Goal: Task Accomplishment & Management: Complete application form

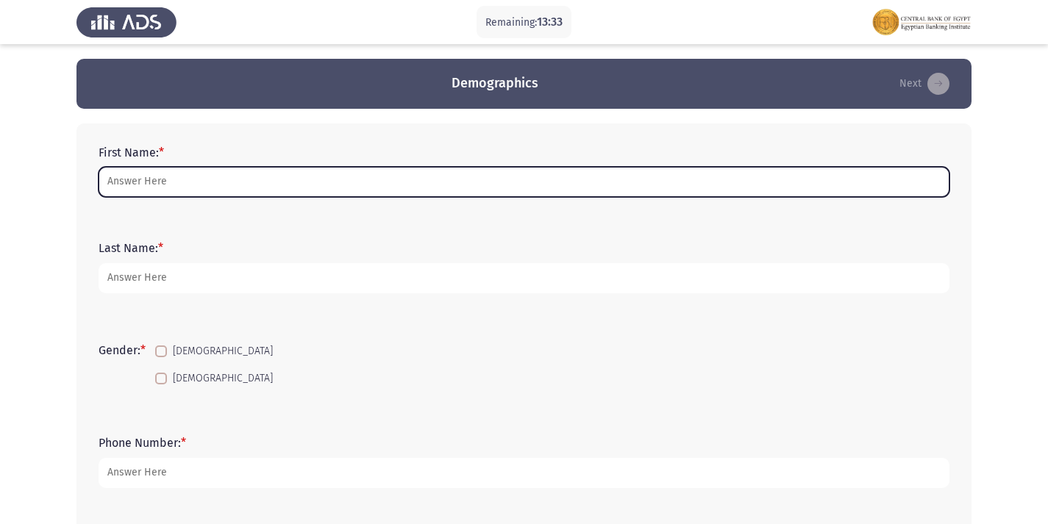
click at [153, 195] on input "First Name: *" at bounding box center [524, 182] width 851 height 30
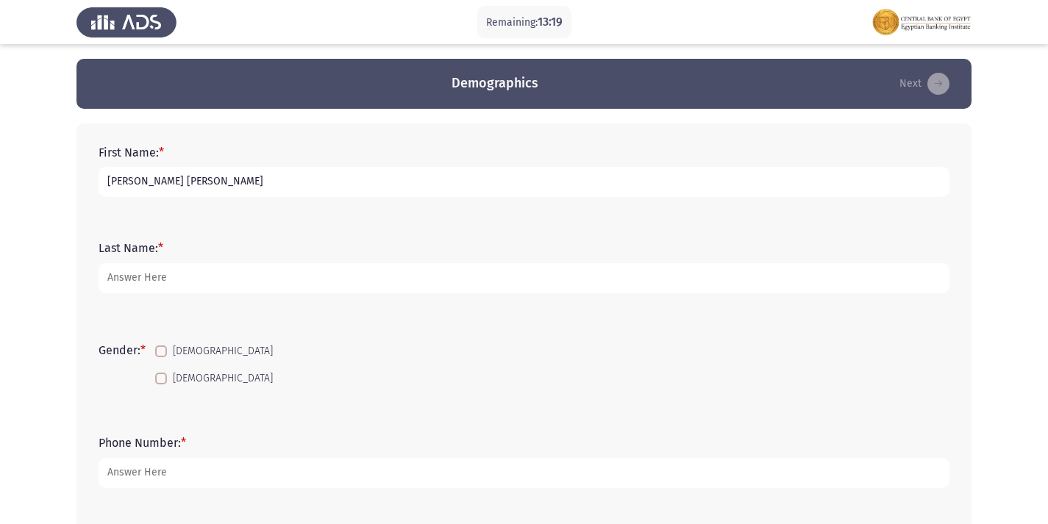
type input "[PERSON_NAME] [PERSON_NAME]"
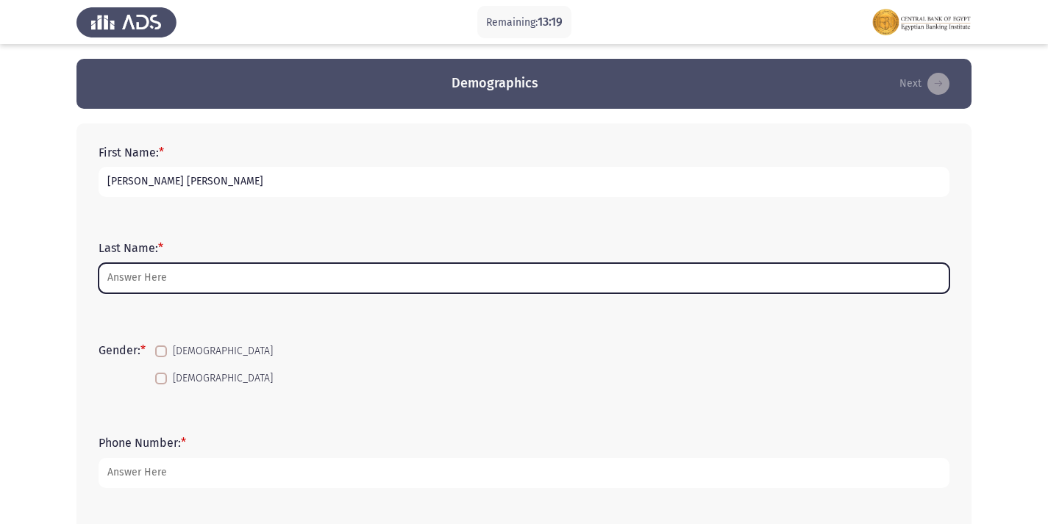
click at [164, 272] on input "Last Name: *" at bounding box center [524, 278] width 851 height 30
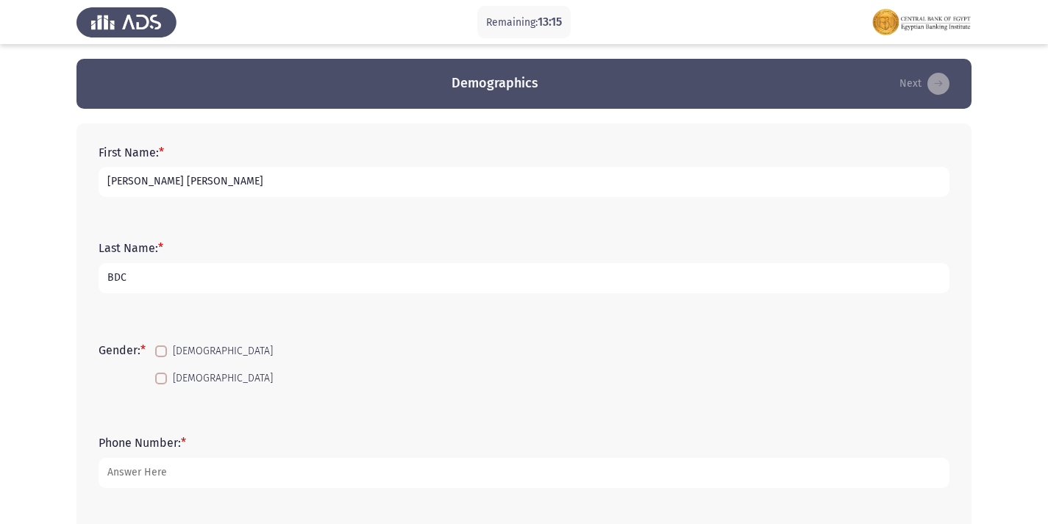
type input "BDC"
click at [210, 202] on div "First Name: * [PERSON_NAME] [PERSON_NAME]" at bounding box center [524, 171] width 866 height 66
drag, startPoint x: 168, startPoint y: 349, endPoint x: 225, endPoint y: 334, distance: 59.4
click at [167, 349] on span at bounding box center [161, 352] width 12 height 12
click at [161, 357] on input "[DEMOGRAPHIC_DATA]" at bounding box center [160, 357] width 1 height 1
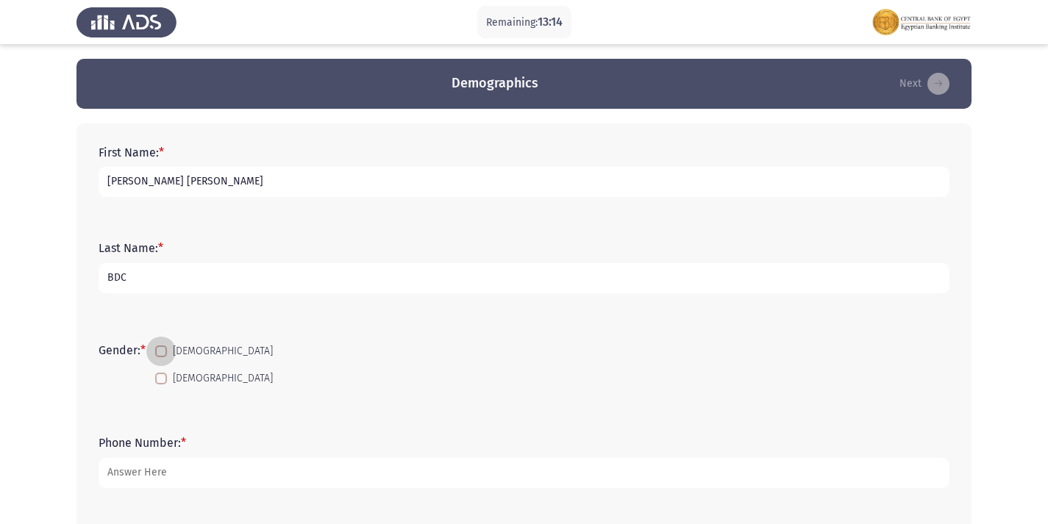
checkbox input "true"
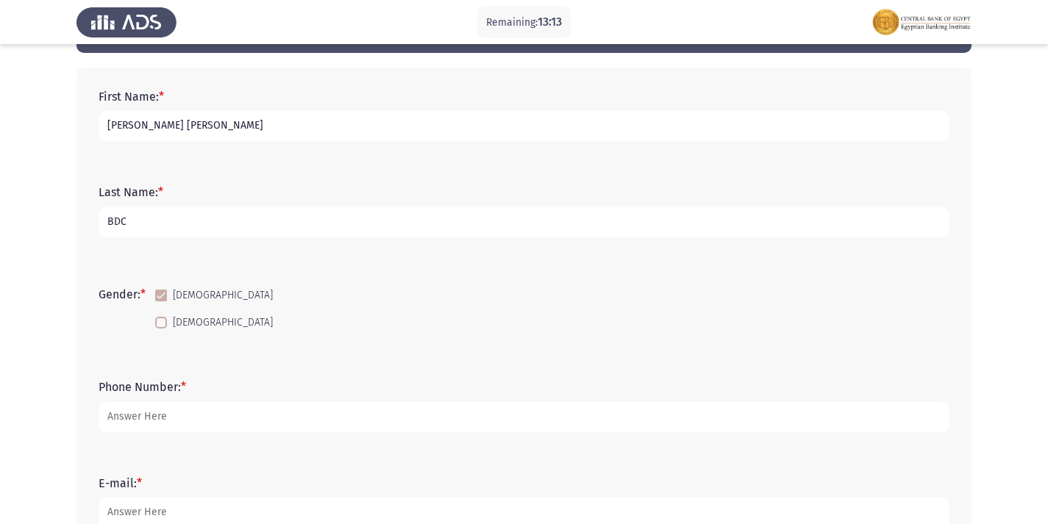
scroll to position [221, 0]
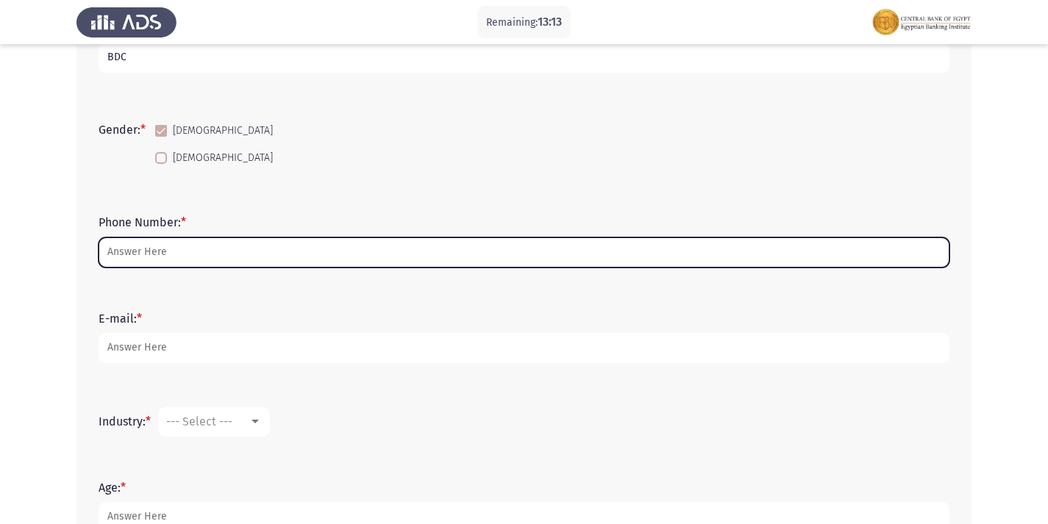
click at [151, 243] on input "Phone Number: *" at bounding box center [524, 253] width 851 height 30
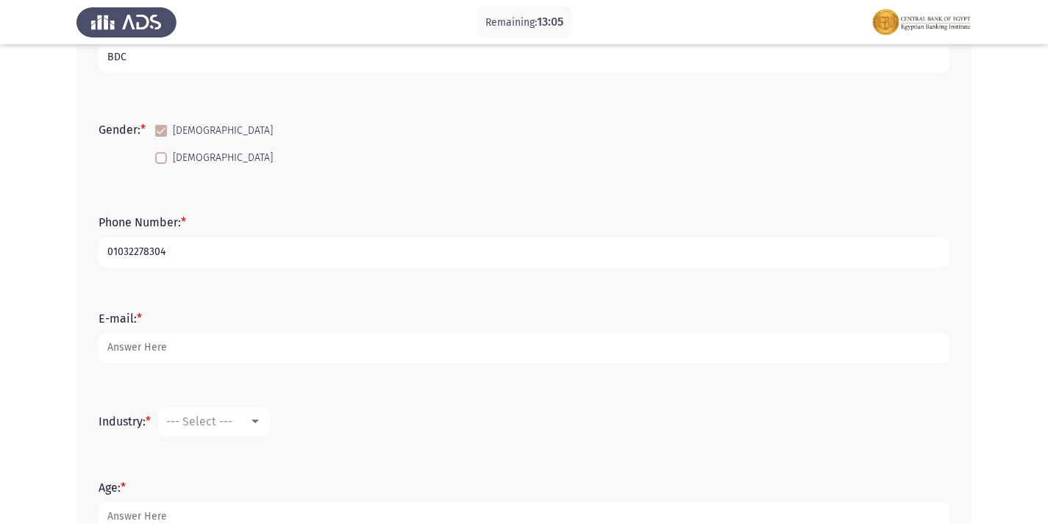
type input "01032278304"
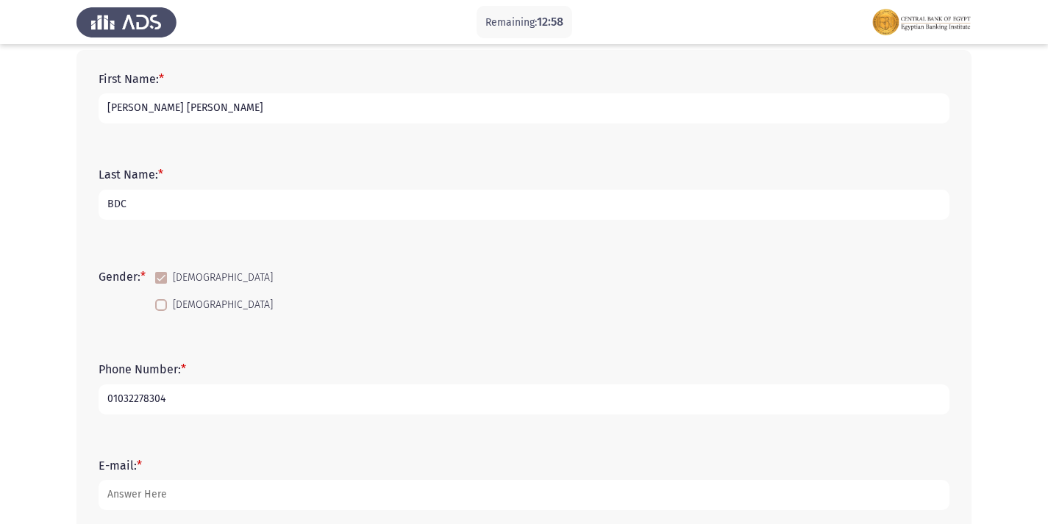
scroll to position [147, 0]
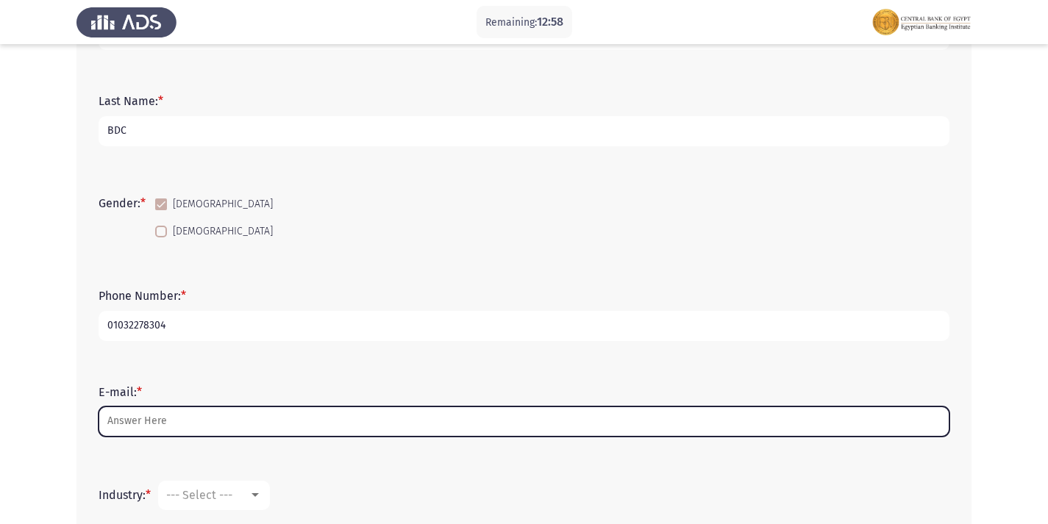
click at [207, 418] on input "E-mail: *" at bounding box center [524, 422] width 851 height 30
type input "O"
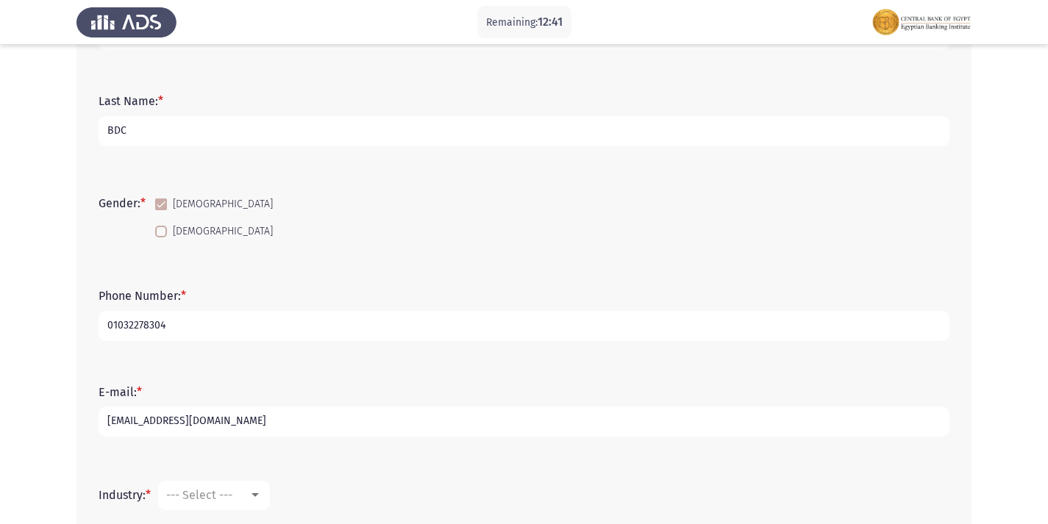
type input "[EMAIL_ADDRESS][DOMAIN_NAME]"
click at [216, 368] on div "E-mail: * [EMAIL_ADDRESS][DOMAIN_NAME]" at bounding box center [524, 411] width 866 height 96
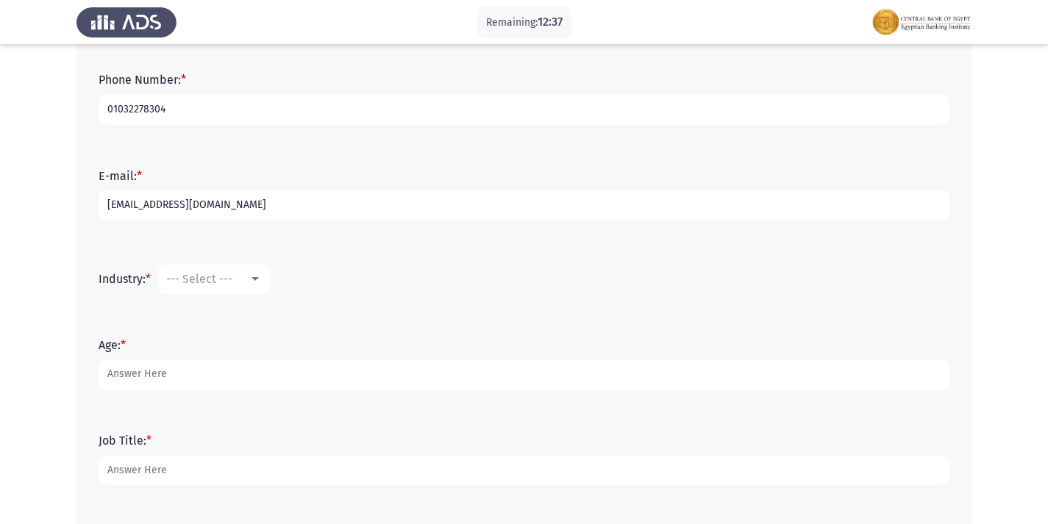
scroll to position [368, 0]
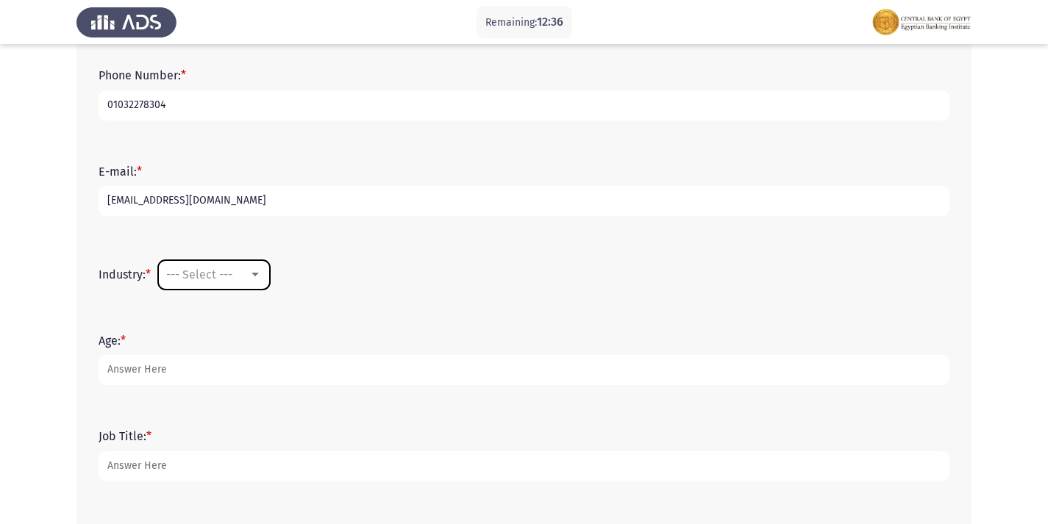
click at [231, 274] on span "--- Select ---" at bounding box center [199, 275] width 66 height 14
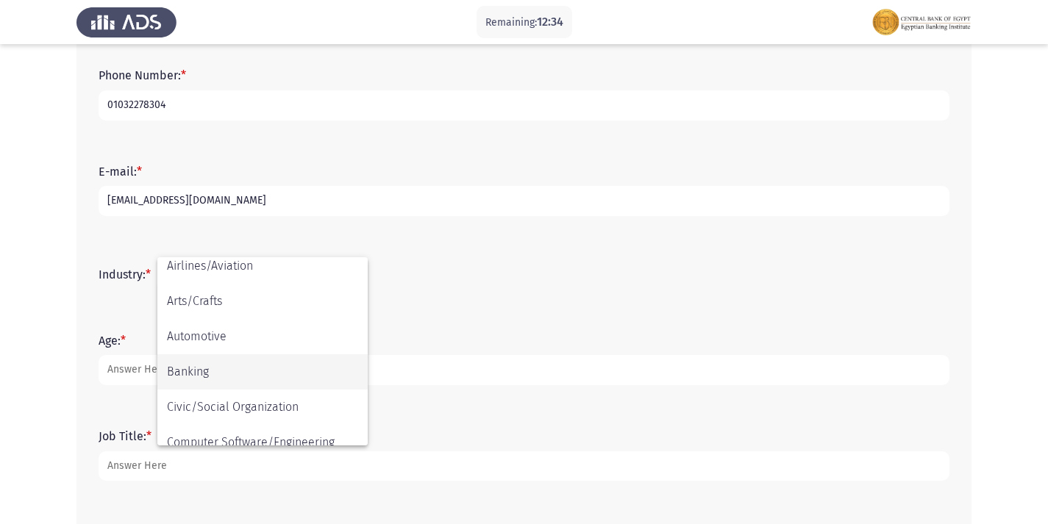
scroll to position [74, 0]
click at [208, 375] on span "Banking" at bounding box center [262, 377] width 191 height 35
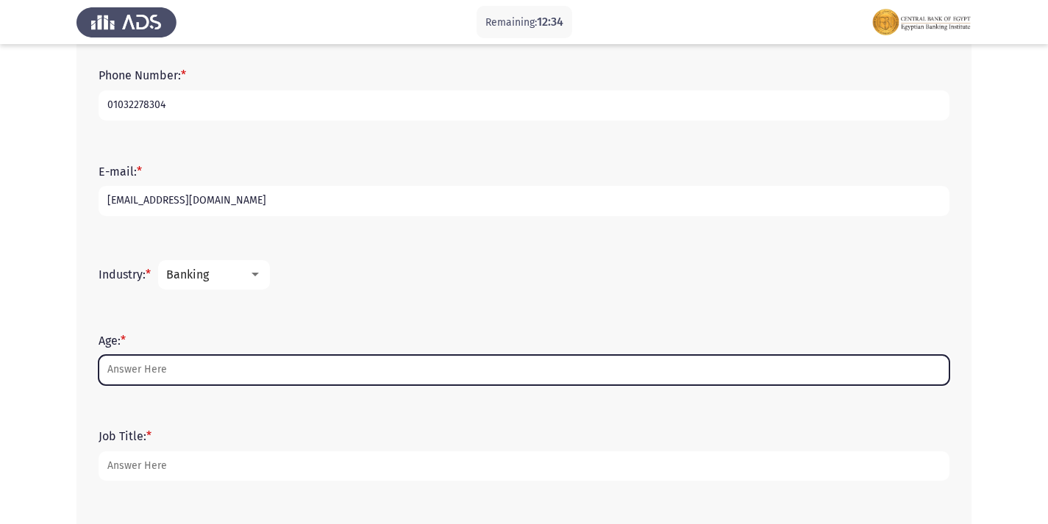
click at [189, 363] on input "Age: *" at bounding box center [524, 370] width 851 height 30
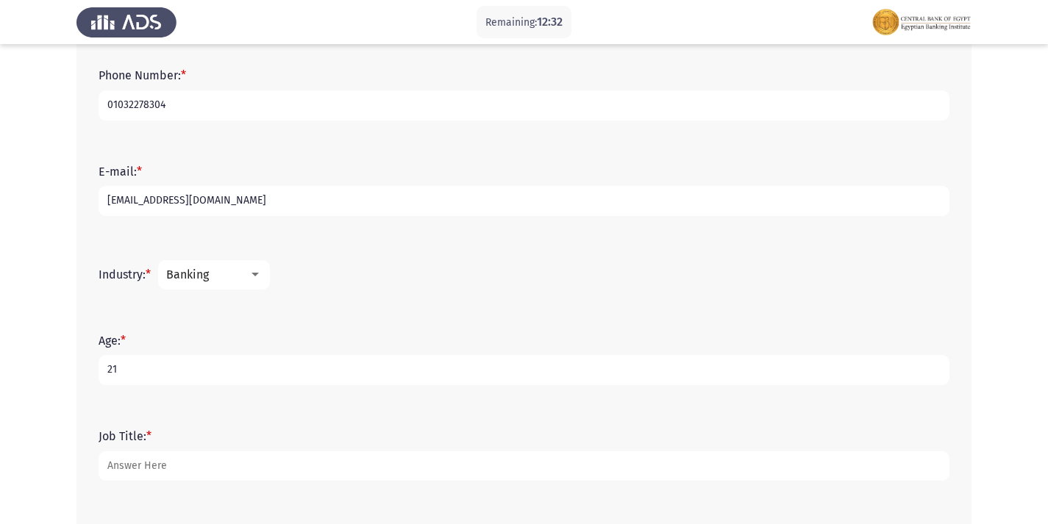
type input "21"
click at [207, 327] on div "Age: * [DEMOGRAPHIC_DATA]" at bounding box center [524, 360] width 866 height 66
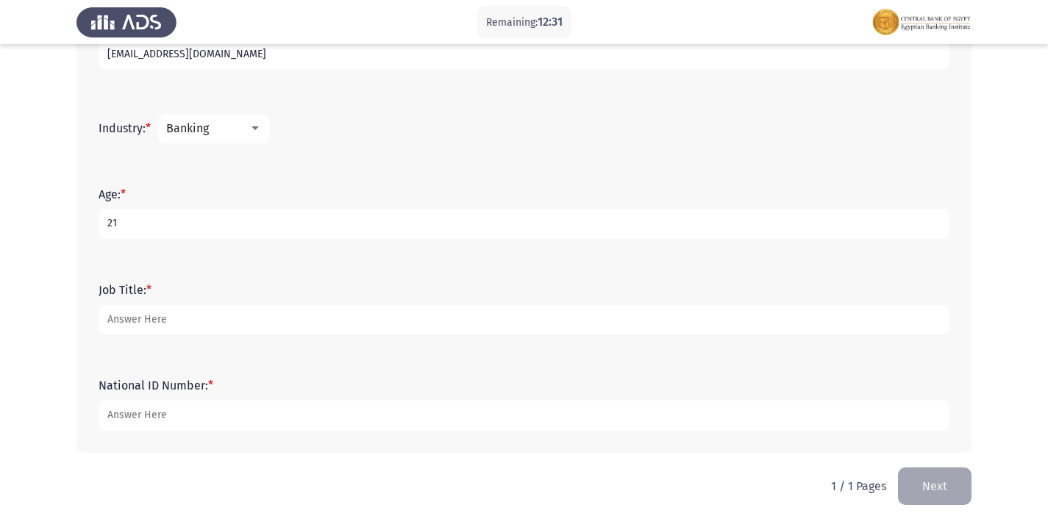
scroll to position [515, 0]
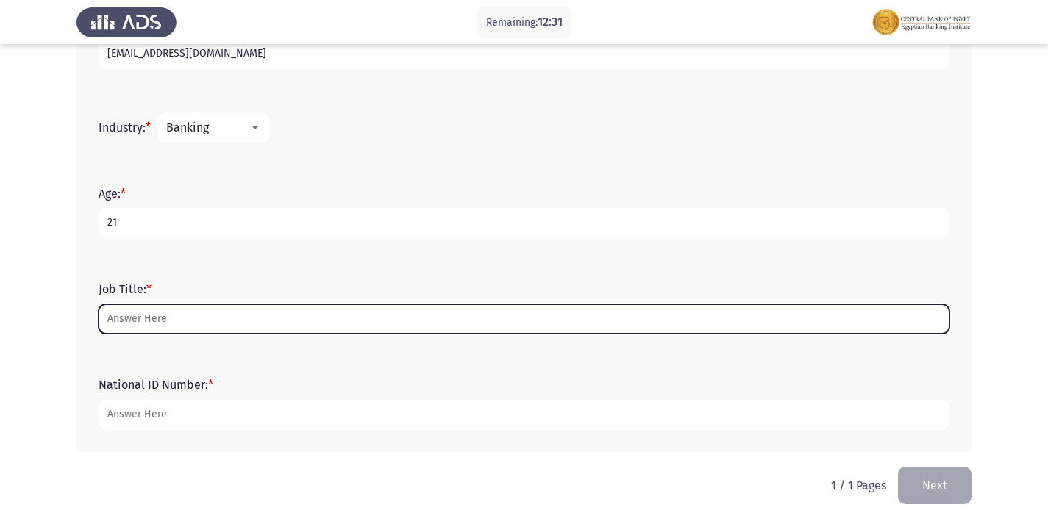
click at [168, 328] on input "Job Title: *" at bounding box center [524, 320] width 851 height 30
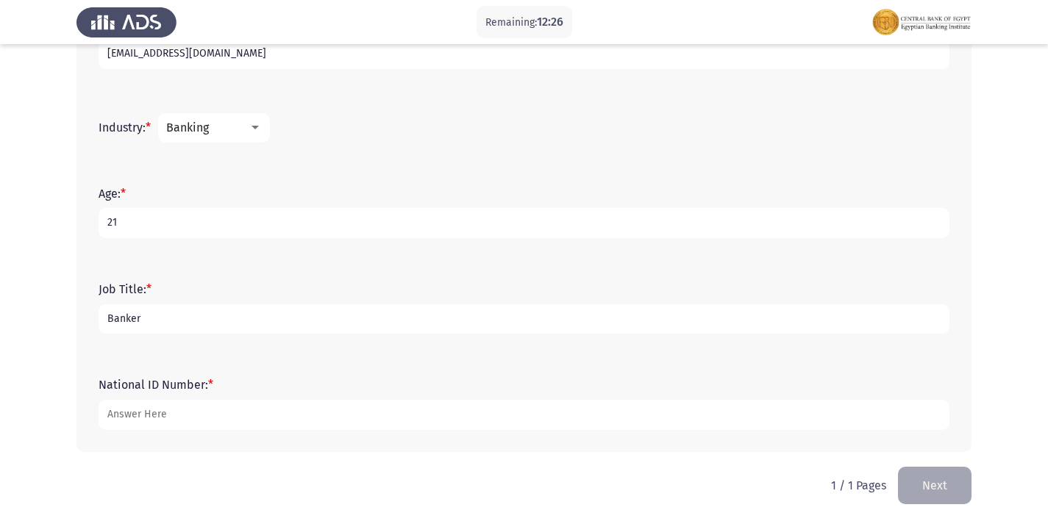
type input "Banker"
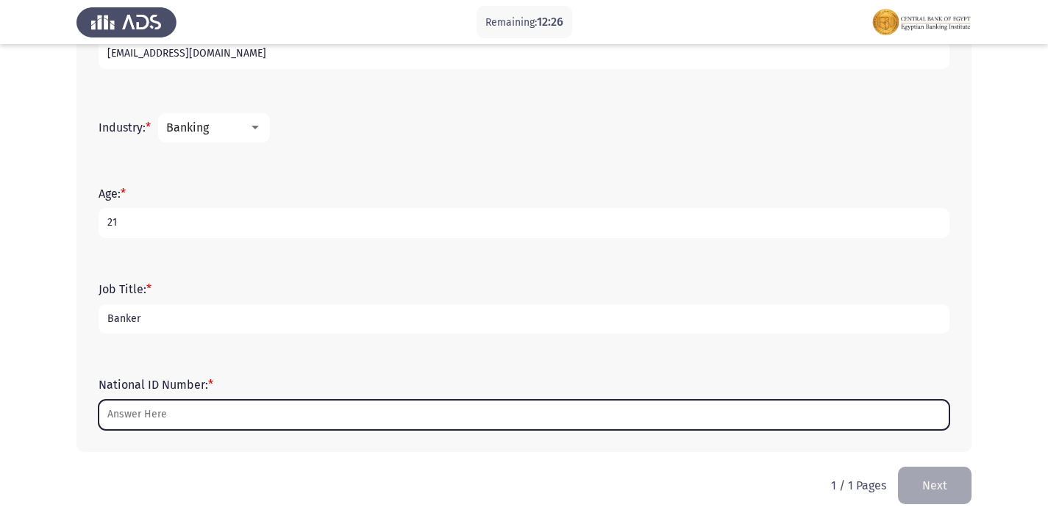
click at [229, 400] on input "National ID Number: *" at bounding box center [524, 415] width 851 height 30
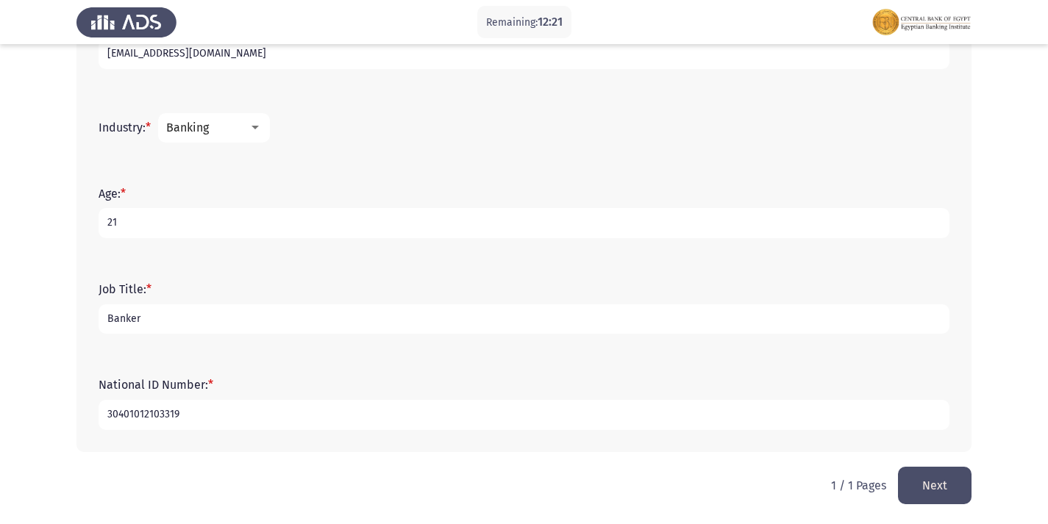
type input "30401012103319"
click at [260, 335] on div "Job Title: * Banker" at bounding box center [524, 308] width 866 height 66
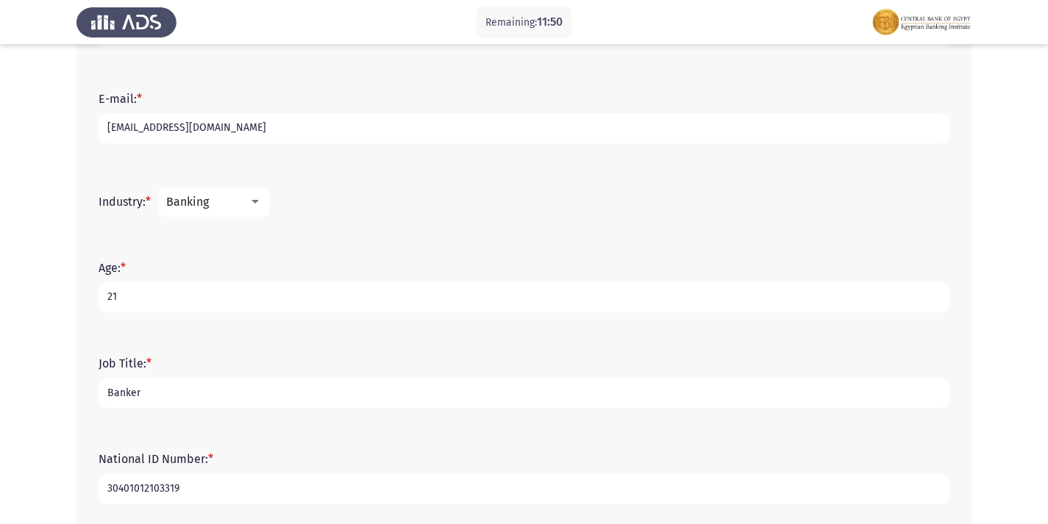
scroll to position [516, 0]
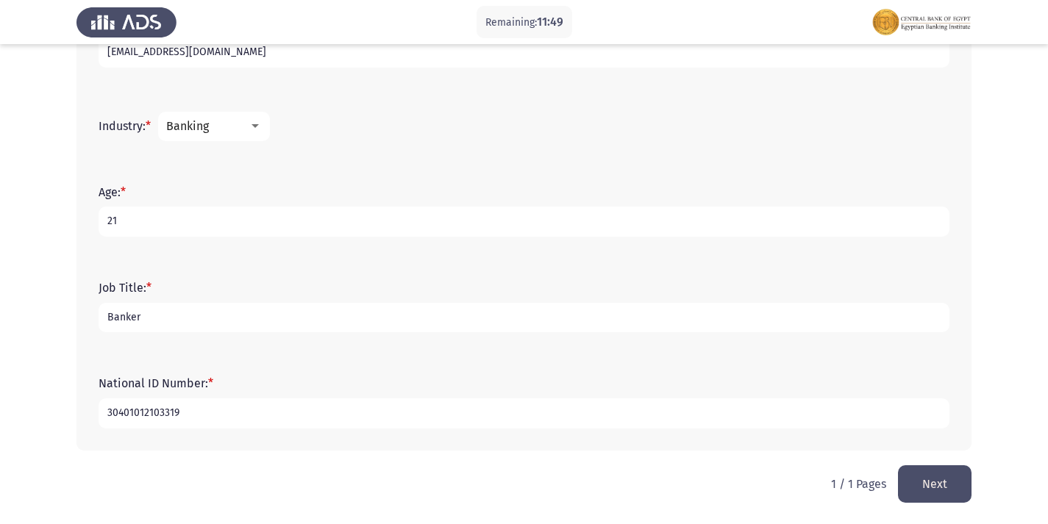
click at [917, 475] on button "Next" at bounding box center [935, 485] width 74 height 38
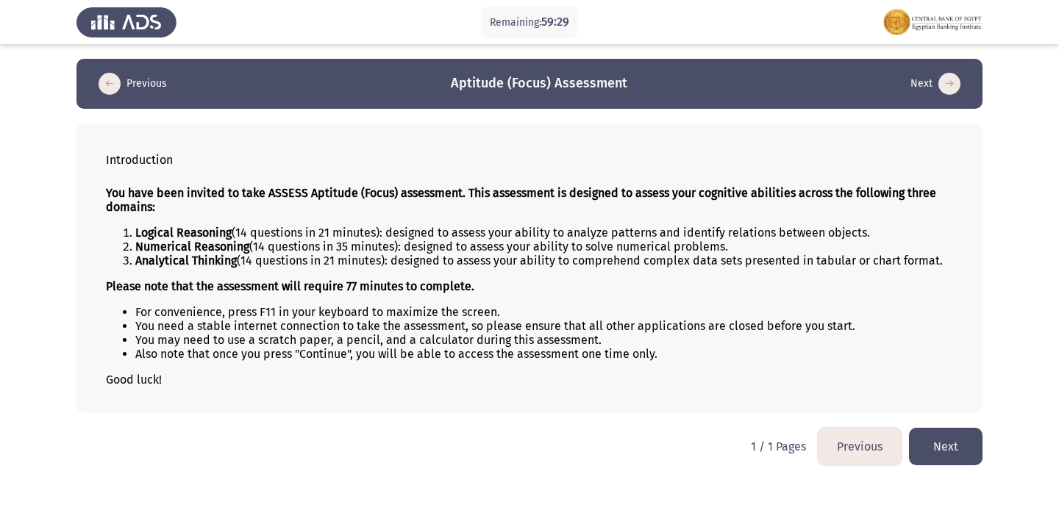
click at [956, 448] on button "Next" at bounding box center [946, 447] width 74 height 38
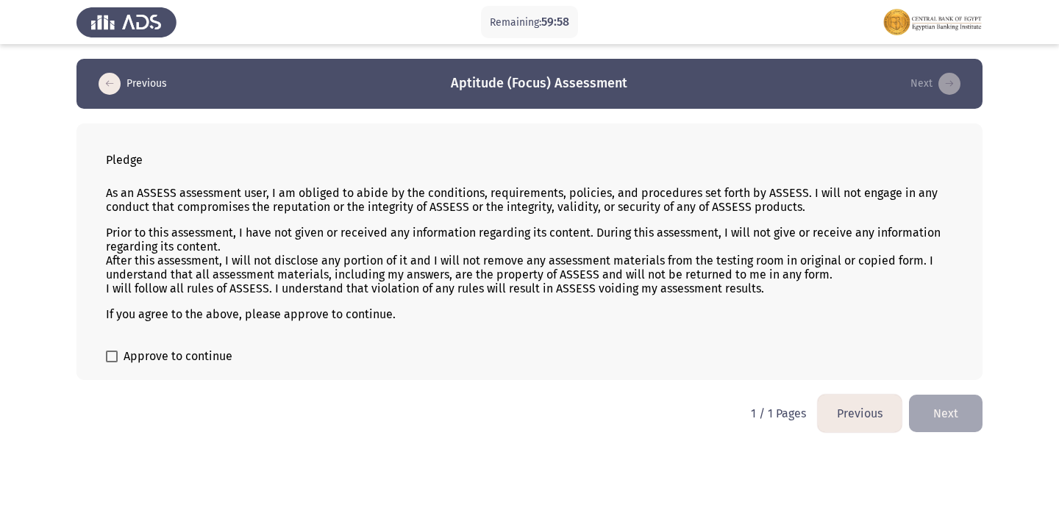
click at [182, 360] on span "Approve to continue" at bounding box center [178, 357] width 109 height 18
click at [112, 363] on input "Approve to continue" at bounding box center [111, 363] width 1 height 1
checkbox input "true"
click at [961, 410] on button "Next" at bounding box center [946, 414] width 74 height 38
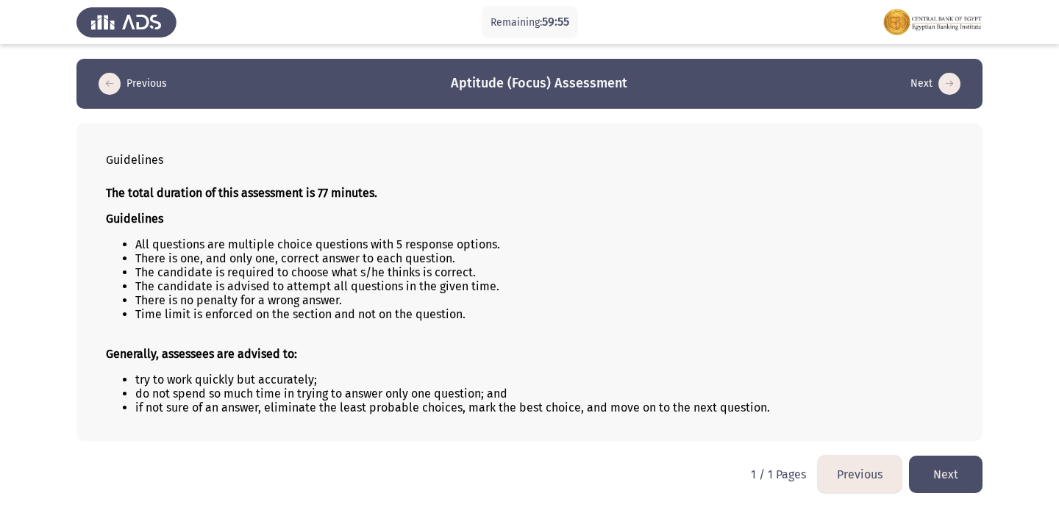
click at [951, 465] on button "Next" at bounding box center [946, 475] width 74 height 38
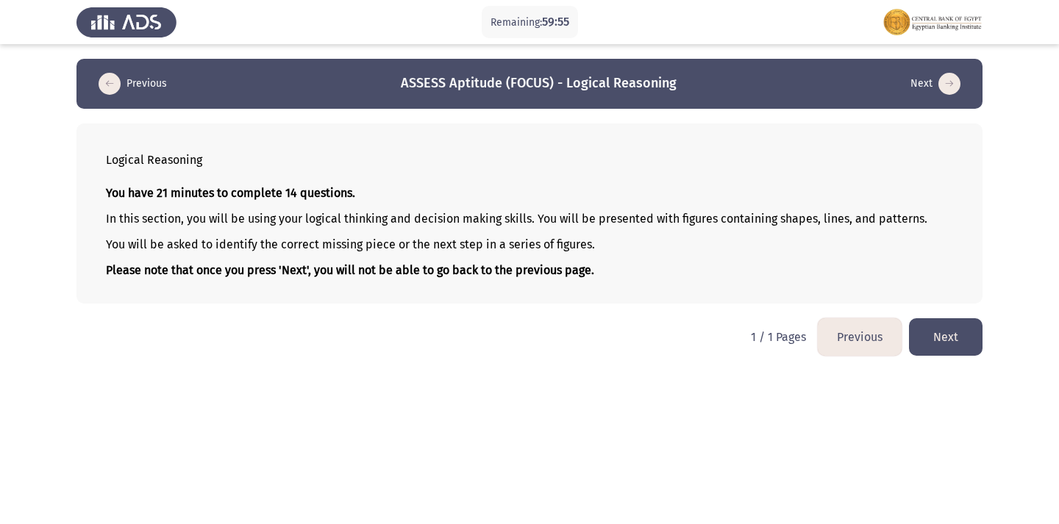
click at [931, 335] on button "Next" at bounding box center [946, 338] width 74 height 38
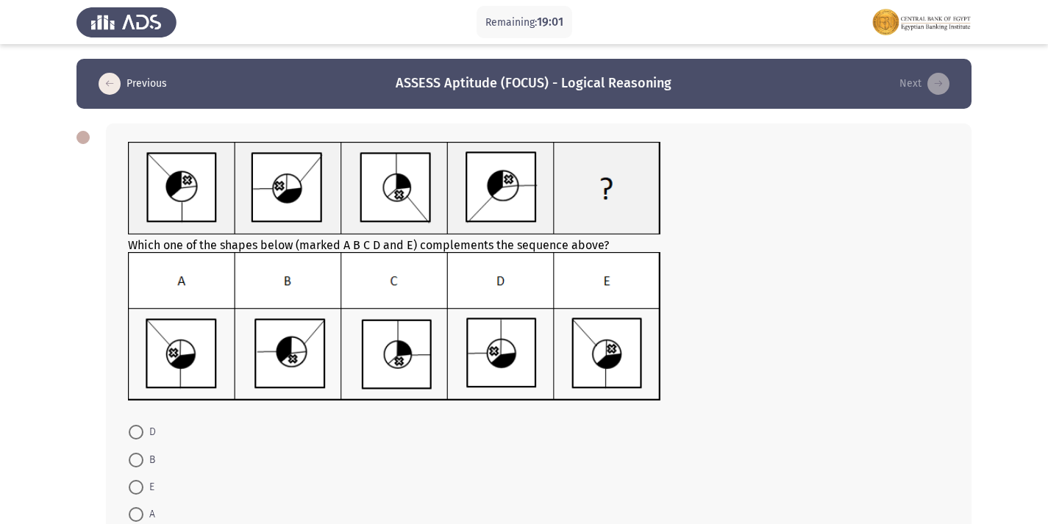
scroll to position [74, 0]
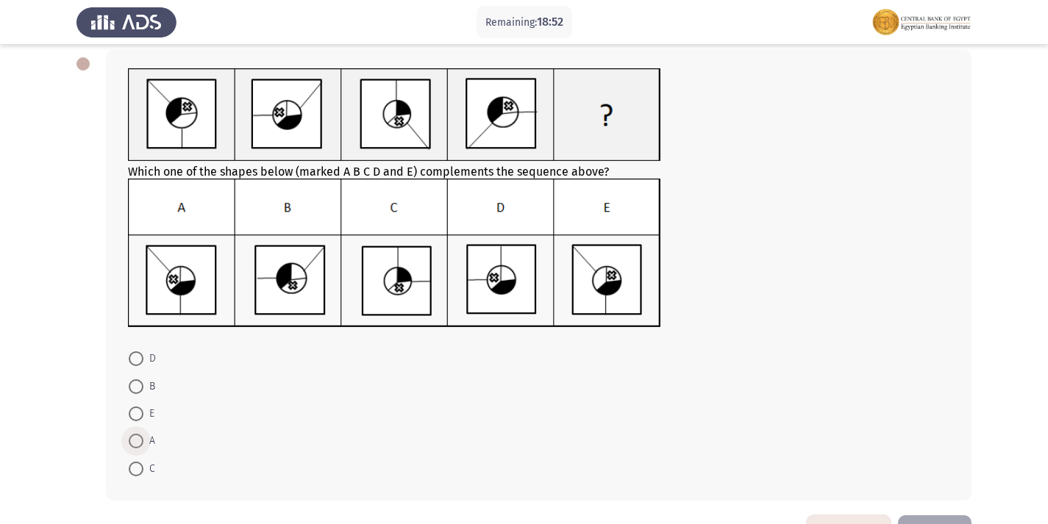
click at [142, 437] on span at bounding box center [136, 441] width 15 height 15
click at [142, 437] on input "A" at bounding box center [136, 441] width 15 height 15
radio input "true"
click at [136, 421] on span at bounding box center [136, 414] width 15 height 15
click at [136, 421] on input "E" at bounding box center [136, 414] width 15 height 15
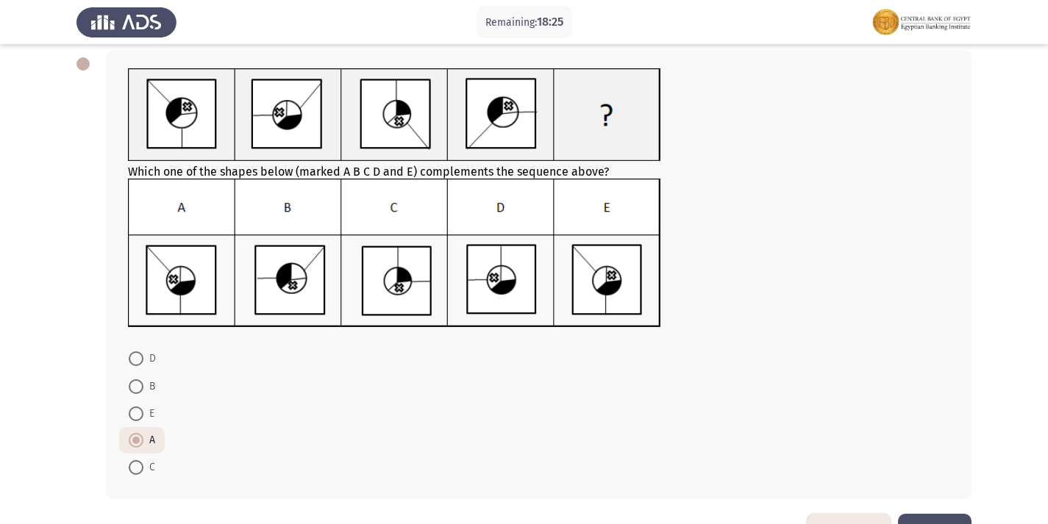
radio input "true"
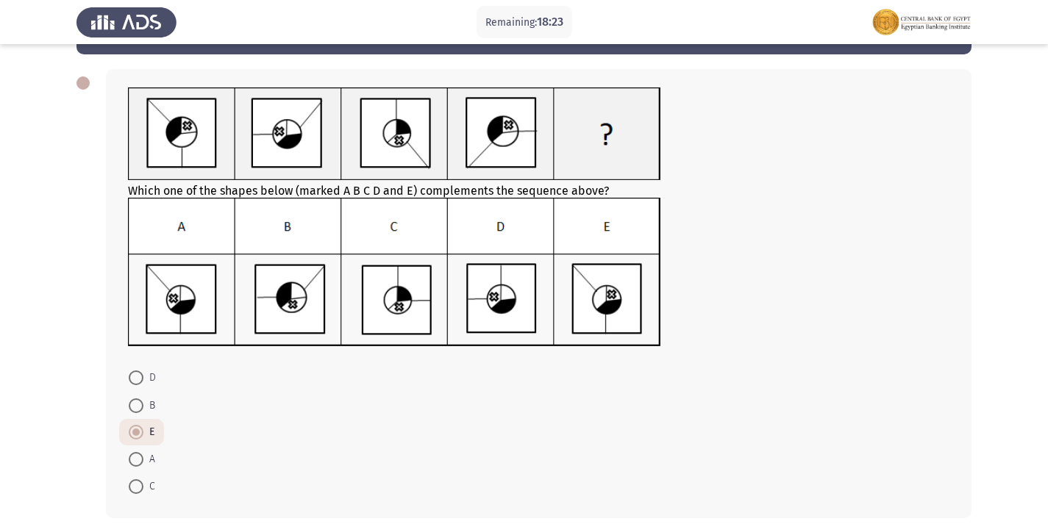
scroll to position [122, 0]
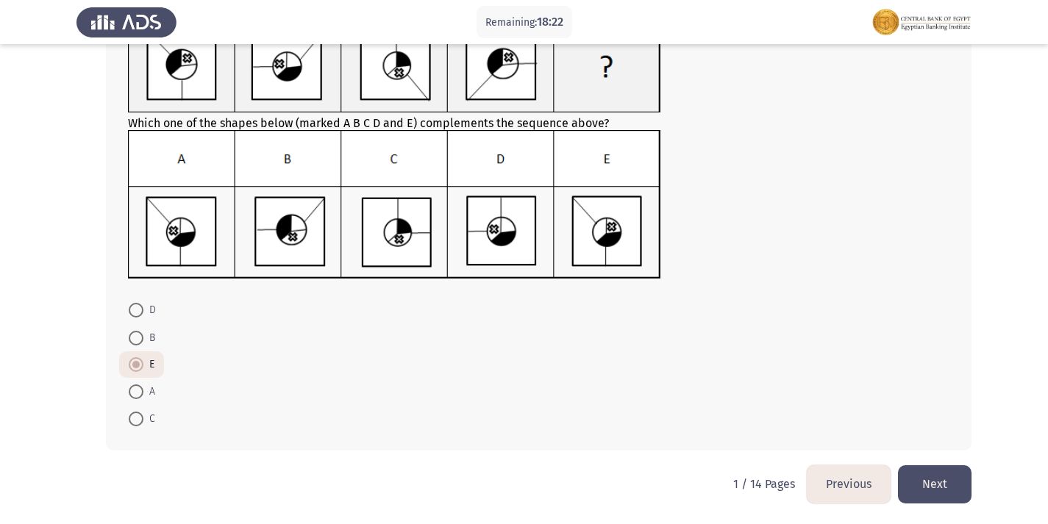
click at [949, 488] on button "Next" at bounding box center [935, 485] width 74 height 38
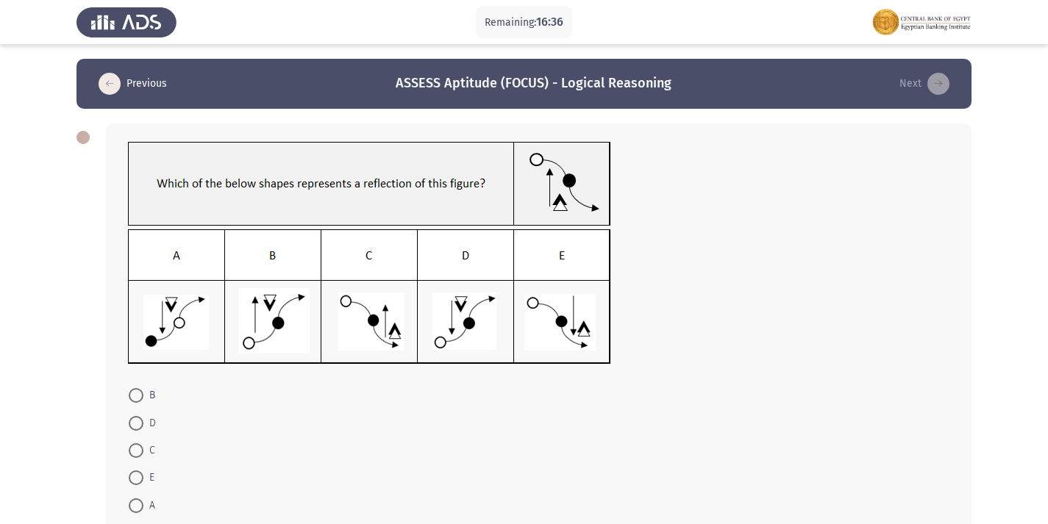
click at [459, 321] on img at bounding box center [369, 296] width 483 height 135
click at [136, 425] on span at bounding box center [136, 423] width 15 height 15
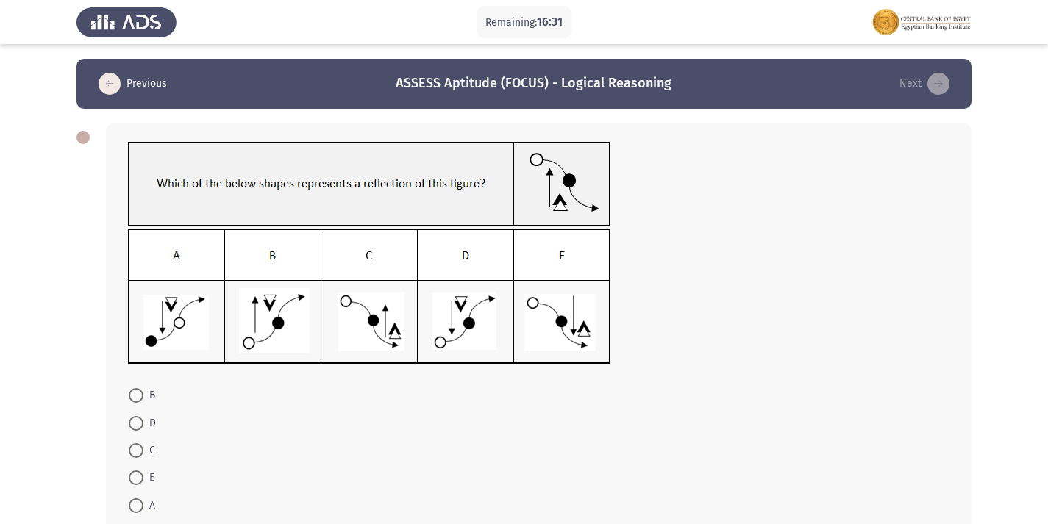
click at [136, 425] on input "D" at bounding box center [136, 423] width 15 height 15
radio input "true"
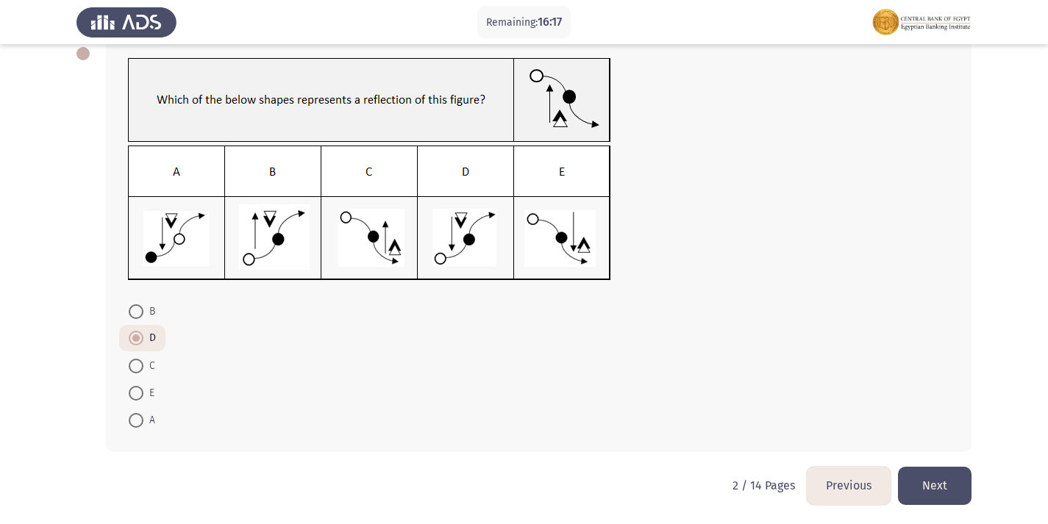
scroll to position [85, 0]
click at [915, 493] on button "Next" at bounding box center [935, 485] width 74 height 38
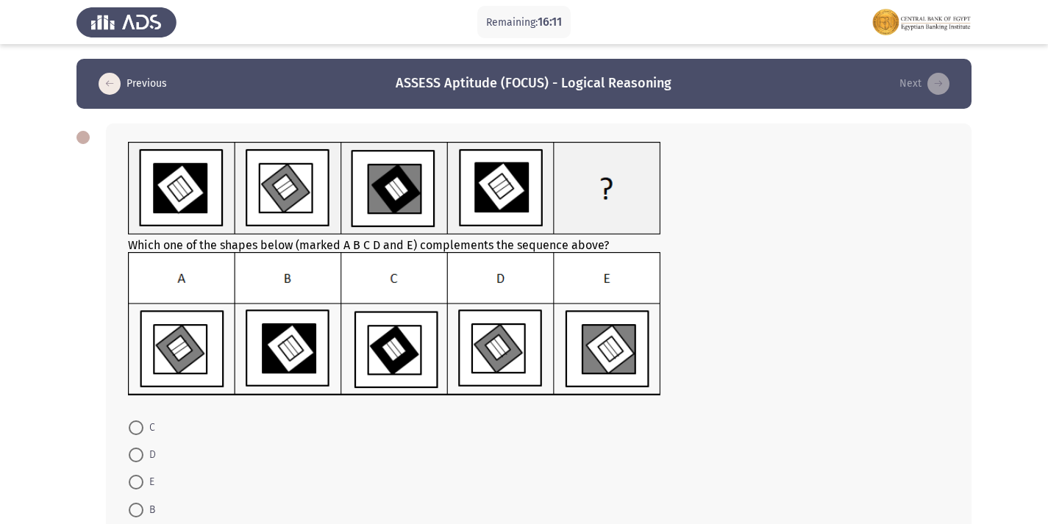
drag, startPoint x: 168, startPoint y: 163, endPoint x: 363, endPoint y: 159, distance: 195.0
click at [363, 159] on div "Which one of the shapes below (marked A B C D and E) complements the sequence a…" at bounding box center [539, 270] width 822 height 257
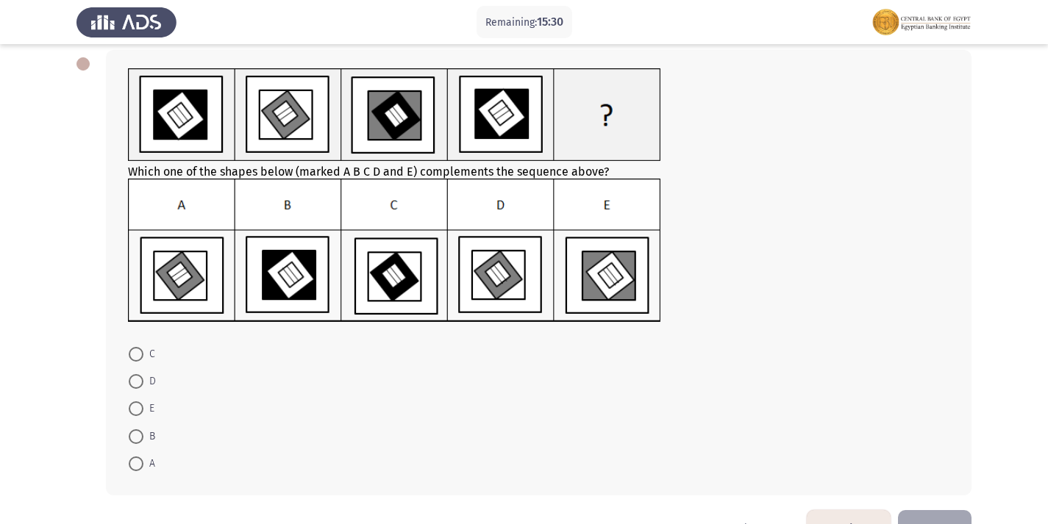
click at [139, 440] on span at bounding box center [136, 437] width 15 height 15
click at [139, 440] on input "B" at bounding box center [136, 437] width 15 height 15
radio input "true"
click at [140, 383] on span at bounding box center [136, 381] width 15 height 15
click at [140, 383] on input "D" at bounding box center [136, 381] width 15 height 15
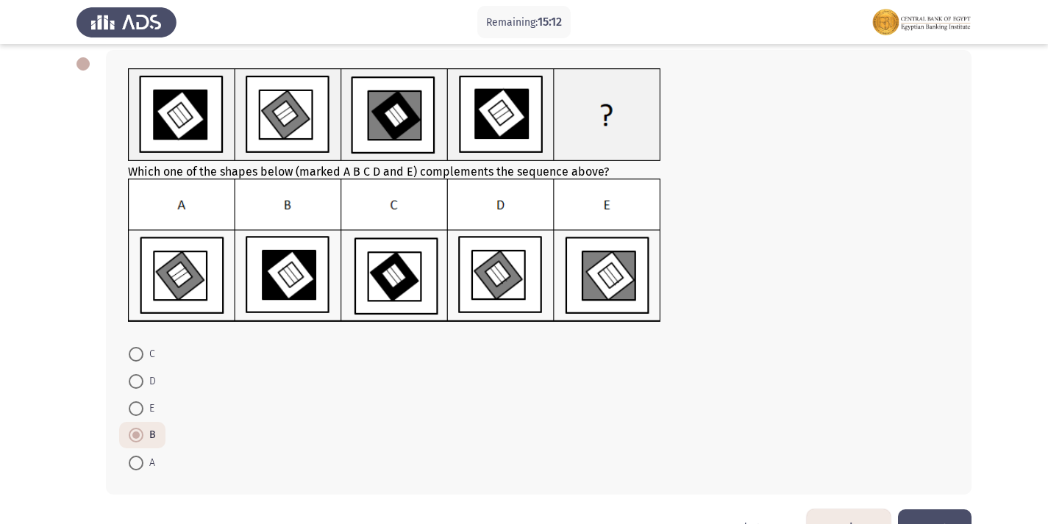
radio input "true"
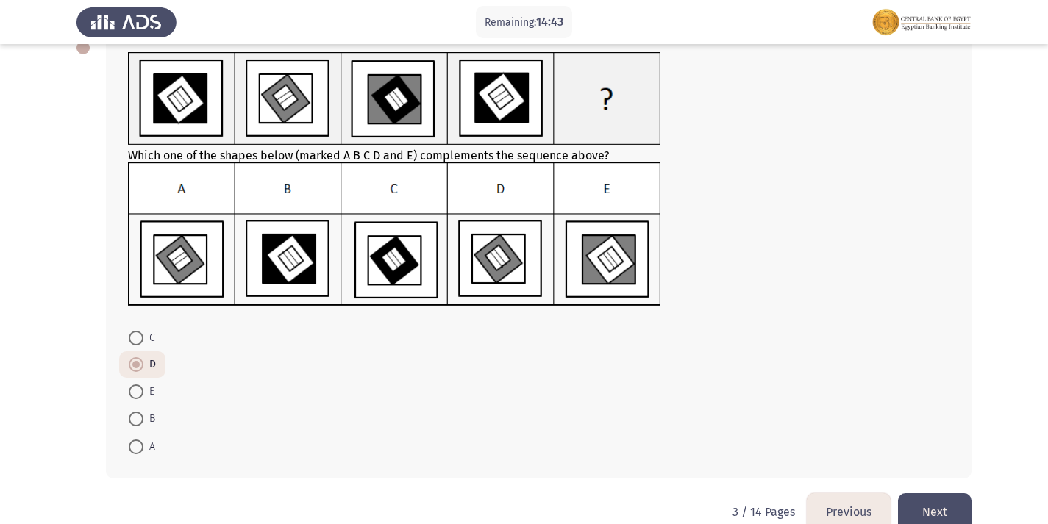
scroll to position [118, 0]
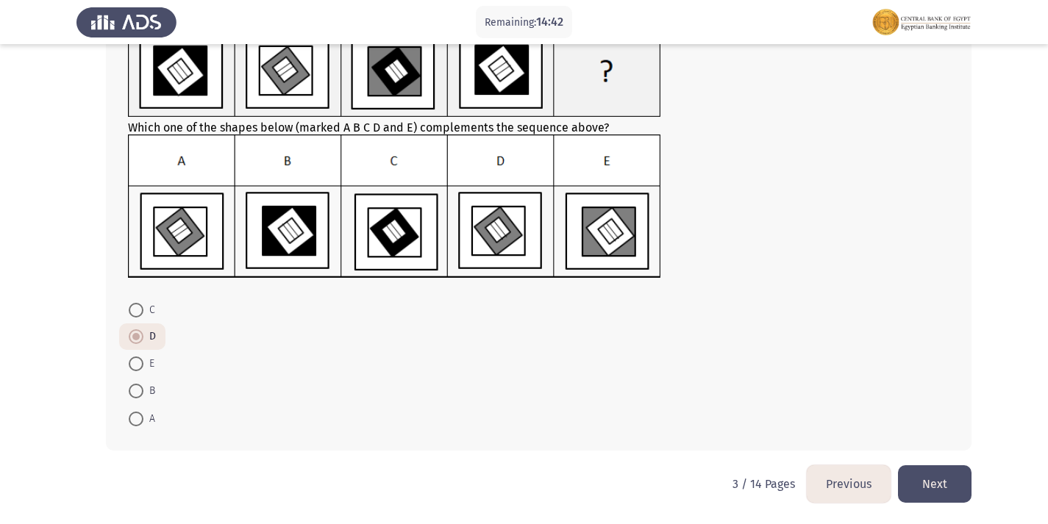
click at [945, 485] on button "Next" at bounding box center [935, 485] width 74 height 38
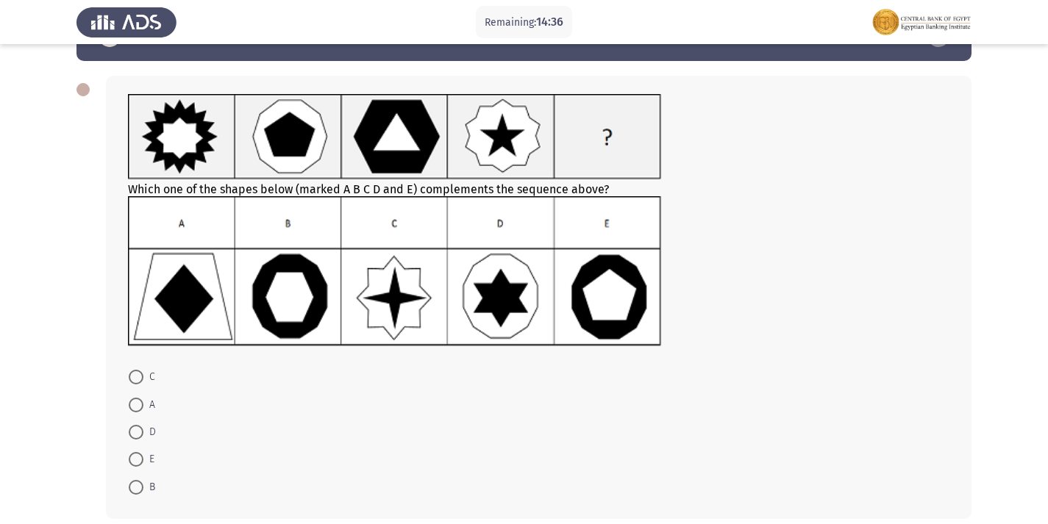
scroll to position [74, 0]
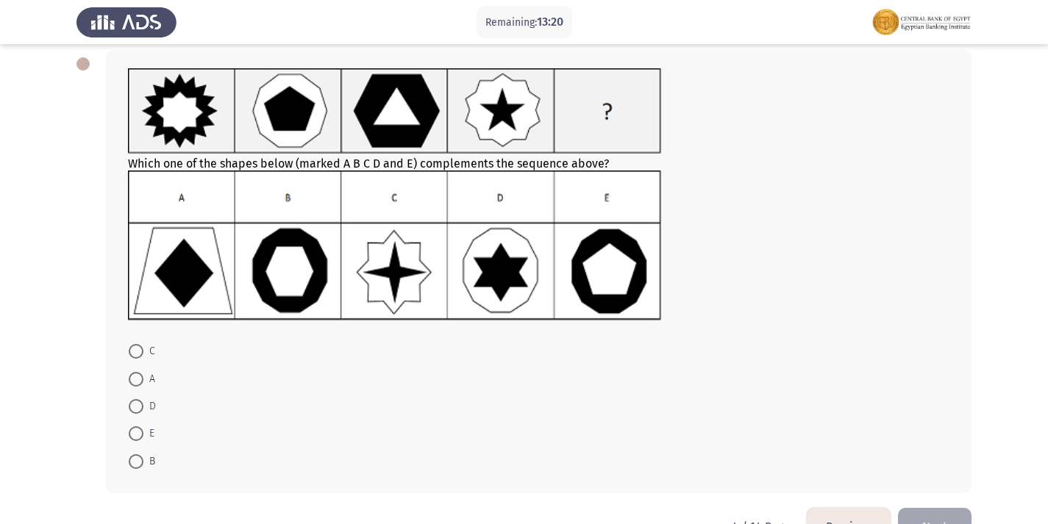
click at [141, 468] on span at bounding box center [136, 462] width 15 height 15
click at [141, 468] on input "B" at bounding box center [136, 462] width 15 height 15
radio input "true"
click at [940, 513] on button "Next" at bounding box center [935, 526] width 74 height 38
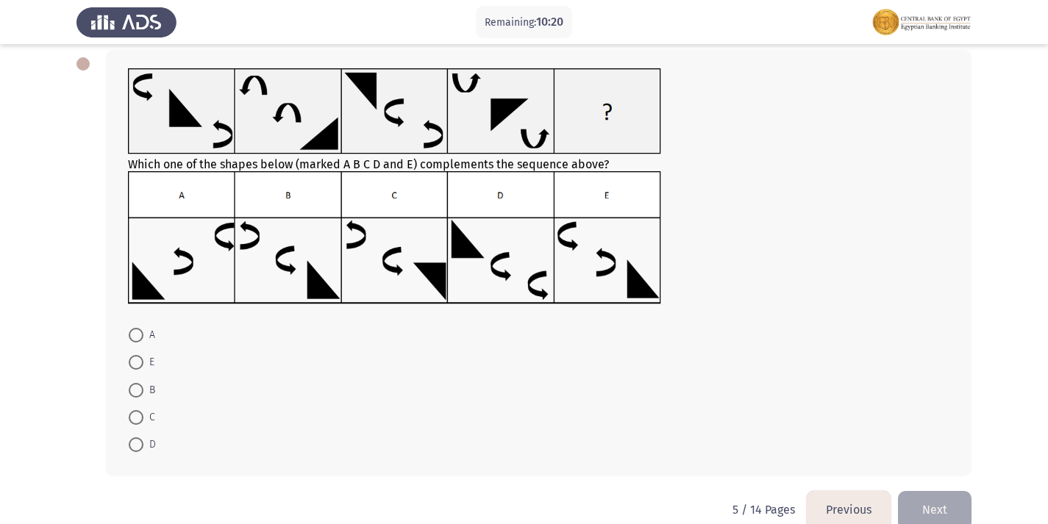
click at [138, 361] on span at bounding box center [136, 362] width 15 height 15
click at [138, 361] on input "E" at bounding box center [136, 362] width 15 height 15
radio input "true"
click at [136, 384] on span at bounding box center [136, 389] width 15 height 15
click at [136, 384] on input "B" at bounding box center [136, 389] width 15 height 15
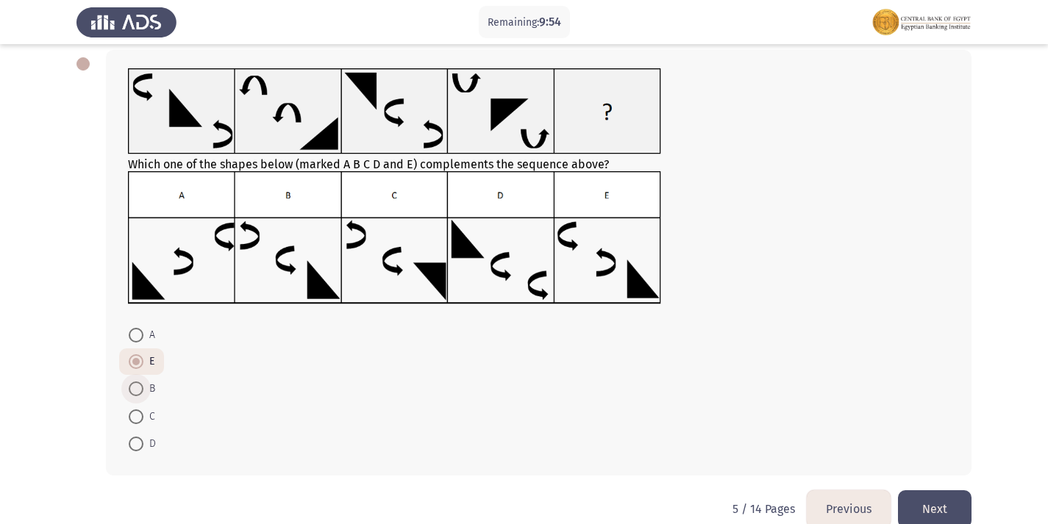
radio input "true"
click at [939, 506] on button "Next" at bounding box center [935, 510] width 74 height 38
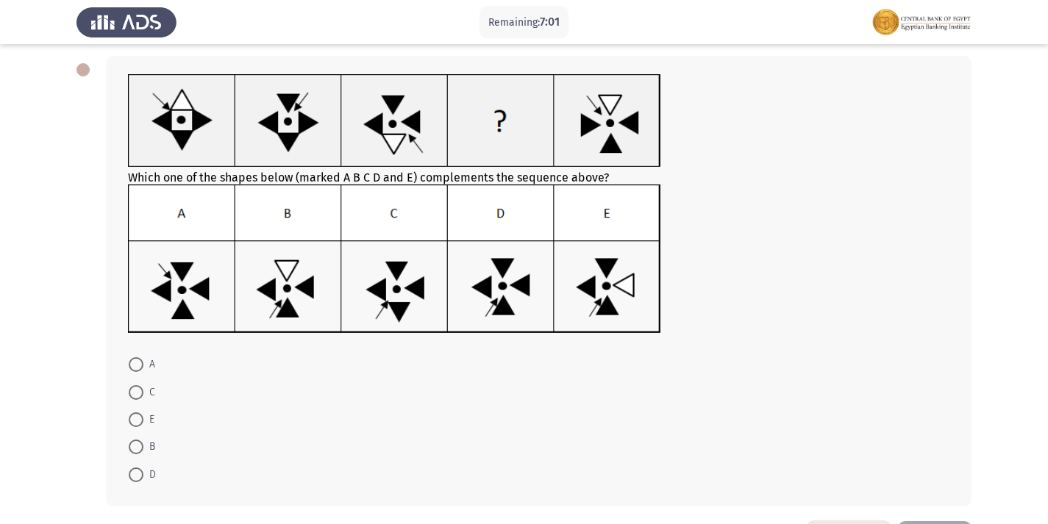
scroll to position [0, 0]
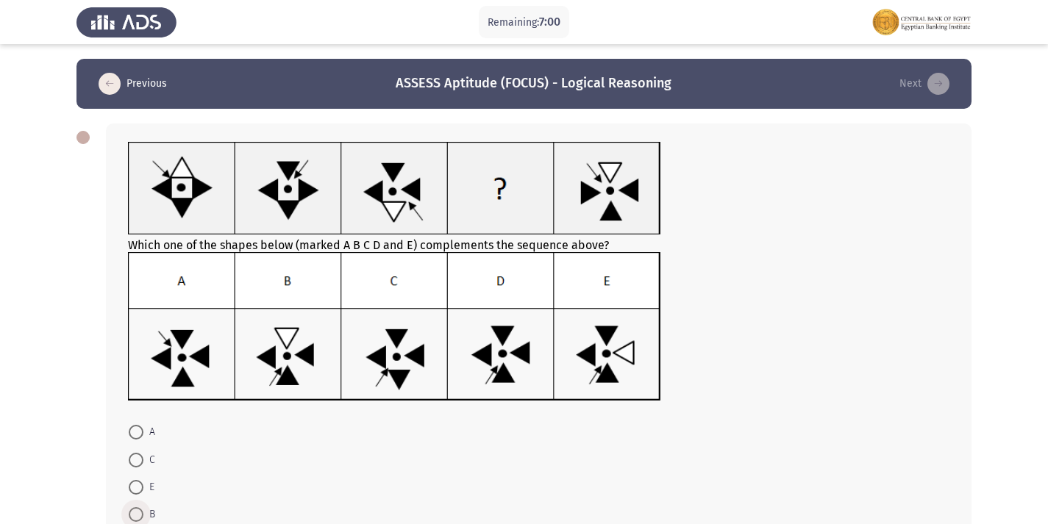
click at [145, 516] on span "B" at bounding box center [149, 515] width 12 height 18
click at [143, 516] on input "B" at bounding box center [136, 515] width 15 height 15
radio input "true"
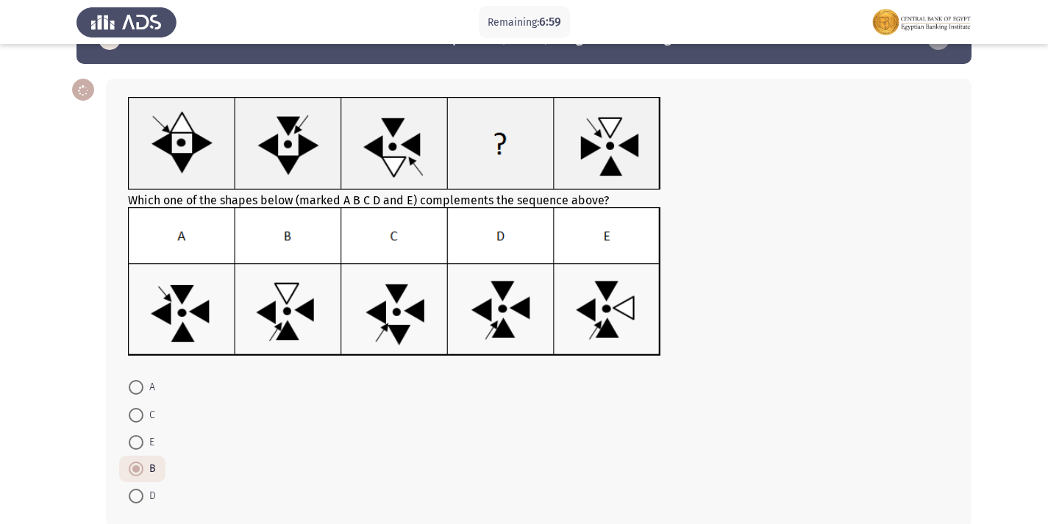
scroll to position [122, 0]
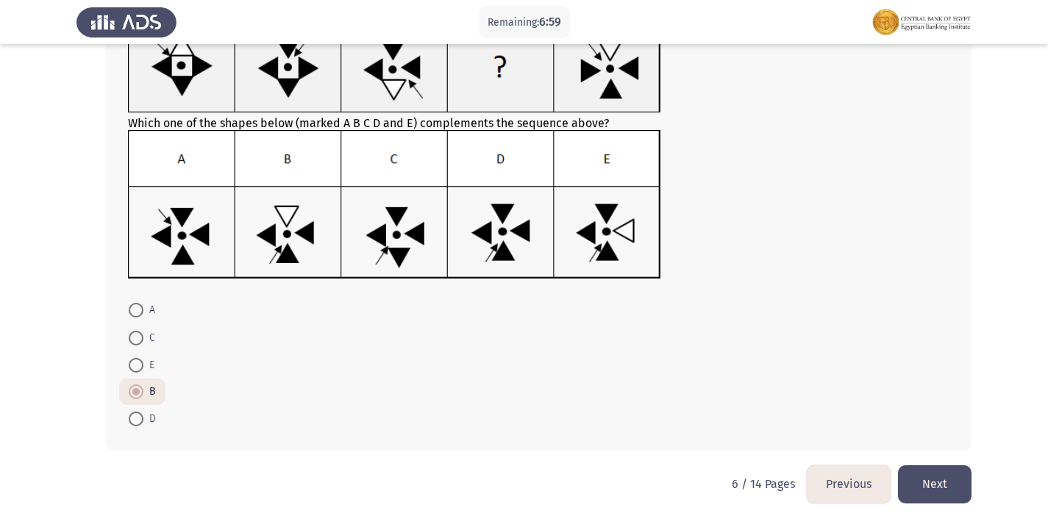
click at [950, 477] on button "Next" at bounding box center [935, 485] width 74 height 38
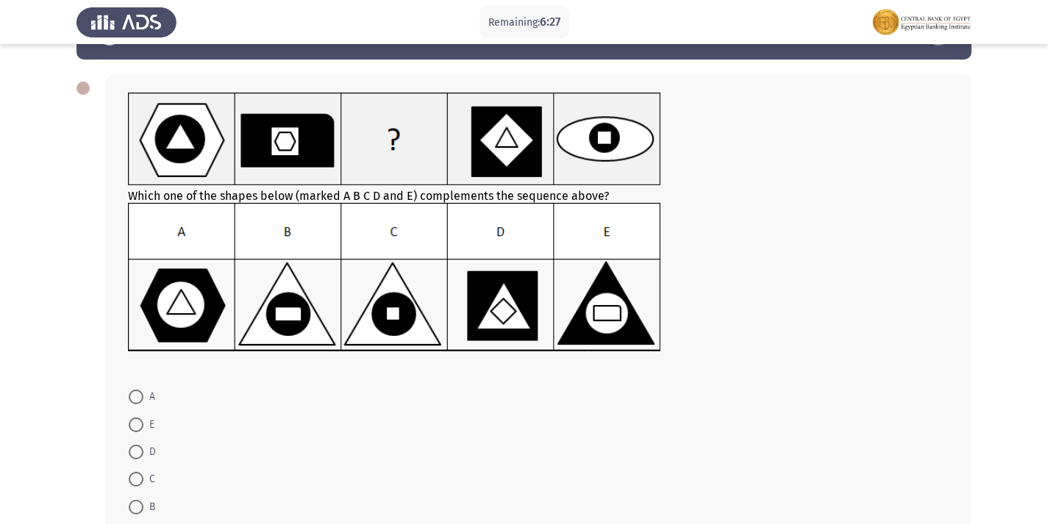
scroll to position [74, 0]
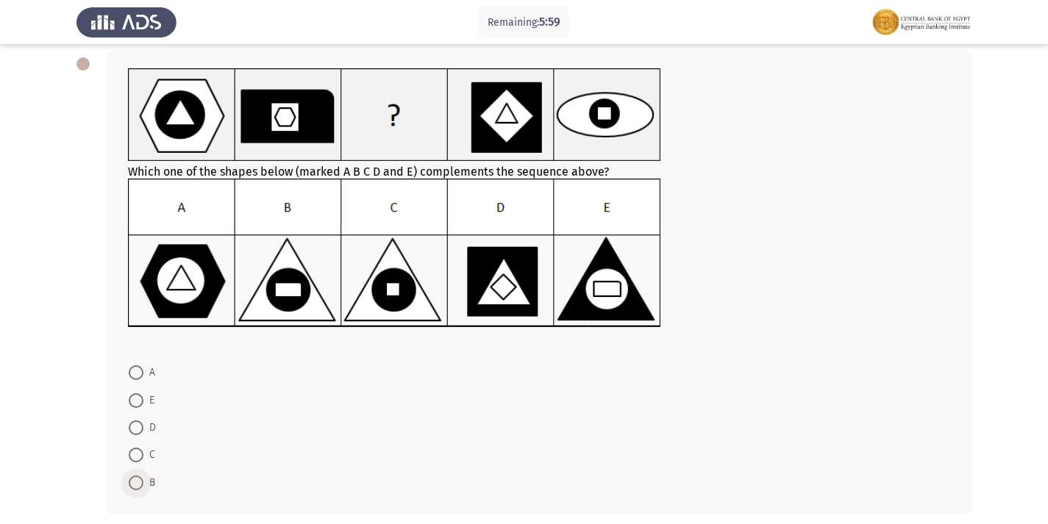
click at [141, 487] on span at bounding box center [136, 483] width 15 height 15
click at [141, 487] on input "B" at bounding box center [136, 483] width 15 height 15
radio input "true"
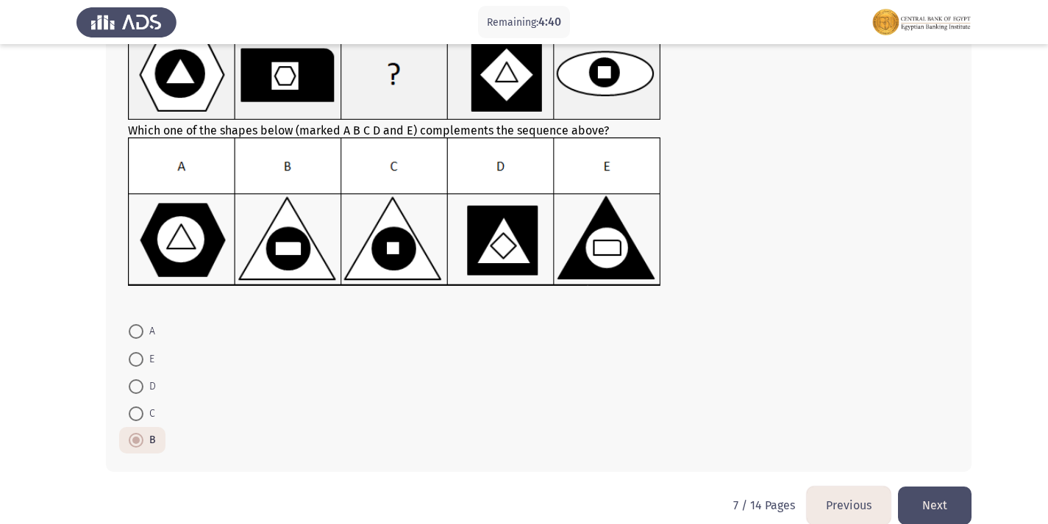
scroll to position [136, 0]
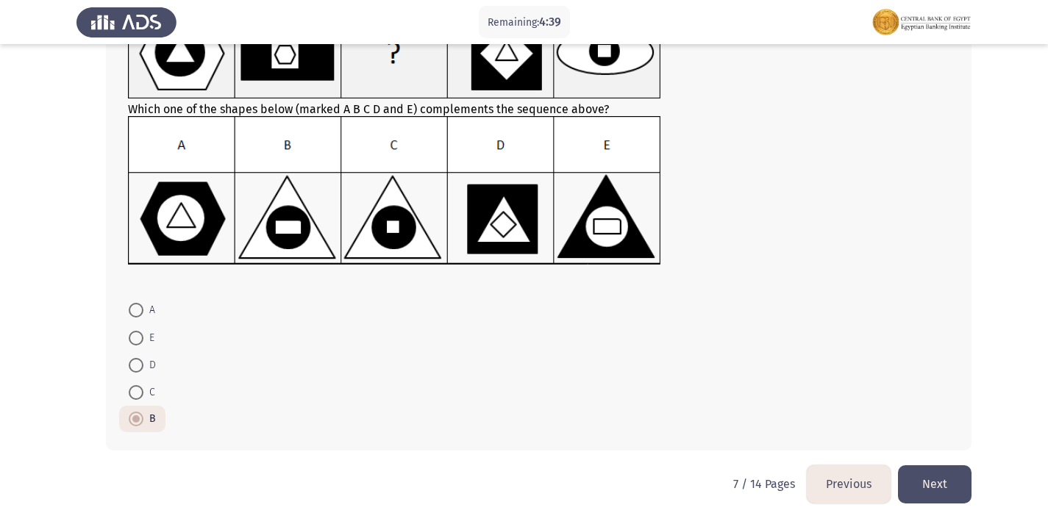
click at [939, 493] on button "Next" at bounding box center [935, 485] width 74 height 38
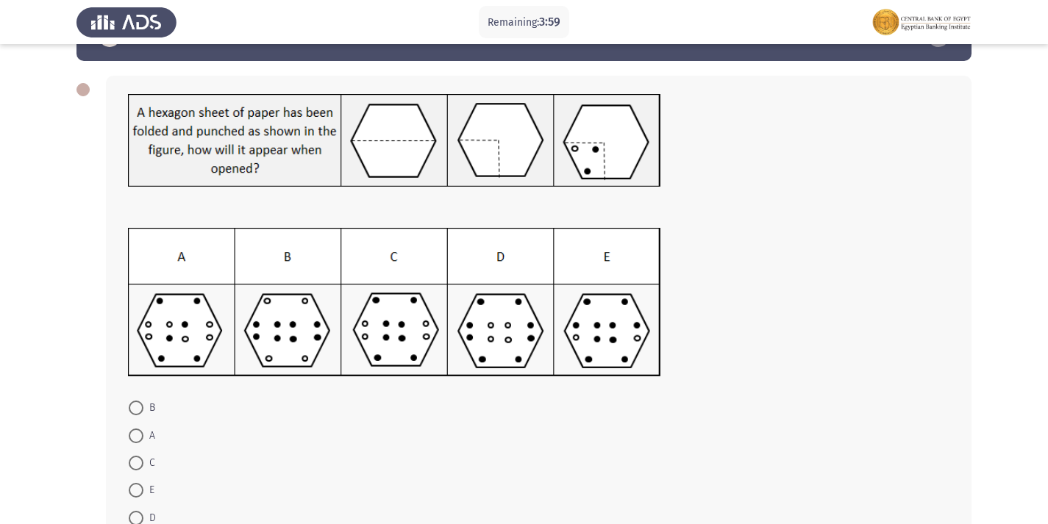
scroll to position [74, 0]
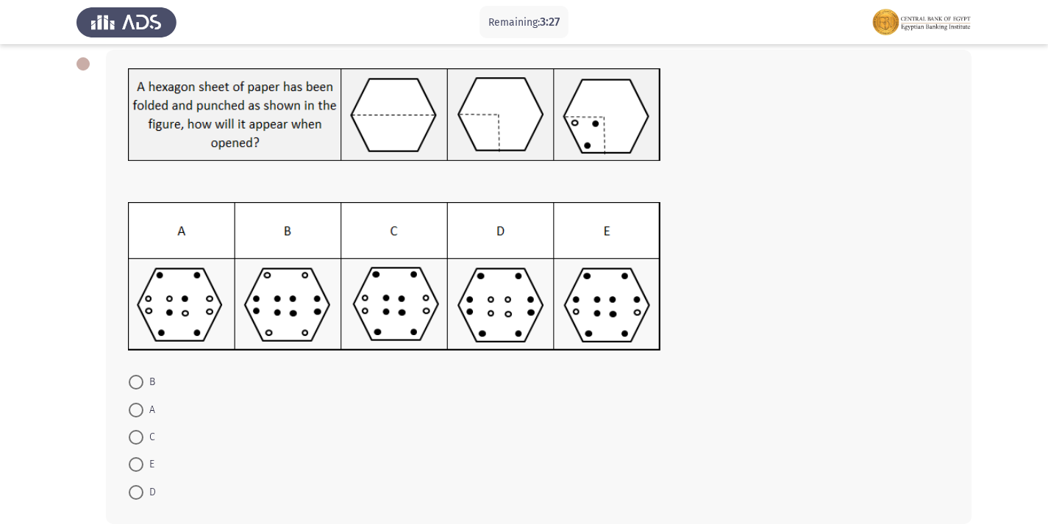
click at [143, 438] on span "C" at bounding box center [149, 438] width 12 height 18
click at [143, 438] on input "C" at bounding box center [136, 437] width 15 height 15
radio input "true"
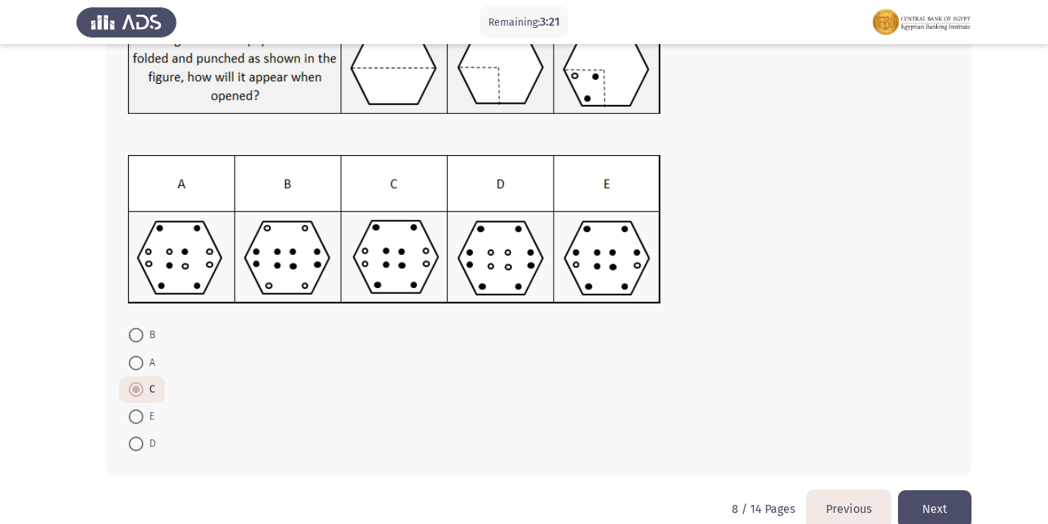
scroll to position [146, 0]
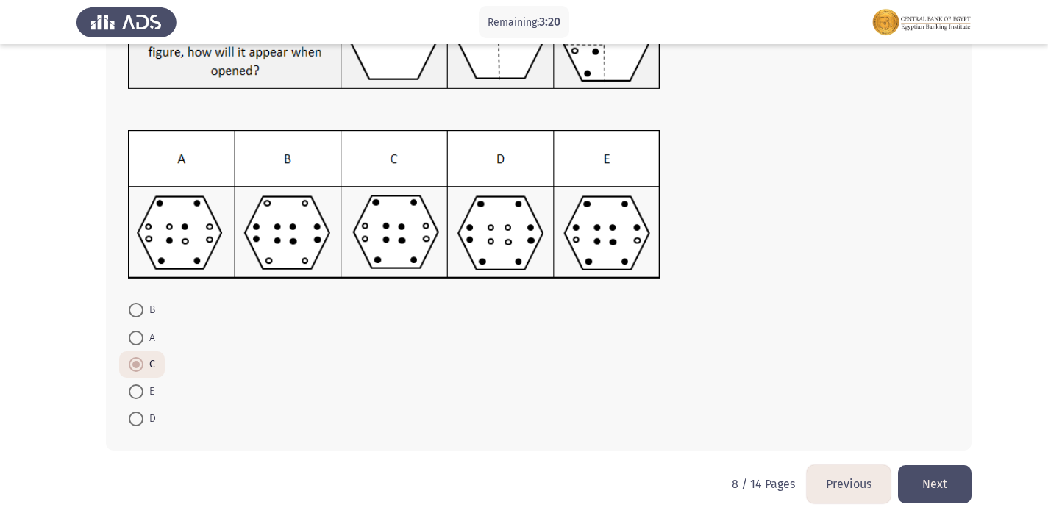
click at [946, 476] on button "Next" at bounding box center [935, 485] width 74 height 38
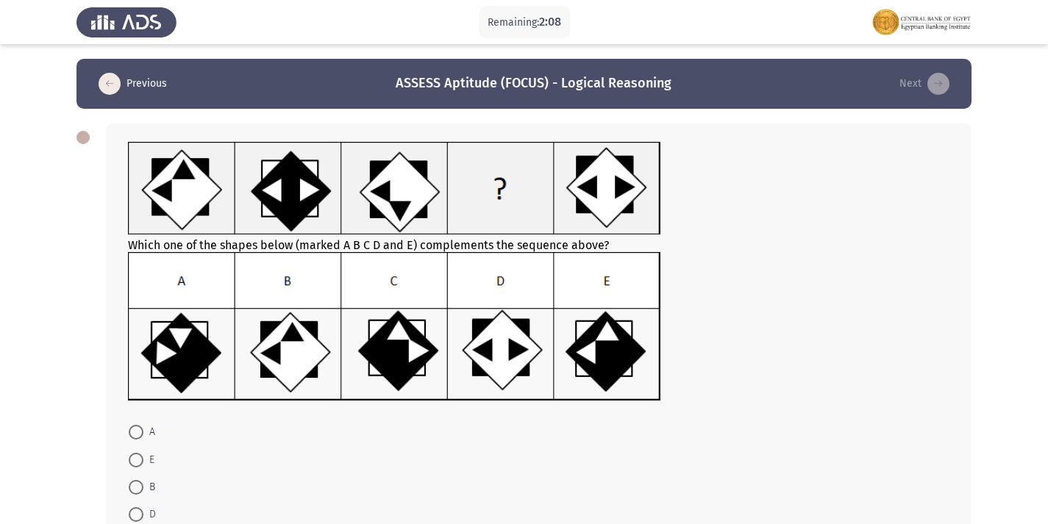
scroll to position [74, 0]
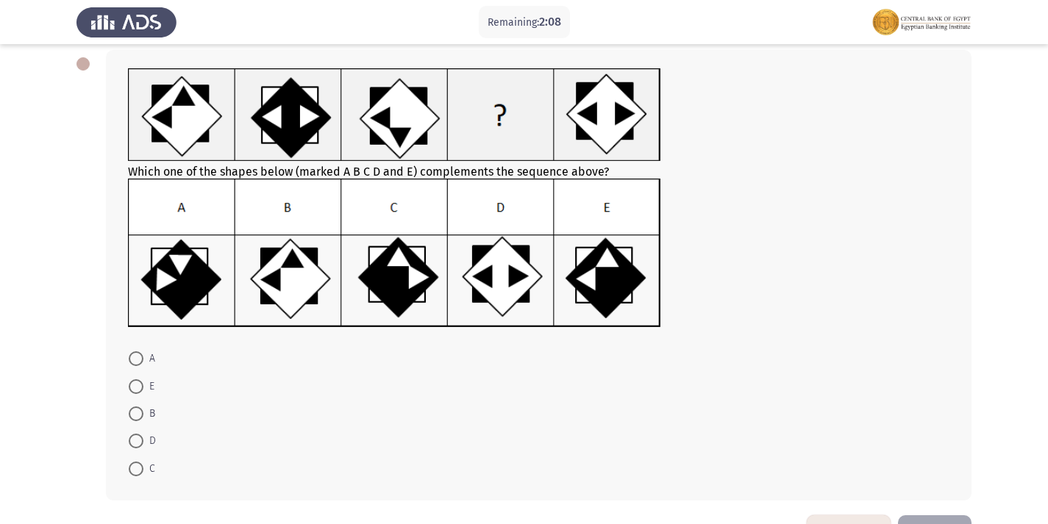
click at [140, 466] on span at bounding box center [136, 469] width 15 height 15
click at [140, 466] on input "C" at bounding box center [136, 469] width 15 height 15
radio input "true"
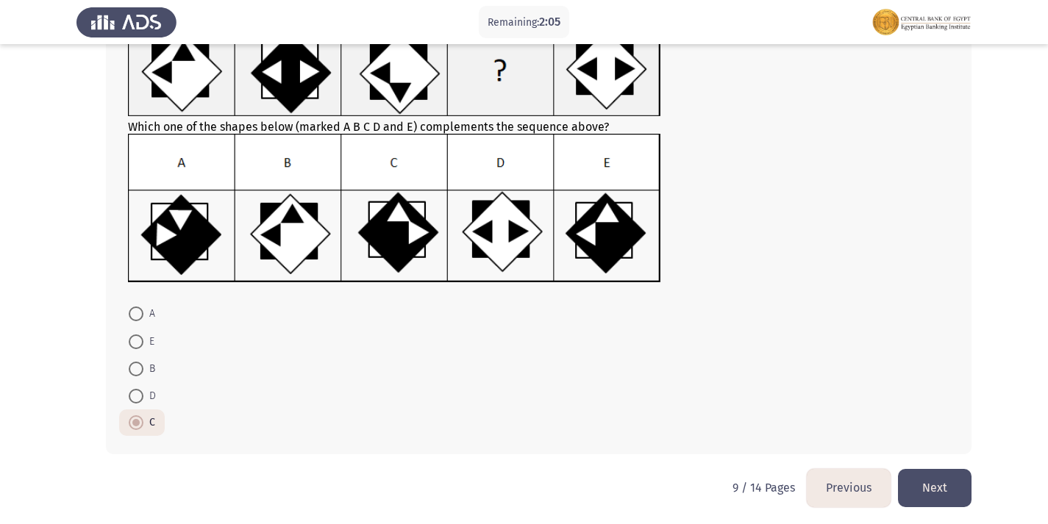
scroll to position [122, 0]
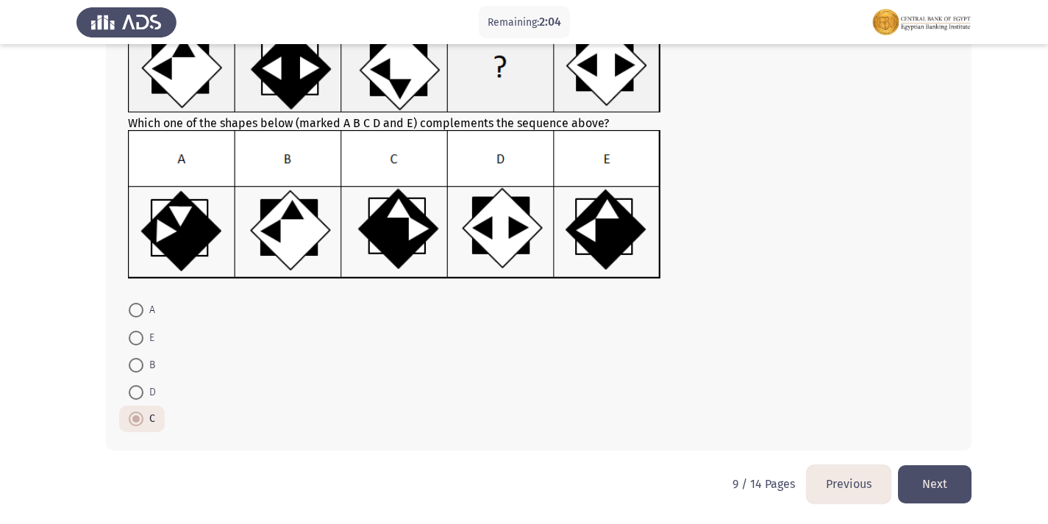
click at [929, 481] on button "Next" at bounding box center [935, 485] width 74 height 38
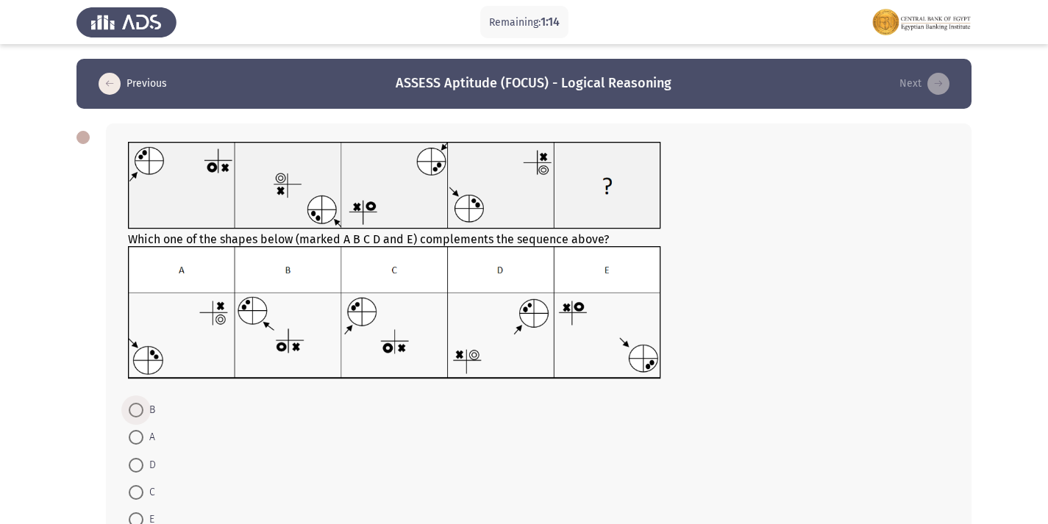
click at [137, 405] on span at bounding box center [136, 410] width 15 height 15
click at [137, 405] on input "B" at bounding box center [136, 410] width 15 height 15
radio input "true"
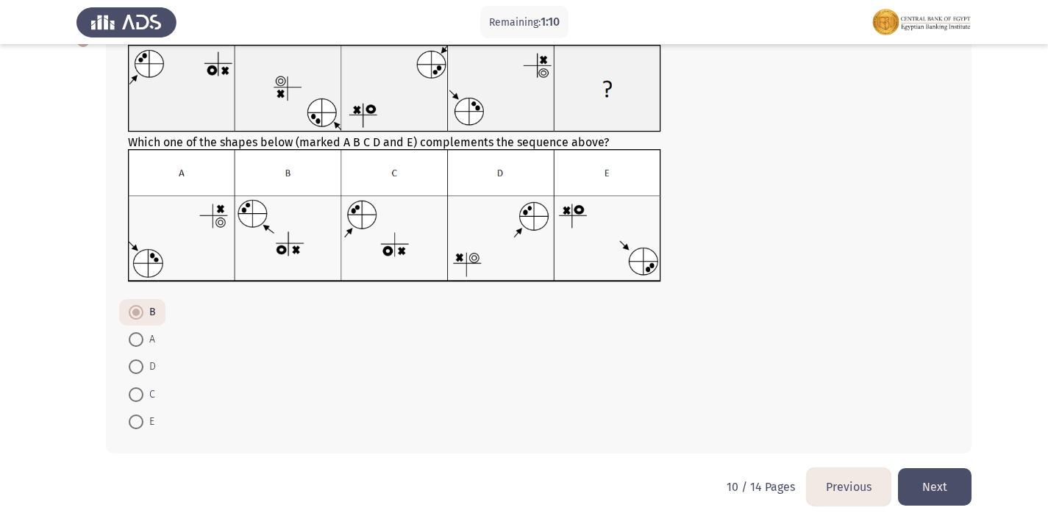
scroll to position [100, 0]
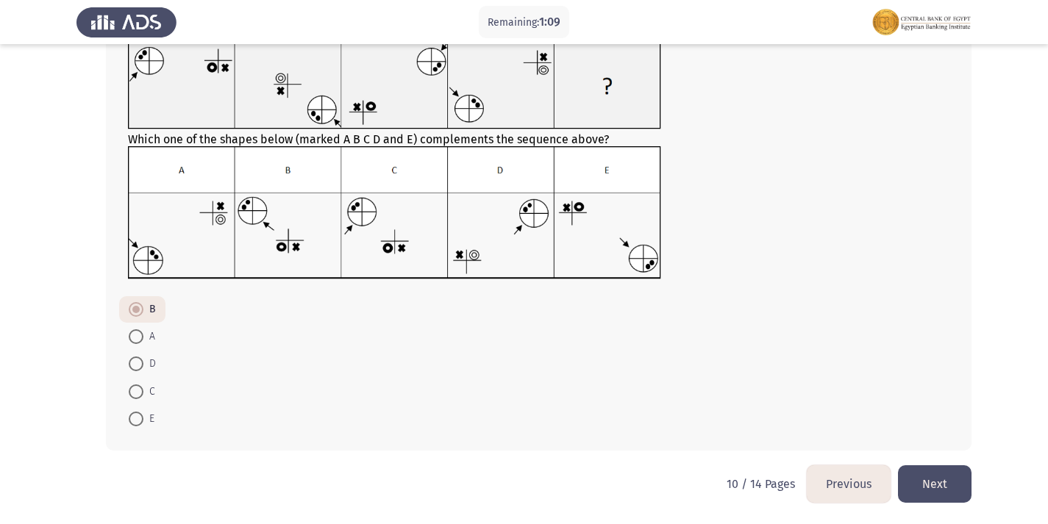
click at [933, 481] on button "Next" at bounding box center [935, 485] width 74 height 38
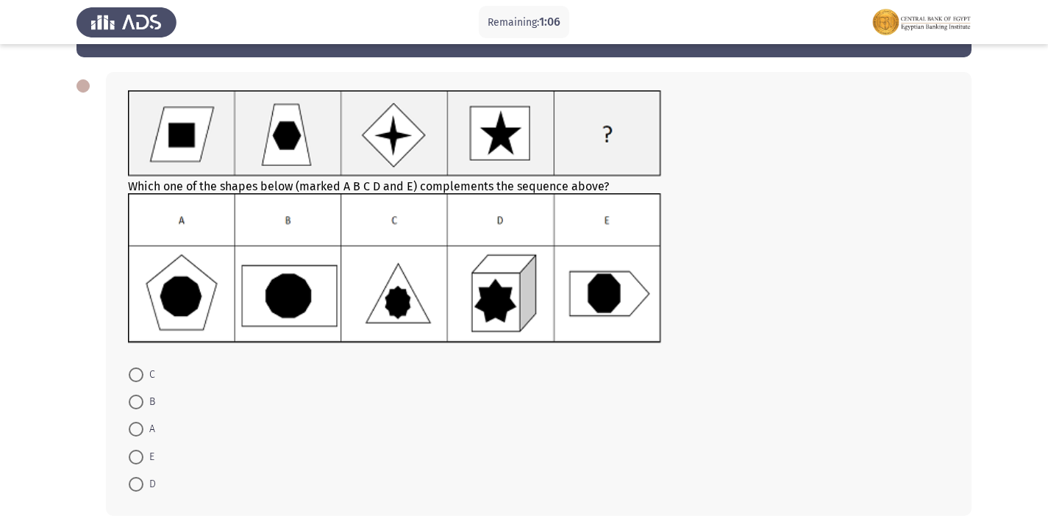
scroll to position [74, 0]
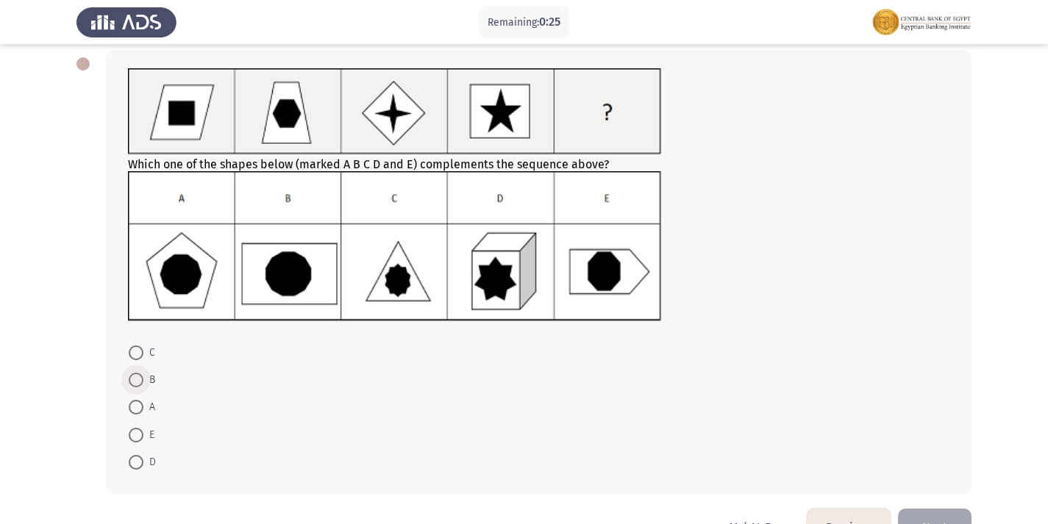
click at [136, 382] on span at bounding box center [136, 380] width 15 height 15
click at [136, 382] on input "B" at bounding box center [136, 380] width 15 height 15
radio input "true"
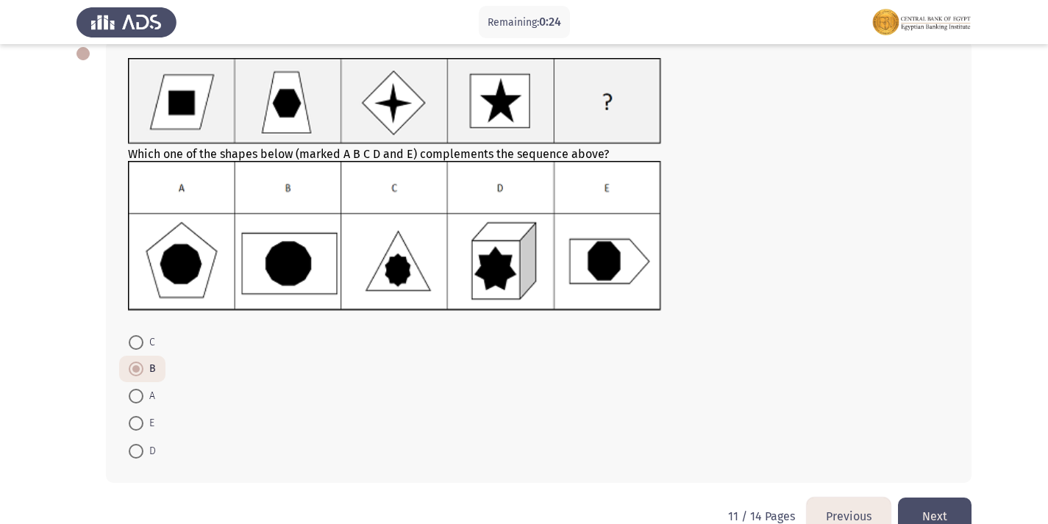
scroll to position [116, 0]
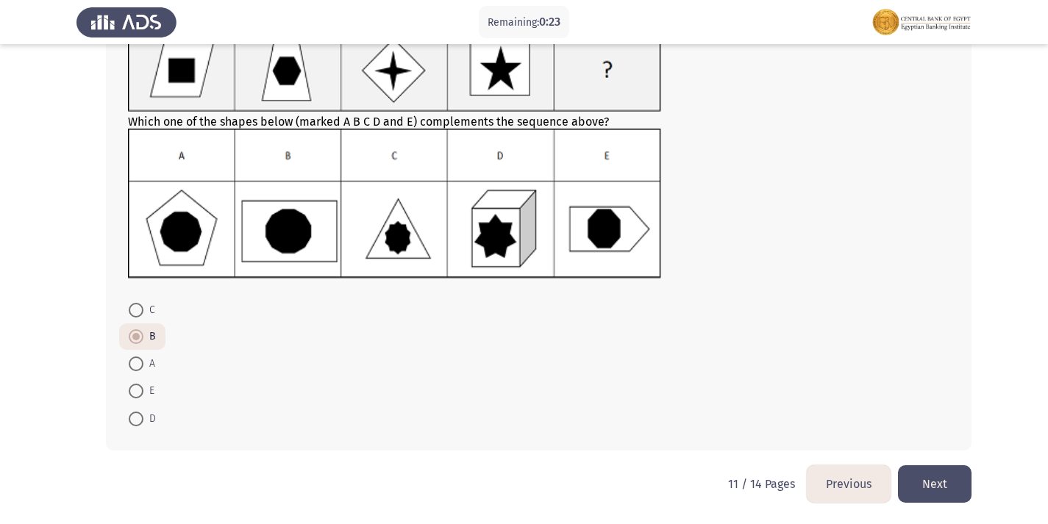
click at [943, 482] on button "Next" at bounding box center [935, 485] width 74 height 38
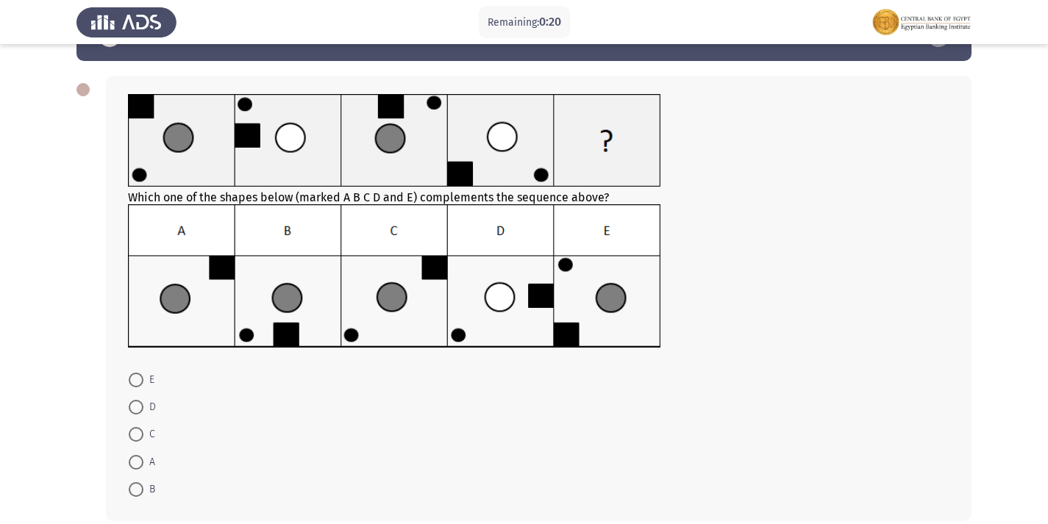
scroll to position [74, 0]
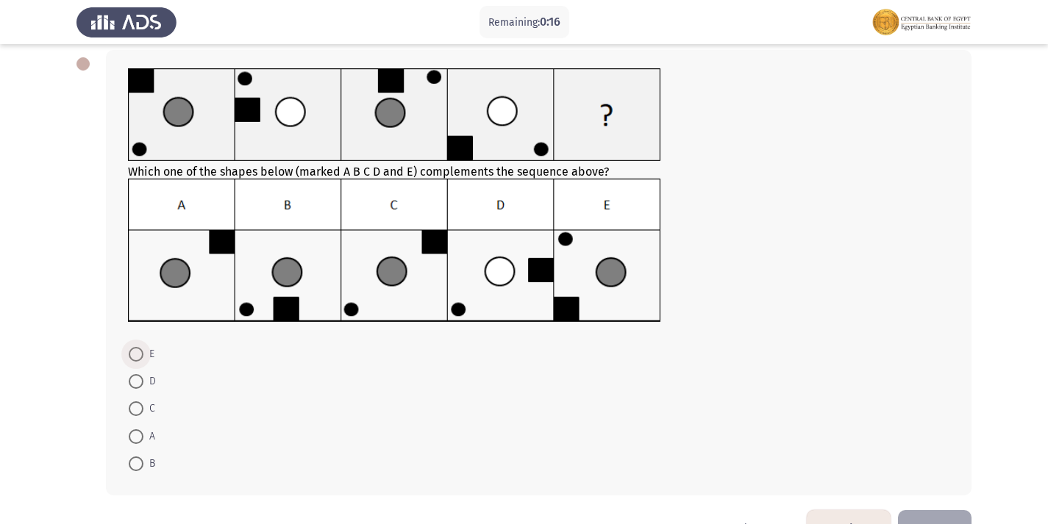
click at [136, 349] on span at bounding box center [136, 354] width 15 height 15
click at [136, 349] on input "E" at bounding box center [136, 354] width 15 height 15
radio input "true"
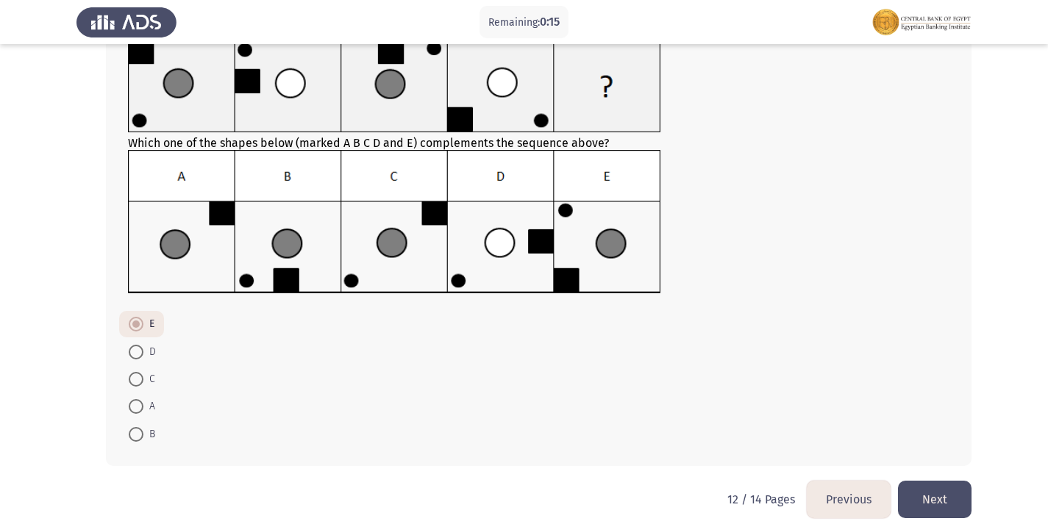
scroll to position [118, 0]
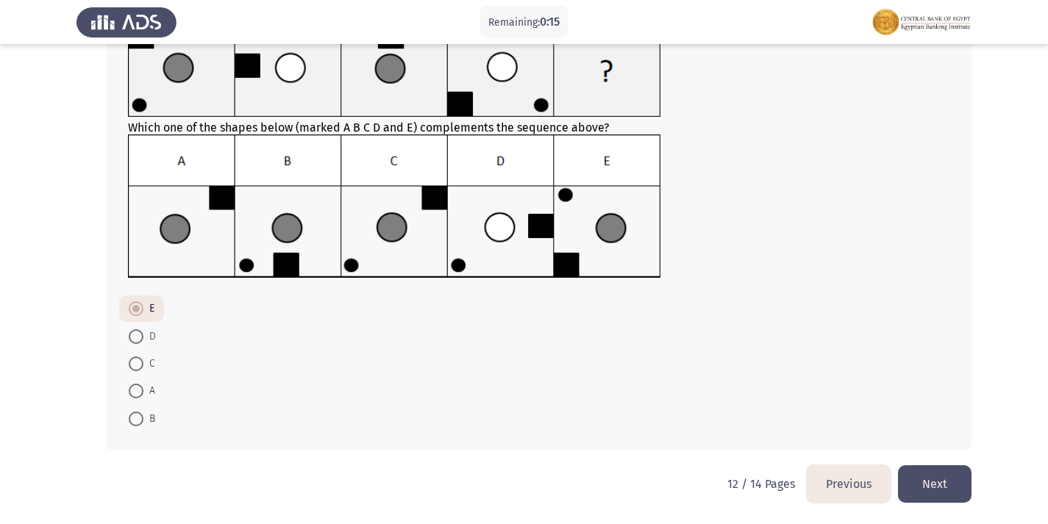
click at [941, 491] on button "Next" at bounding box center [935, 485] width 74 height 38
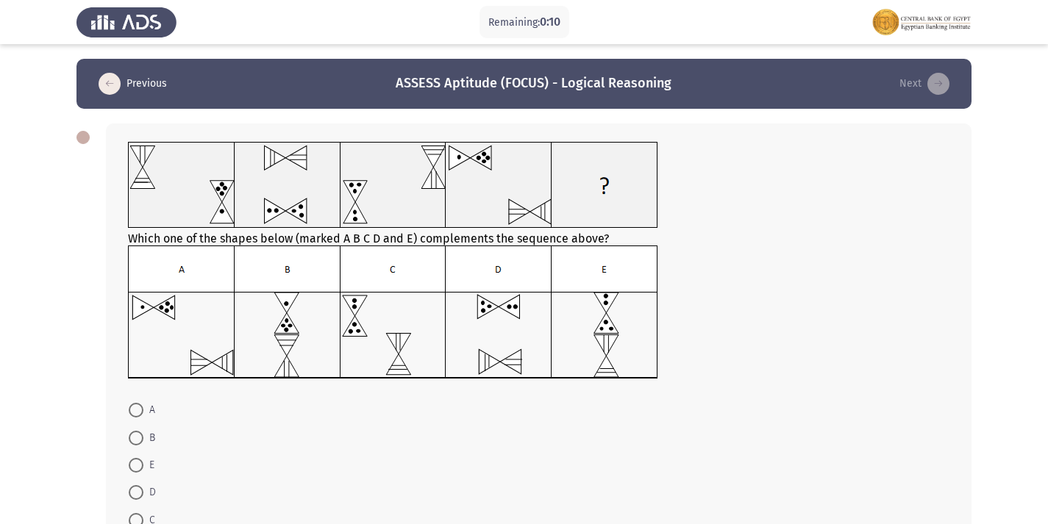
scroll to position [74, 0]
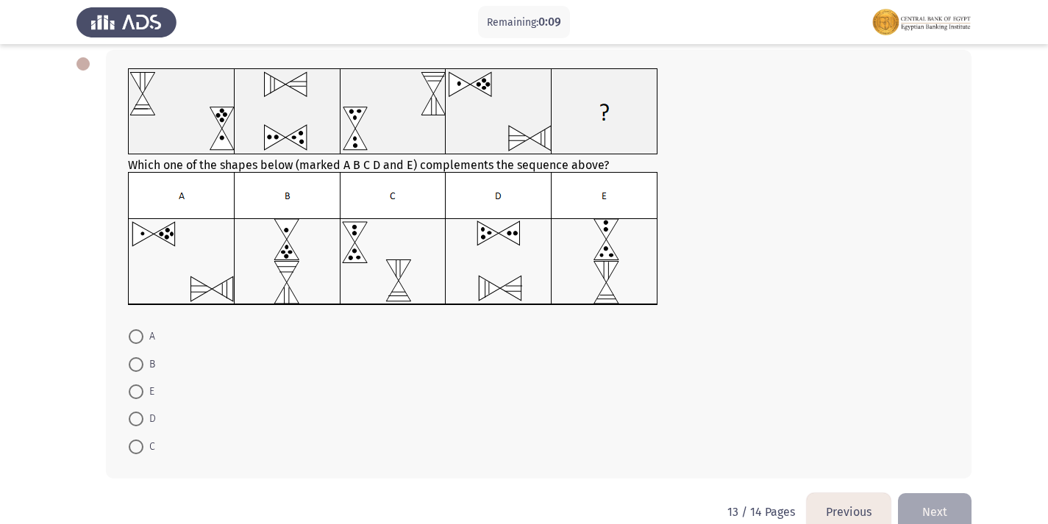
click at [132, 394] on span at bounding box center [136, 392] width 15 height 15
click at [132, 394] on input "E" at bounding box center [136, 392] width 15 height 15
radio input "true"
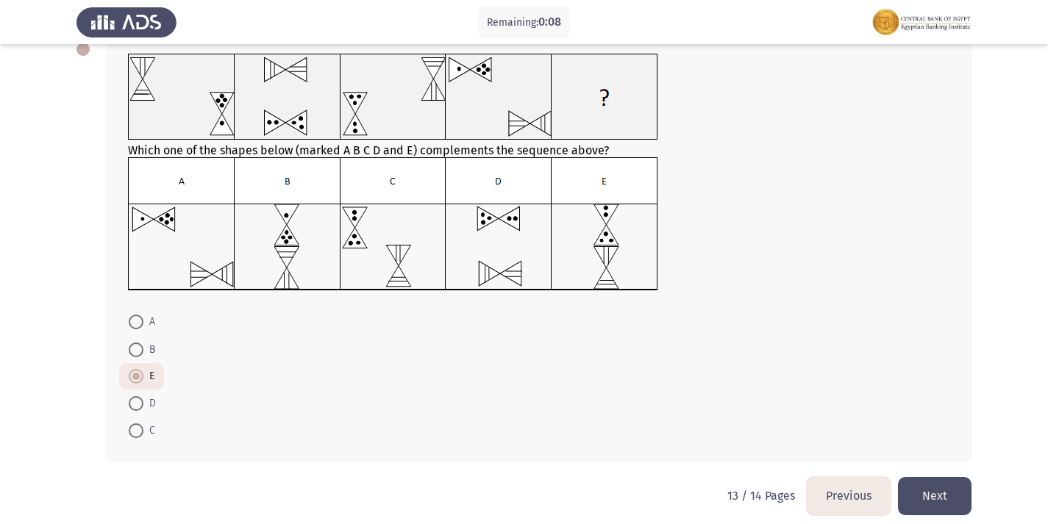
scroll to position [100, 0]
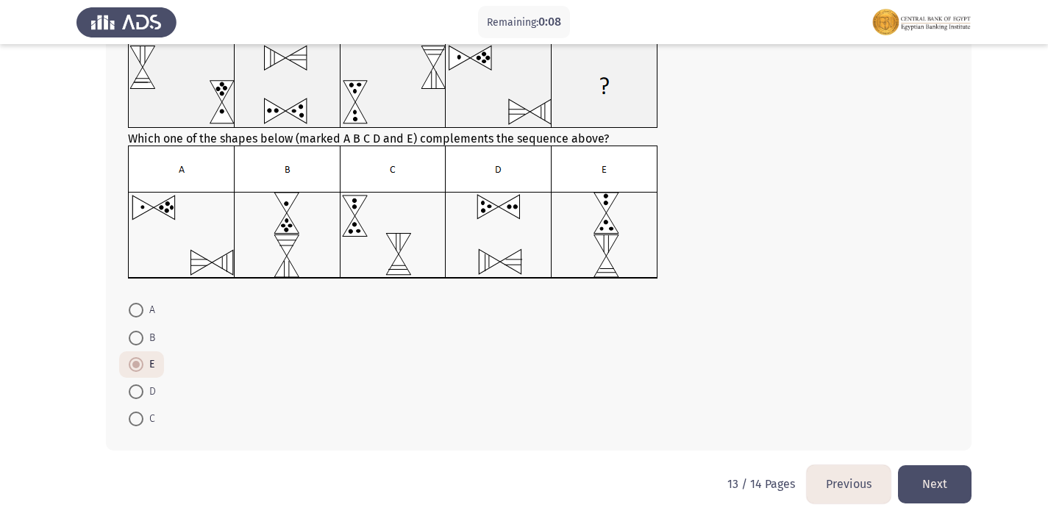
click at [933, 484] on button "Next" at bounding box center [935, 485] width 74 height 38
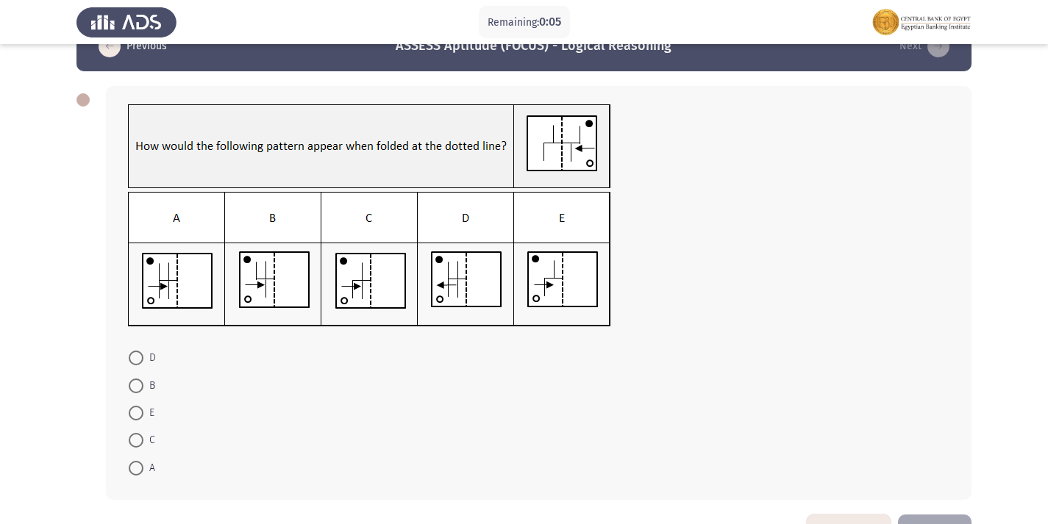
scroll to position [74, 0]
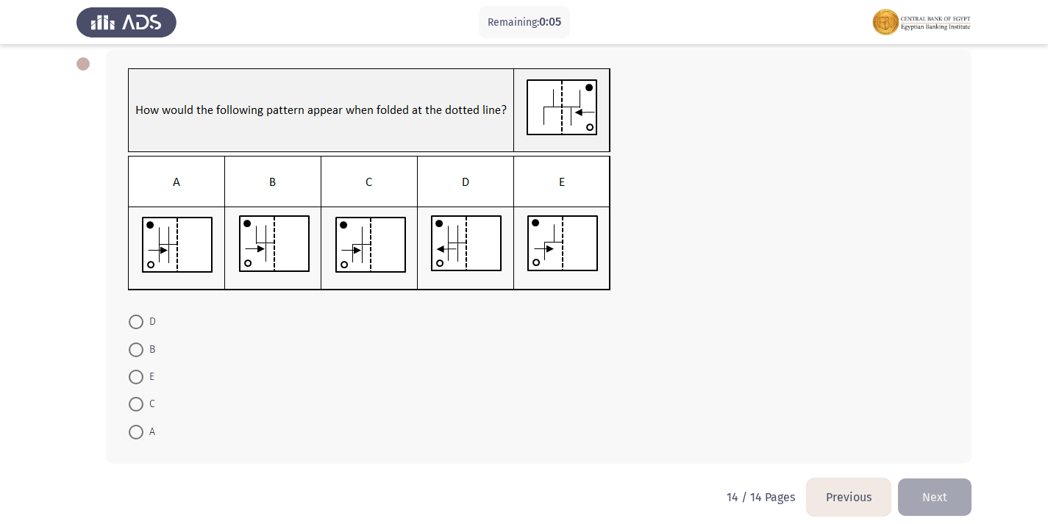
click at [137, 349] on span at bounding box center [136, 350] width 15 height 15
click at [137, 349] on input "B" at bounding box center [136, 350] width 15 height 15
radio input "true"
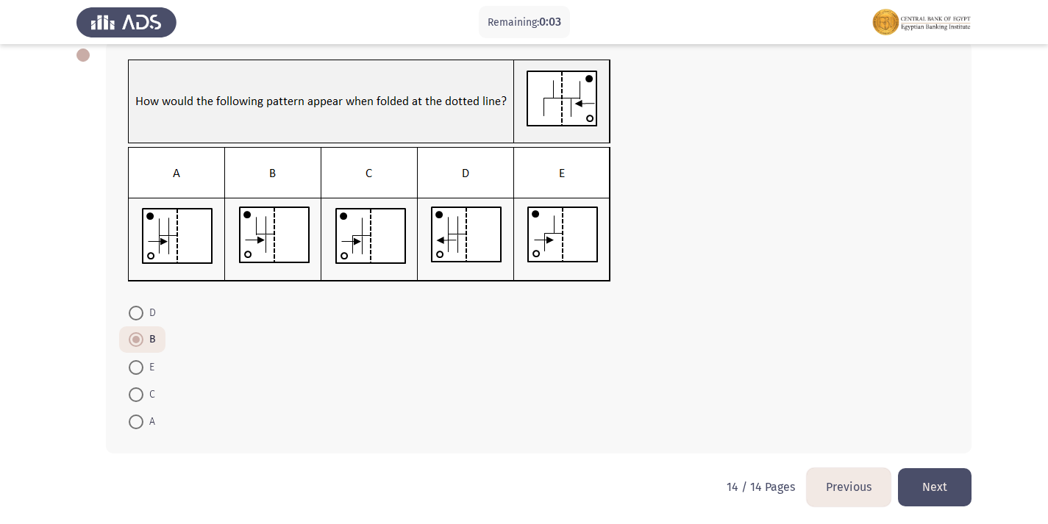
scroll to position [85, 0]
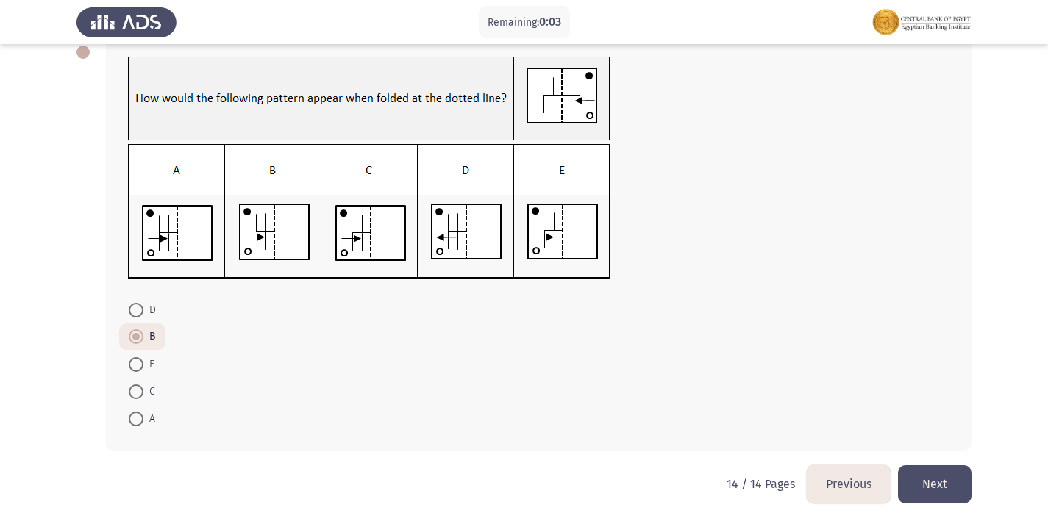
click at [931, 484] on button "Next" at bounding box center [935, 485] width 74 height 38
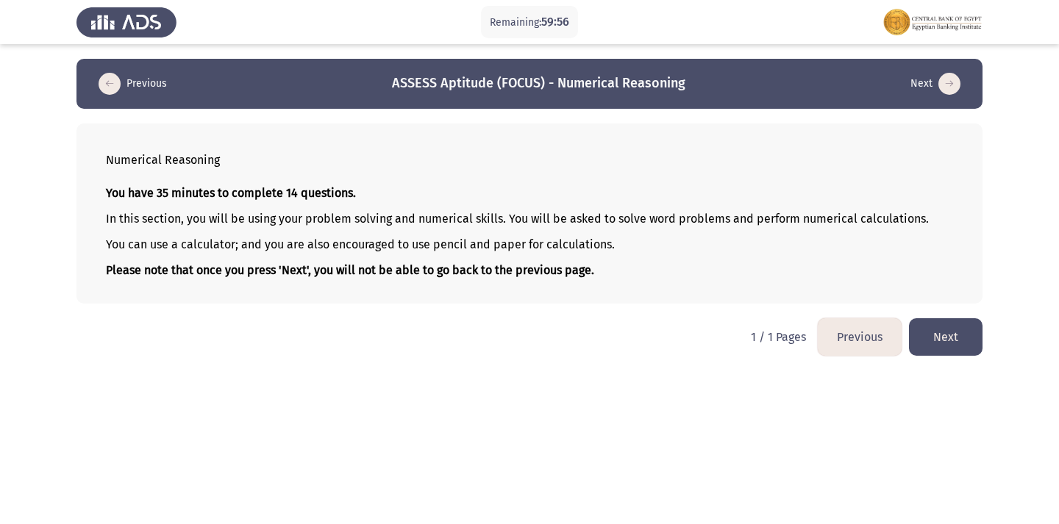
click at [956, 346] on button "Next" at bounding box center [946, 338] width 74 height 38
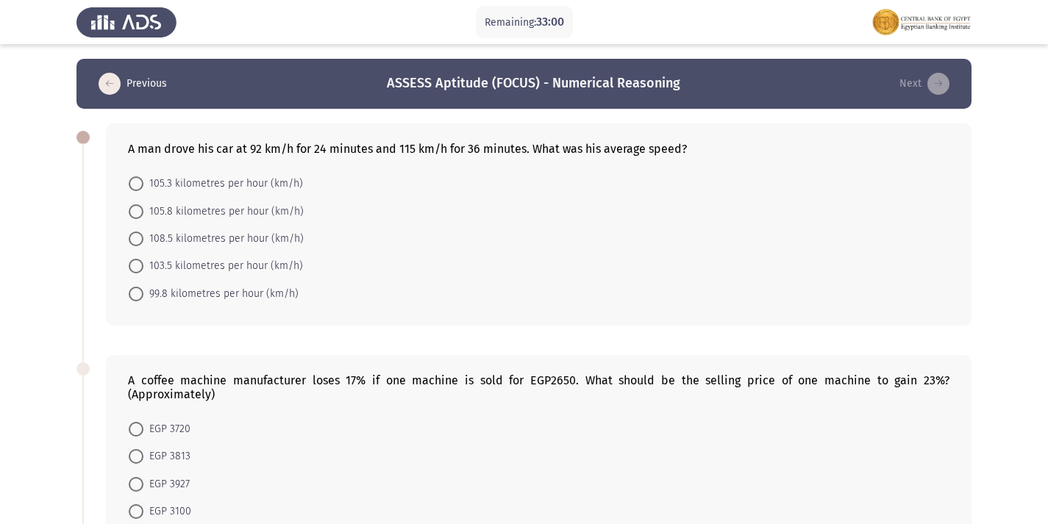
drag, startPoint x: 252, startPoint y: 146, endPoint x: 312, endPoint y: 149, distance: 59.7
click at [312, 149] on div "A man drove his car at 92 km/h for 24 minutes and 115 km/h for 36 minutes. What…" at bounding box center [539, 149] width 822 height 14
click at [209, 235] on span "108.5 kilometres per hour (km/h)" at bounding box center [223, 239] width 160 height 18
click at [143, 235] on input "108.5 kilometres per hour (km/h)" at bounding box center [136, 239] width 15 height 15
radio input "true"
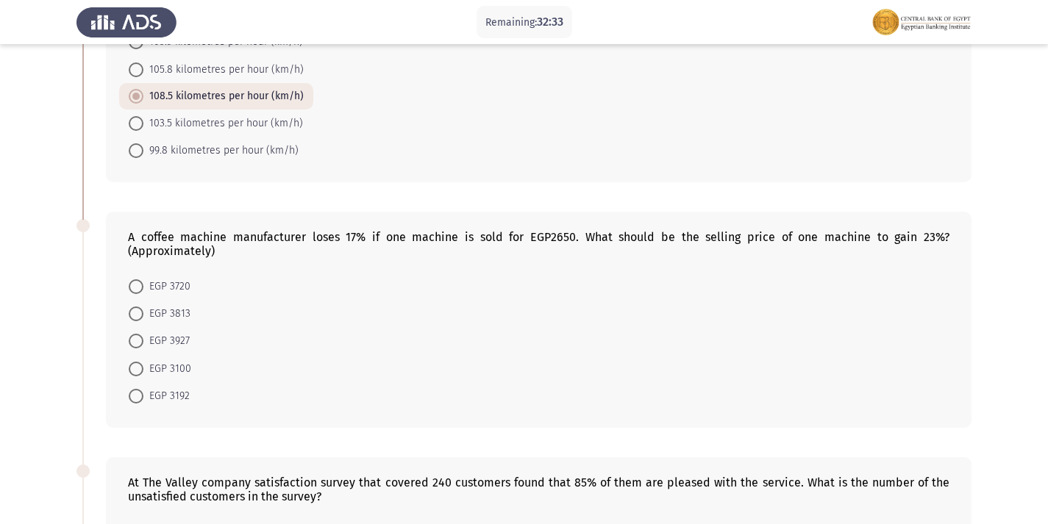
scroll to position [147, 0]
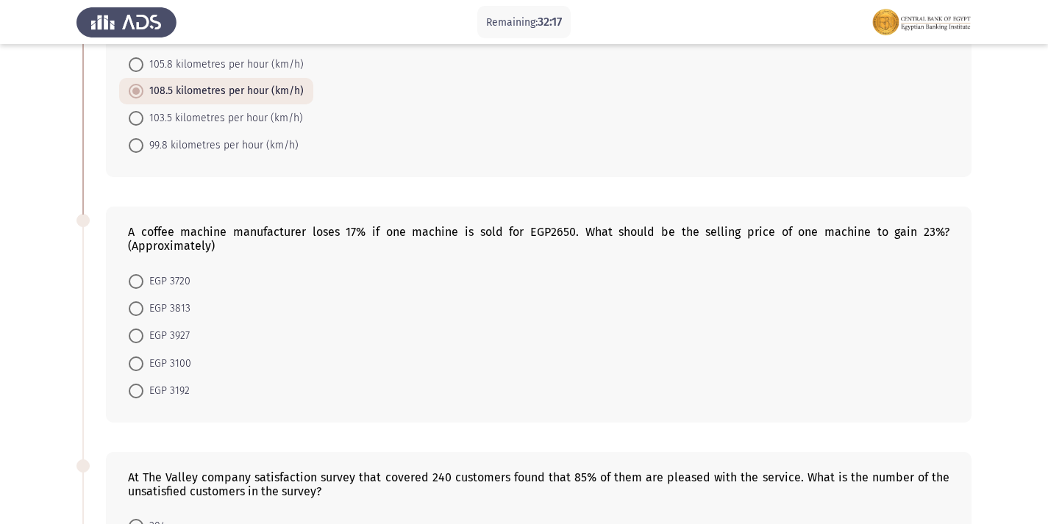
drag, startPoint x: 730, startPoint y: 230, endPoint x: 931, endPoint y: 235, distance: 201.6
click at [931, 235] on div "A coffee machine manufacturer loses 17% if one machine is sold for EGP2650. Wha…" at bounding box center [539, 239] width 822 height 28
click at [154, 284] on span "EGP 3720" at bounding box center [166, 282] width 47 height 18
click at [143, 284] on input "EGP 3720" at bounding box center [136, 281] width 15 height 15
radio input "true"
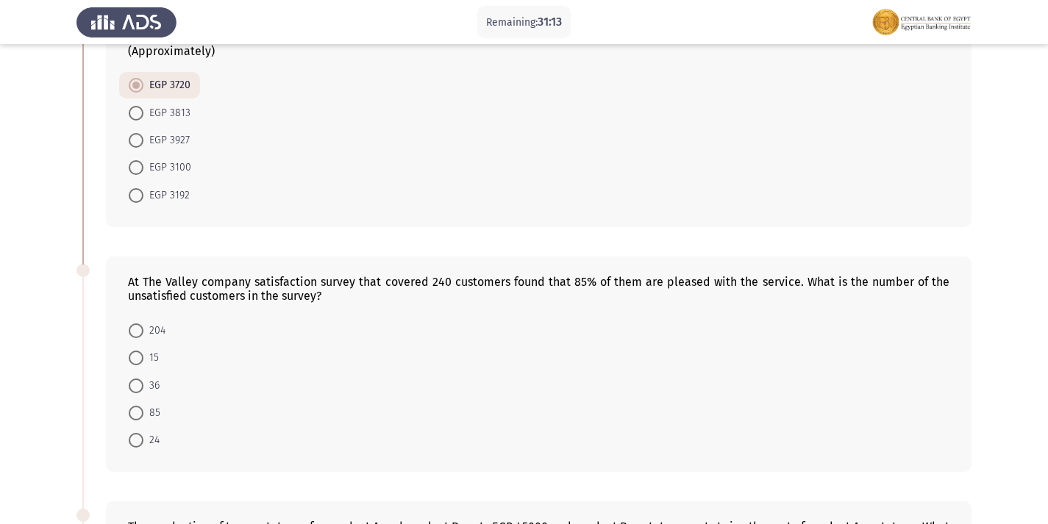
scroll to position [368, 0]
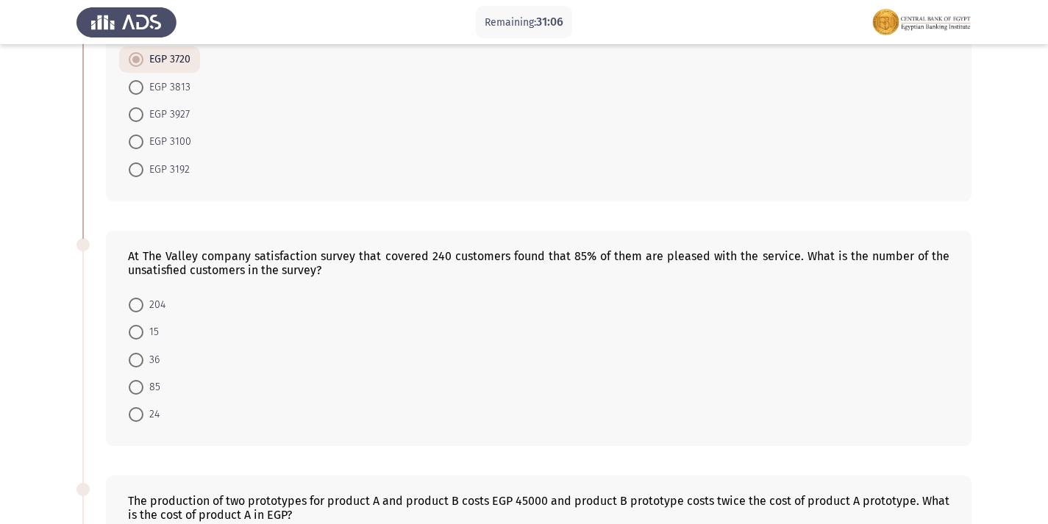
drag, startPoint x: 241, startPoint y: 271, endPoint x: 430, endPoint y: 270, distance: 189.8
click at [427, 271] on div "At The Valley company satisfaction survey that covered 240 customers found that…" at bounding box center [539, 263] width 822 height 28
click at [141, 362] on span at bounding box center [136, 360] width 15 height 15
click at [141, 362] on input "36" at bounding box center [136, 360] width 15 height 15
radio input "true"
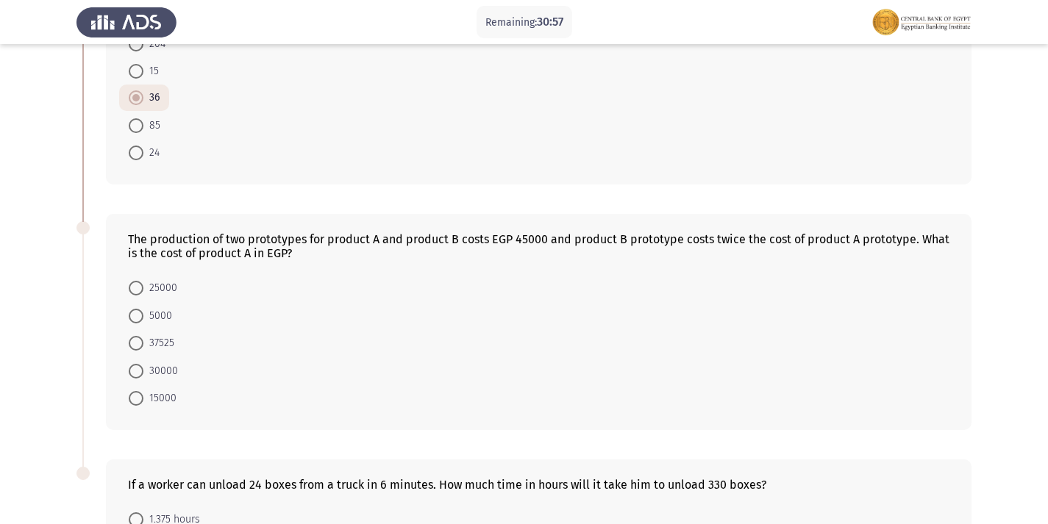
scroll to position [662, 0]
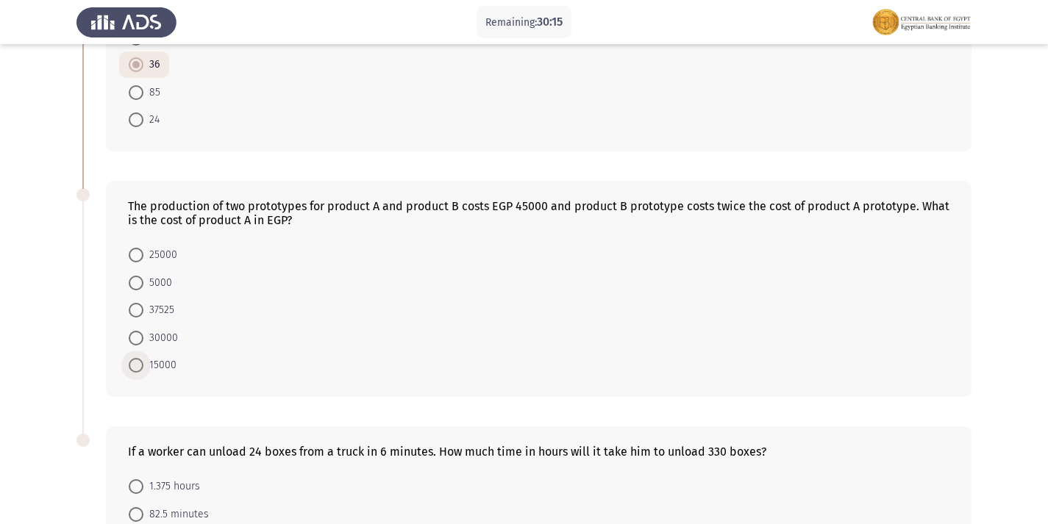
click at [154, 368] on span "15000" at bounding box center [159, 366] width 33 height 18
click at [143, 368] on input "15000" at bounding box center [136, 365] width 15 height 15
radio input "true"
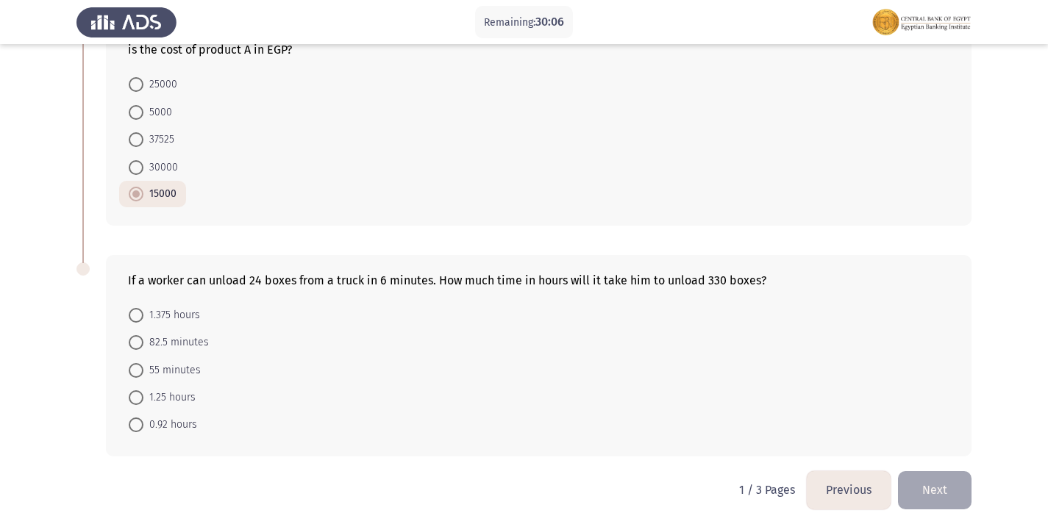
scroll to position [839, 0]
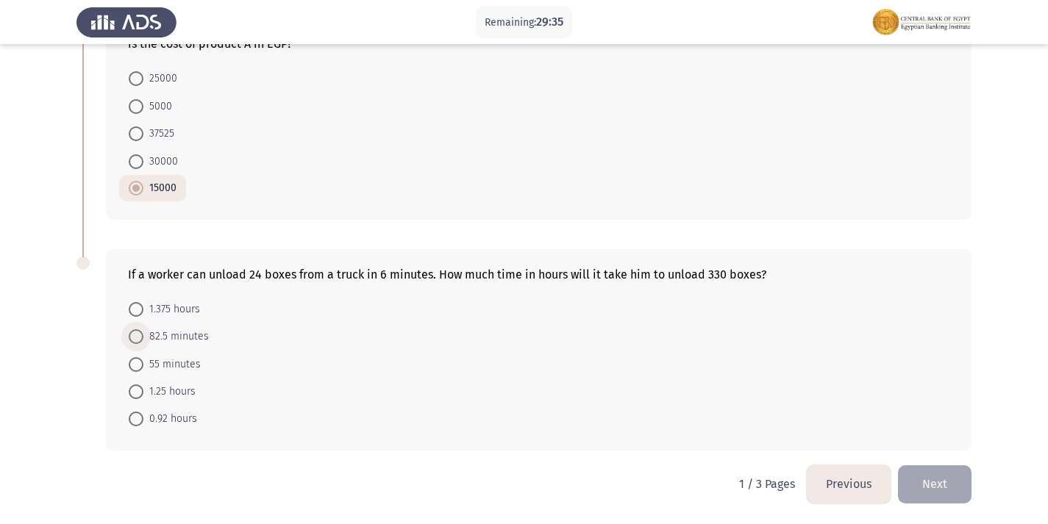
click at [183, 332] on span "82.5 minutes" at bounding box center [175, 337] width 65 height 18
click at [143, 332] on input "82.5 minutes" at bounding box center [136, 337] width 15 height 15
radio input "true"
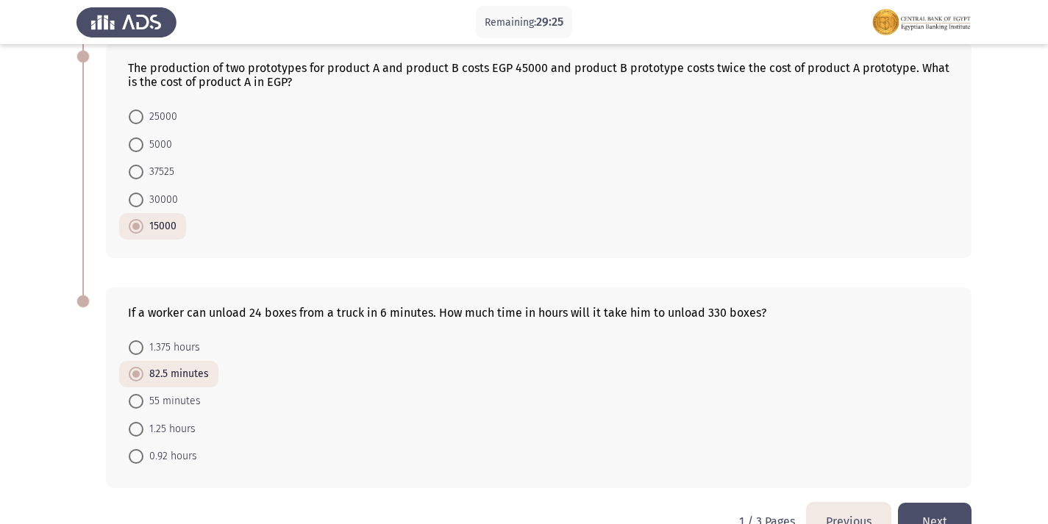
scroll to position [838, 0]
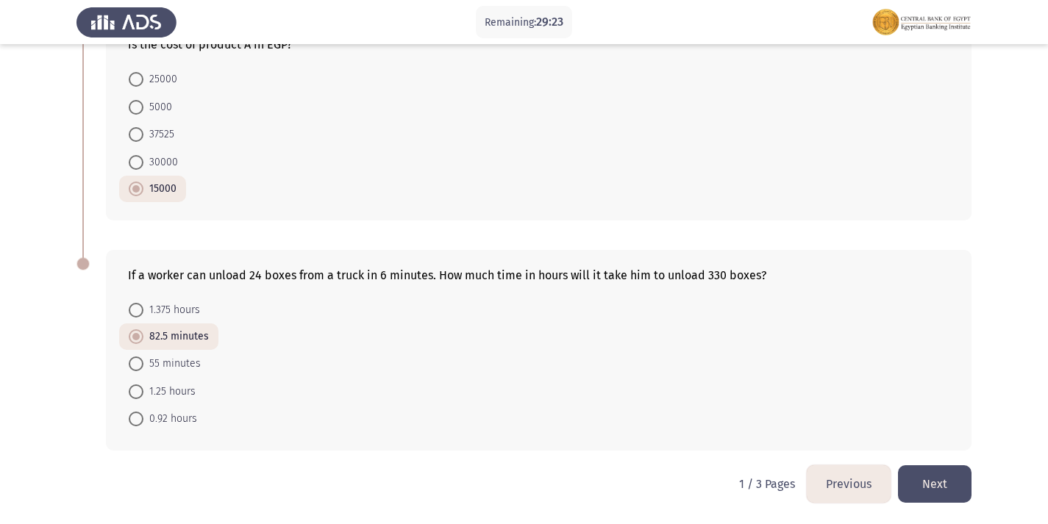
click at [944, 477] on button "Next" at bounding box center [935, 485] width 74 height 38
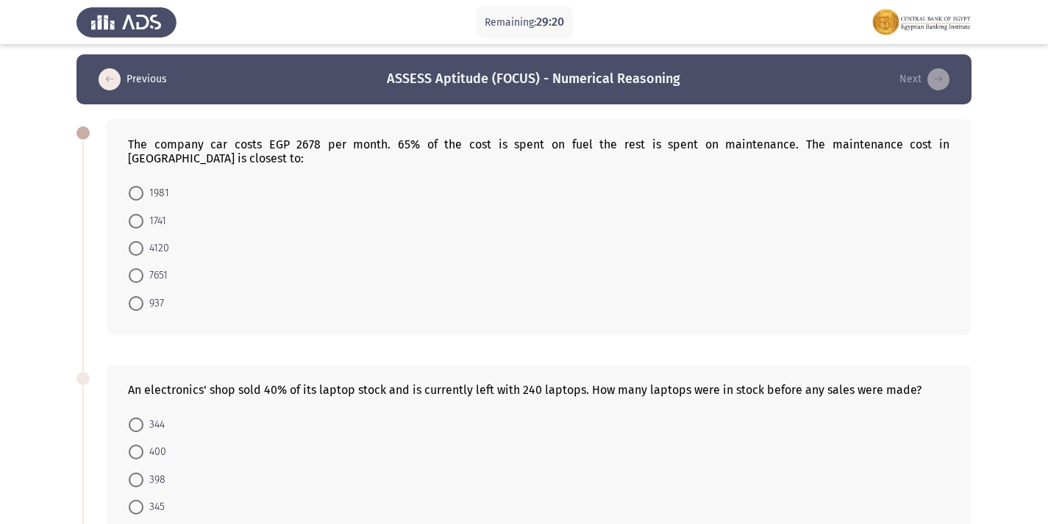
scroll to position [0, 0]
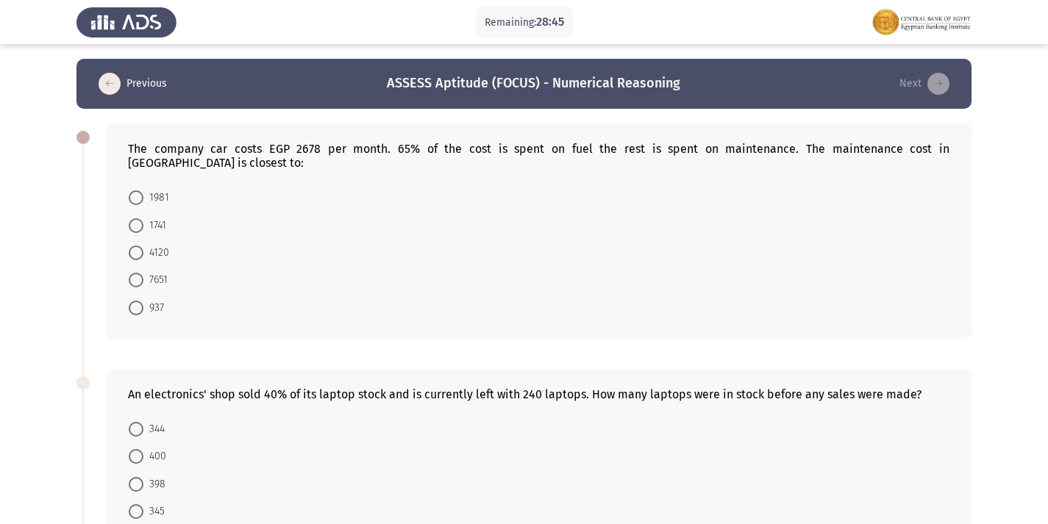
click at [154, 299] on span "937" at bounding box center [153, 308] width 21 height 18
click at [143, 301] on input "937" at bounding box center [136, 308] width 15 height 15
radio input "true"
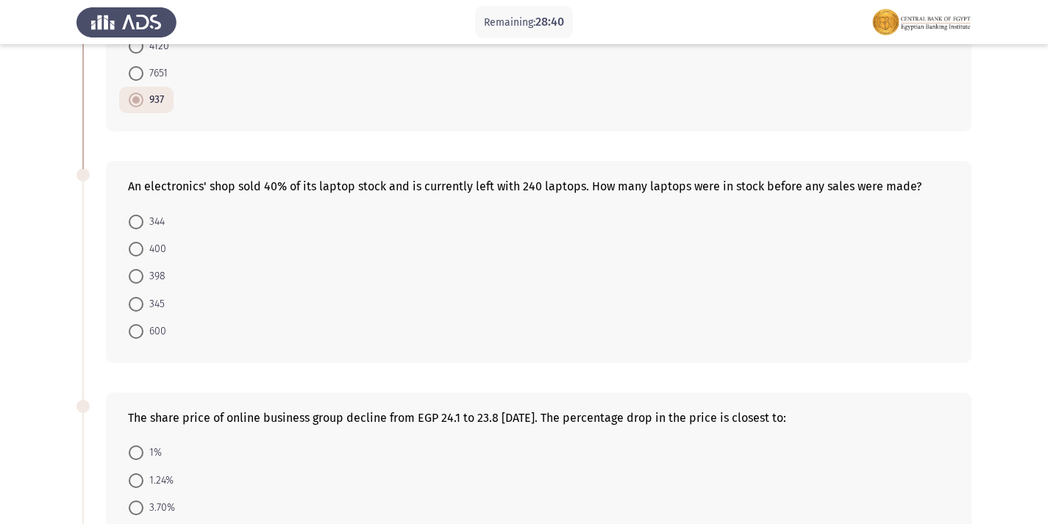
scroll to position [221, 0]
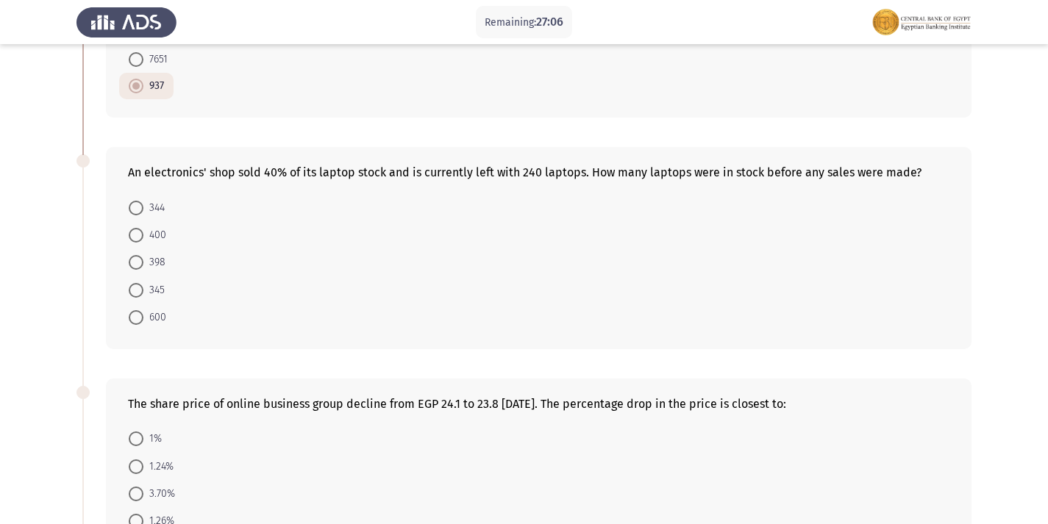
click at [152, 309] on span "600" at bounding box center [154, 318] width 23 height 18
click at [143, 310] on input "600" at bounding box center [136, 317] width 15 height 15
radio input "true"
drag, startPoint x: 523, startPoint y: 161, endPoint x: 542, endPoint y: 165, distance: 19.5
click at [542, 166] on div "An electronics' shop sold 40% of its laptop stock and is currently left with 24…" at bounding box center [539, 173] width 822 height 14
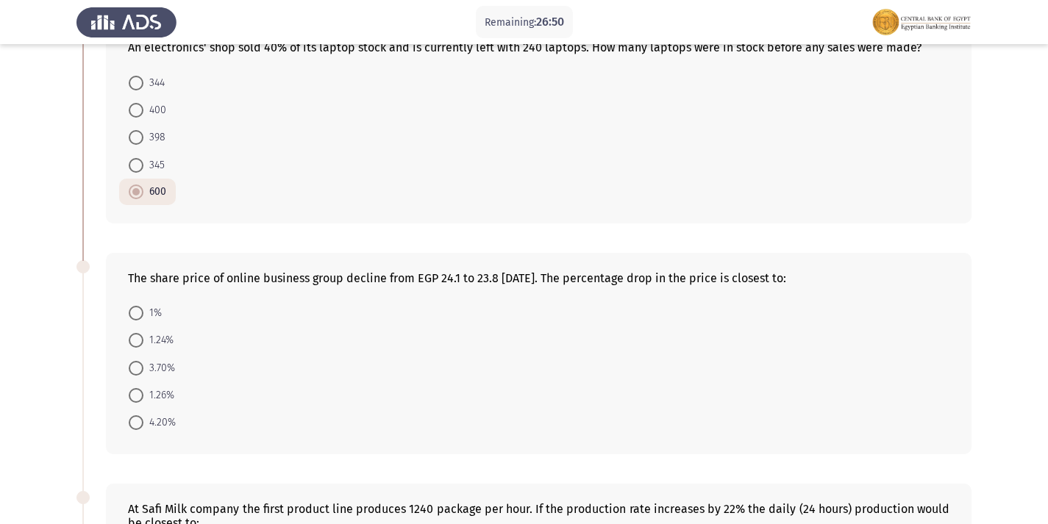
scroll to position [368, 0]
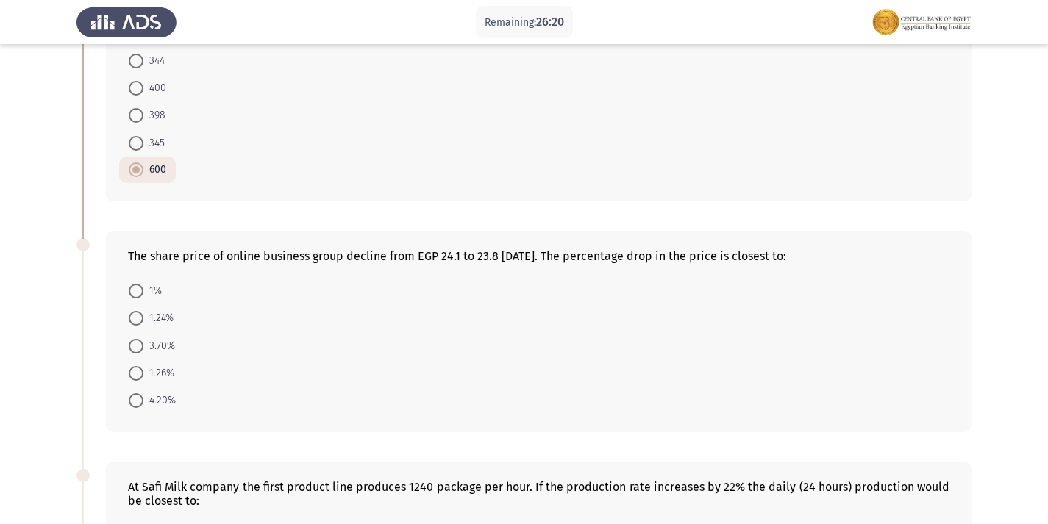
click at [152, 310] on span "1.24%" at bounding box center [158, 319] width 30 height 18
click at [143, 311] on input "1.24%" at bounding box center [136, 318] width 15 height 15
radio input "true"
click at [154, 364] on span "1.26%" at bounding box center [158, 373] width 31 height 18
click at [143, 366] on input "1.26%" at bounding box center [136, 373] width 15 height 15
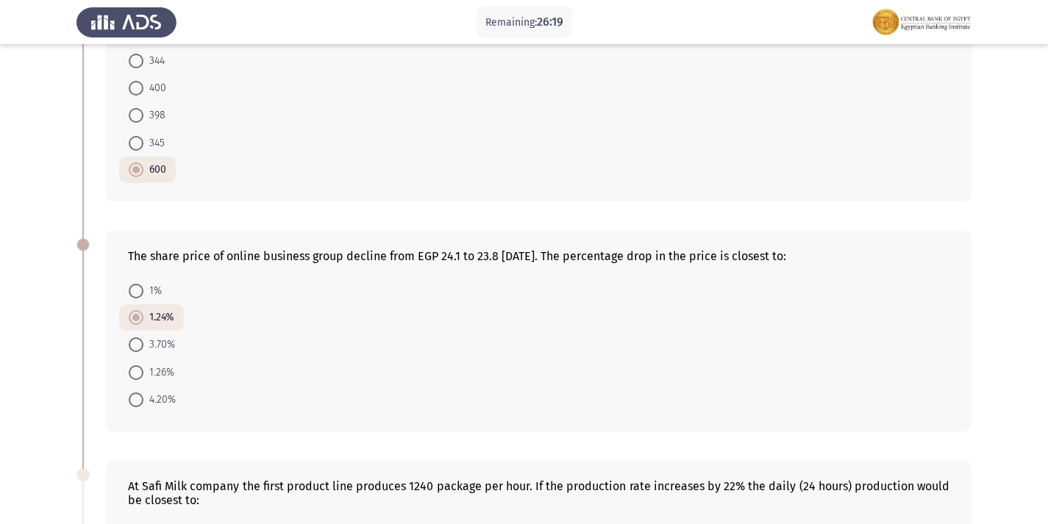
radio input "true"
click at [148, 310] on span "1.24%" at bounding box center [158, 319] width 30 height 18
click at [143, 311] on input "1.24%" at bounding box center [136, 318] width 15 height 15
radio input "true"
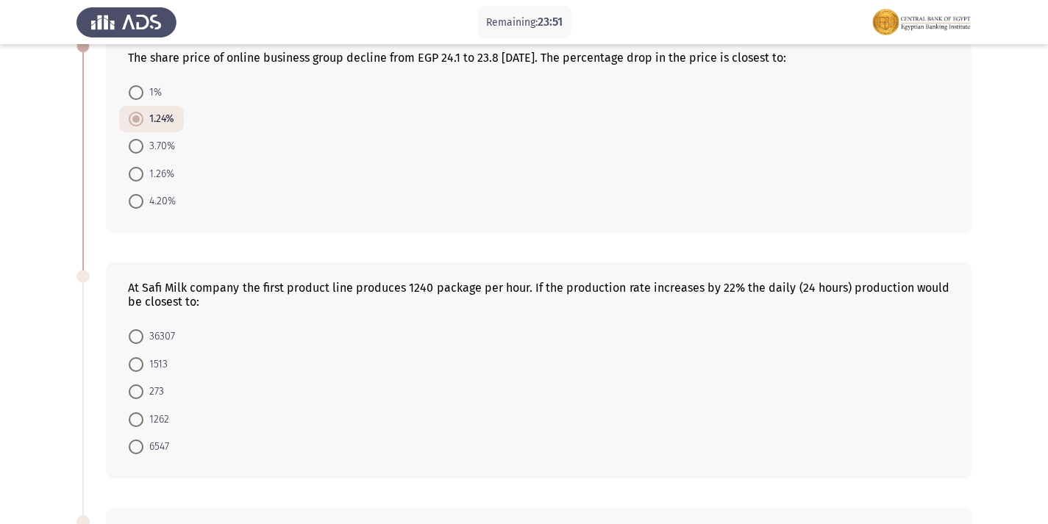
scroll to position [588, 0]
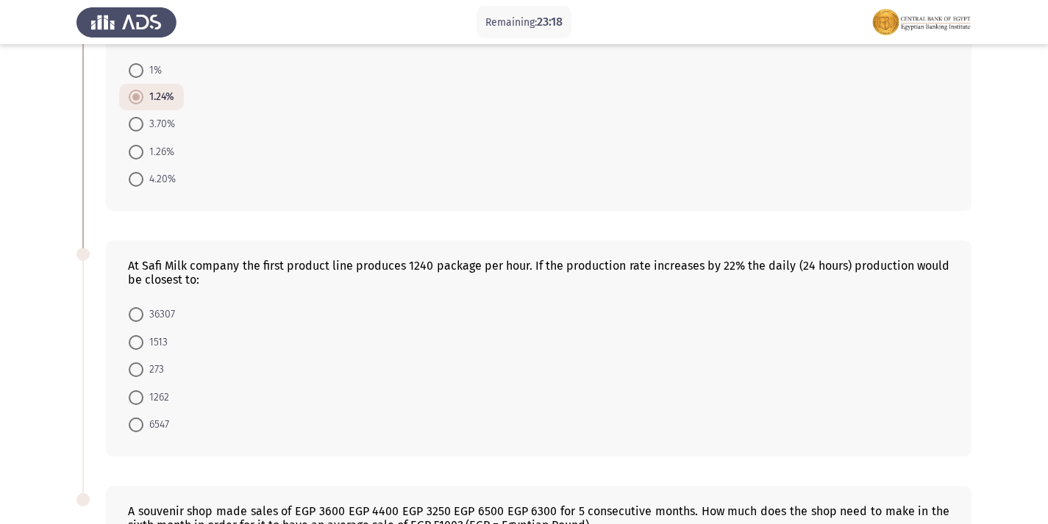
click at [150, 334] on span "1513" at bounding box center [155, 343] width 24 height 18
click at [143, 335] on input "1513" at bounding box center [136, 342] width 15 height 15
radio input "true"
click at [152, 306] on span "36307" at bounding box center [159, 315] width 32 height 18
click at [143, 307] on input "36307" at bounding box center [136, 314] width 15 height 15
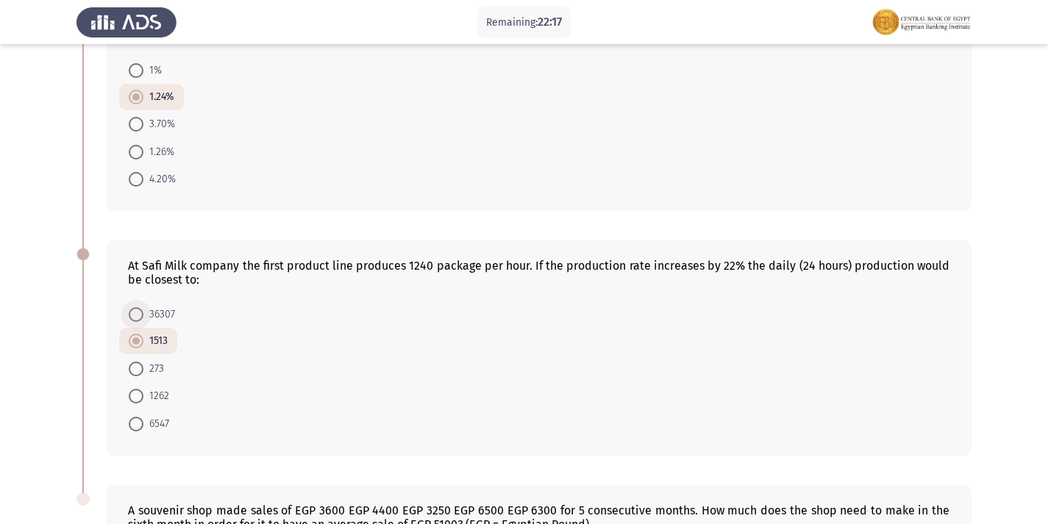
radio input "true"
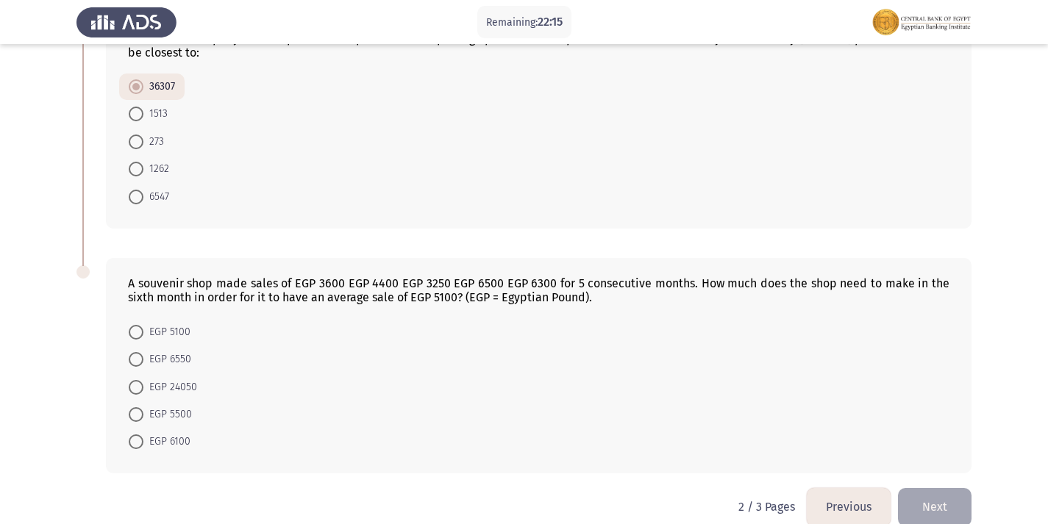
scroll to position [825, 0]
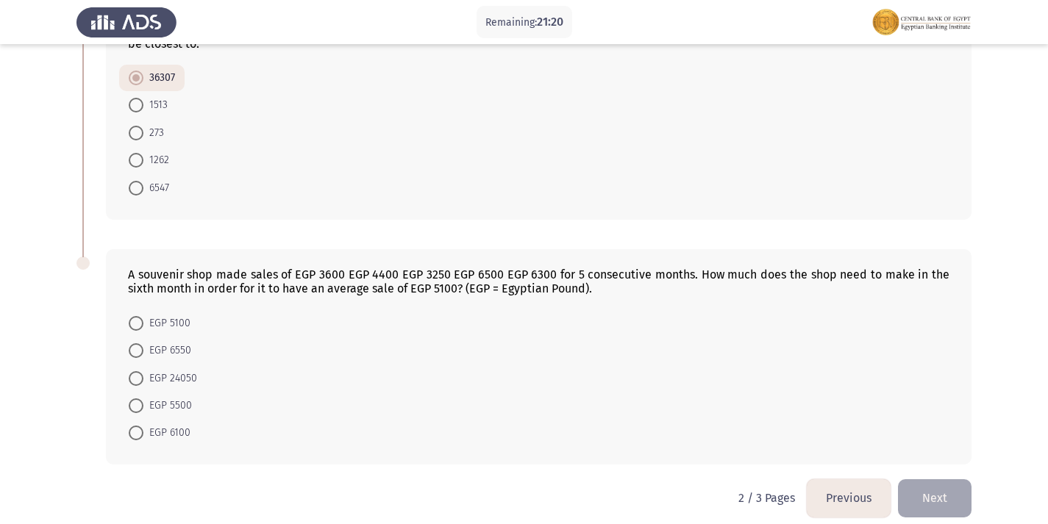
click at [154, 342] on span "EGP 6550" at bounding box center [167, 351] width 48 height 18
click at [143, 344] on input "EGP 6550" at bounding box center [136, 351] width 15 height 15
radio input "true"
click at [941, 480] on button "Next" at bounding box center [935, 499] width 74 height 38
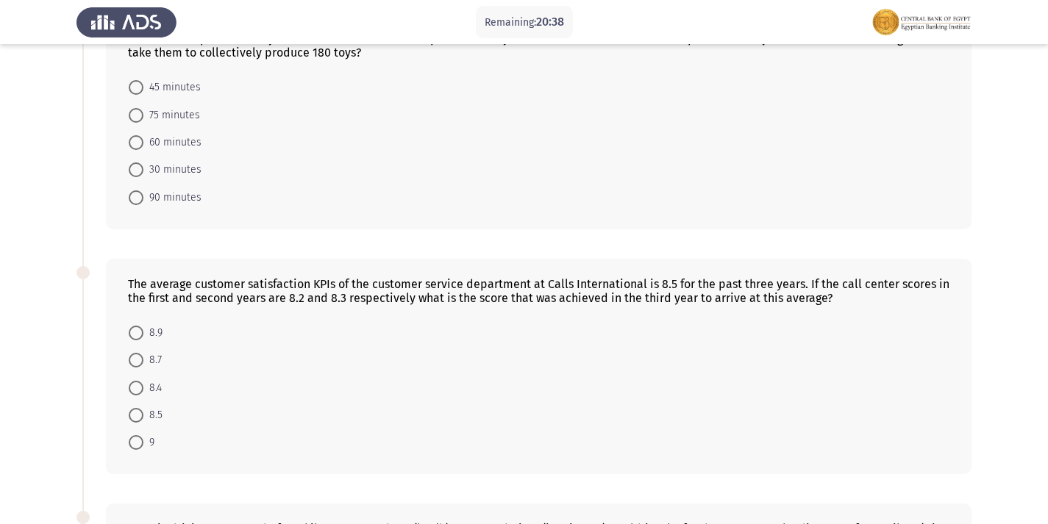
scroll to position [0, 0]
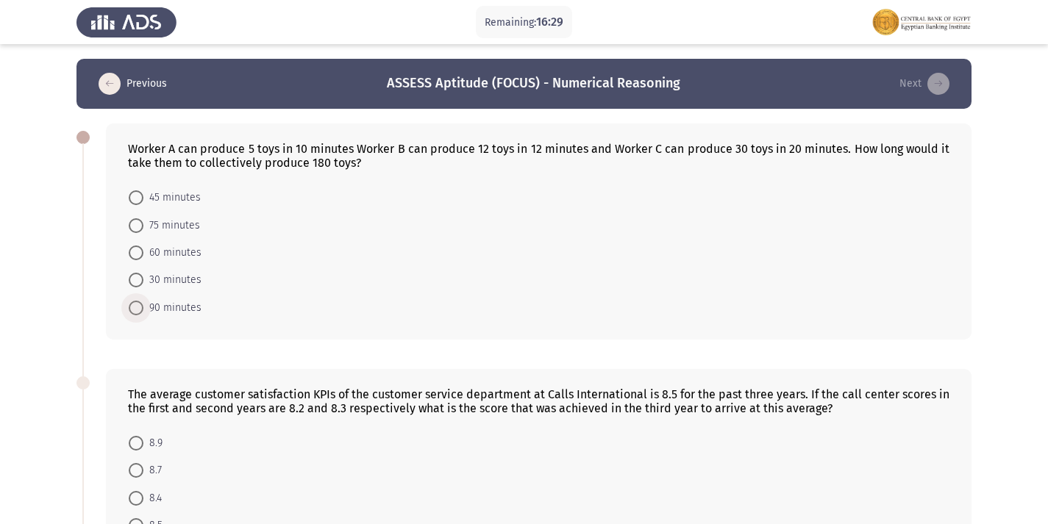
click at [191, 307] on span "90 minutes" at bounding box center [172, 308] width 58 height 18
click at [143, 307] on input "90 minutes" at bounding box center [136, 308] width 15 height 15
radio input "true"
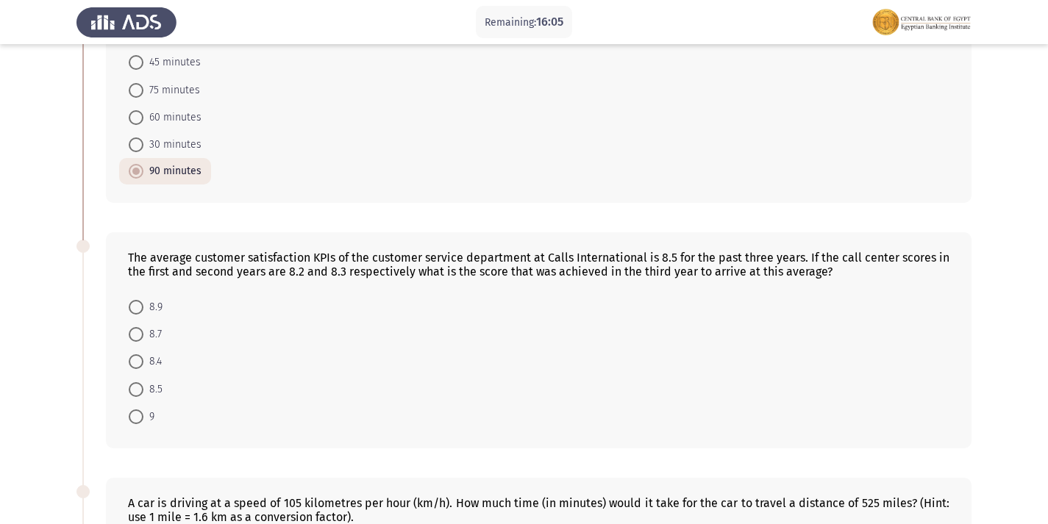
scroll to position [147, 0]
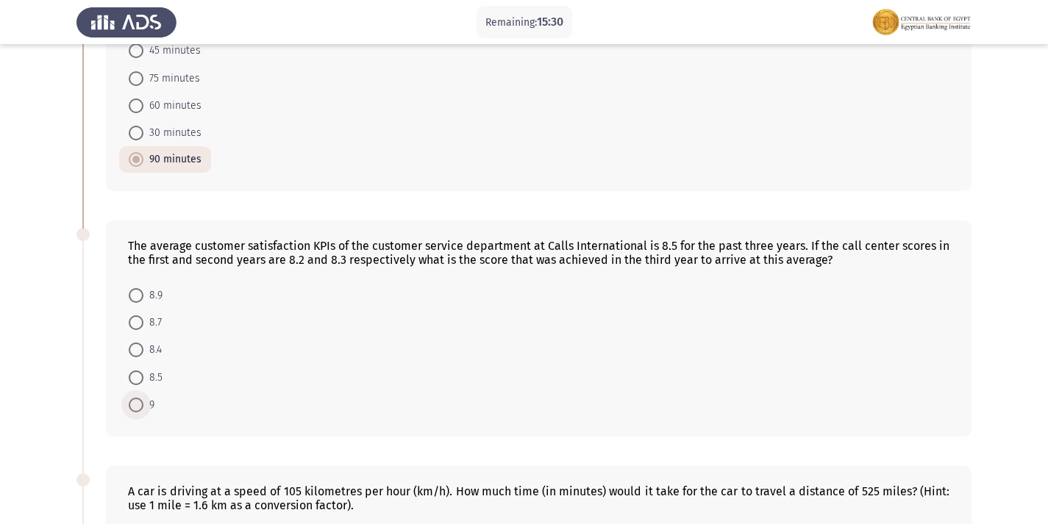
click at [138, 399] on span at bounding box center [136, 405] width 15 height 15
click at [138, 399] on input "9" at bounding box center [136, 405] width 15 height 15
radio input "true"
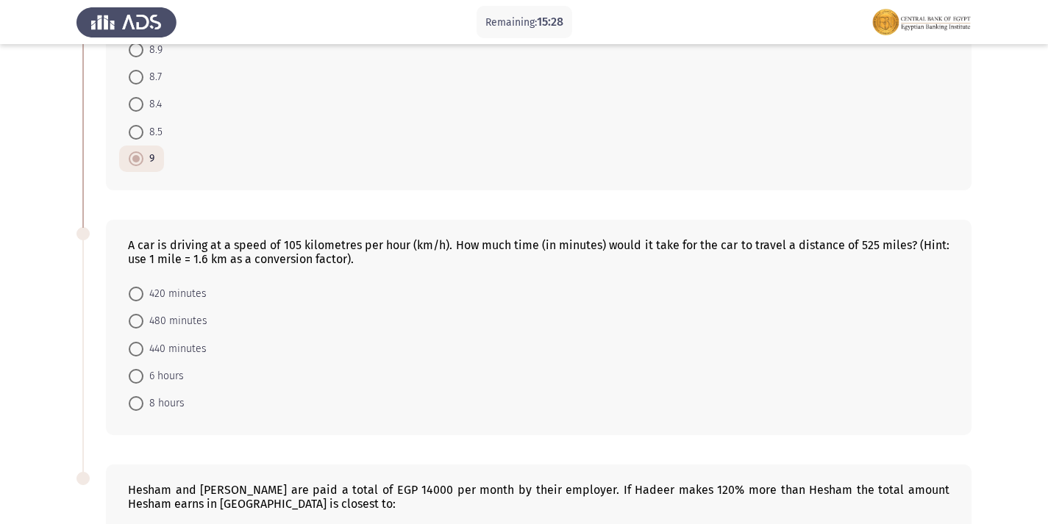
scroll to position [329, 0]
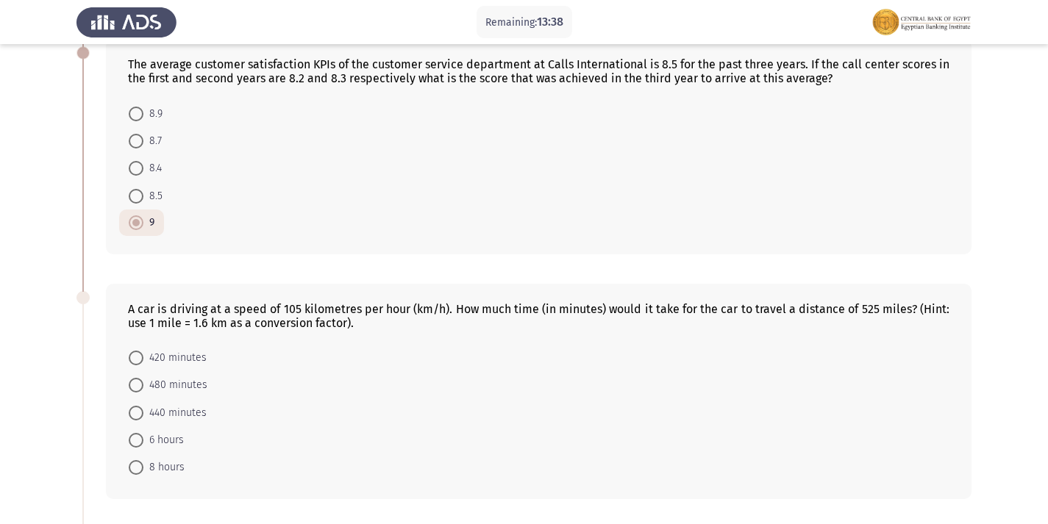
click at [158, 391] on span "480 minutes" at bounding box center [175, 386] width 64 height 18
click at [143, 391] on input "480 minutes" at bounding box center [136, 385] width 15 height 15
radio input "true"
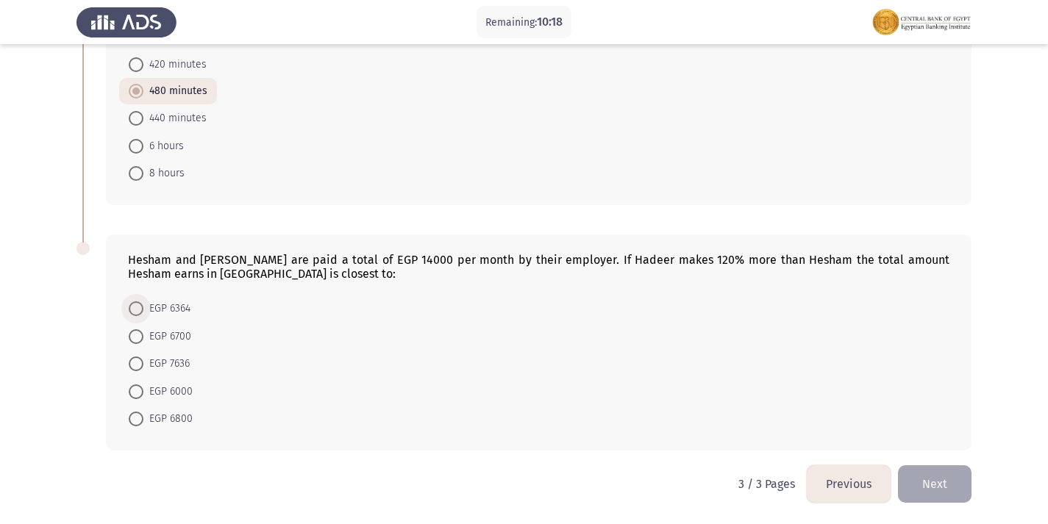
click at [159, 309] on span "EGP 6364" at bounding box center [166, 309] width 47 height 18
click at [143, 309] on input "EGP 6364" at bounding box center [136, 309] width 15 height 15
radio input "true"
click at [835, 483] on button "Previous" at bounding box center [849, 485] width 84 height 38
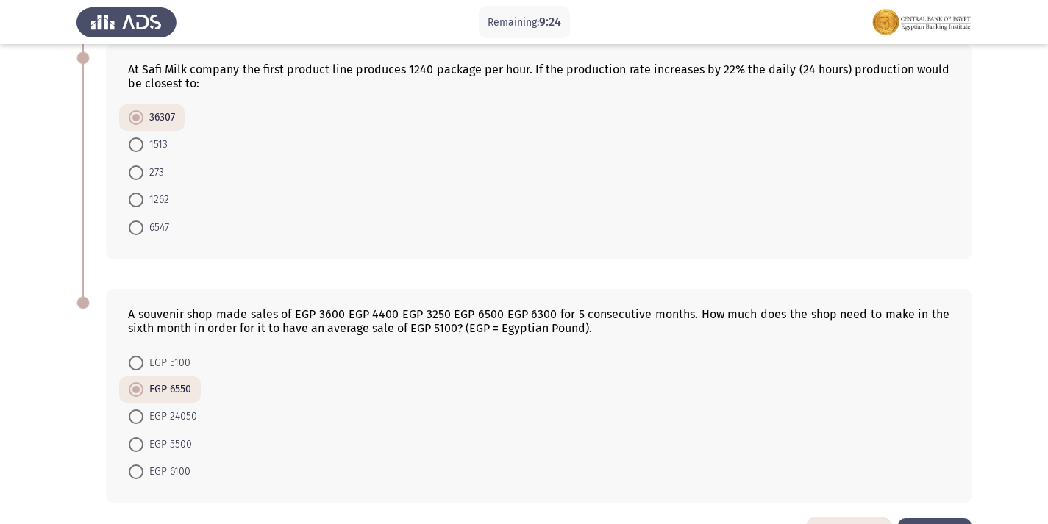
scroll to position [824, 0]
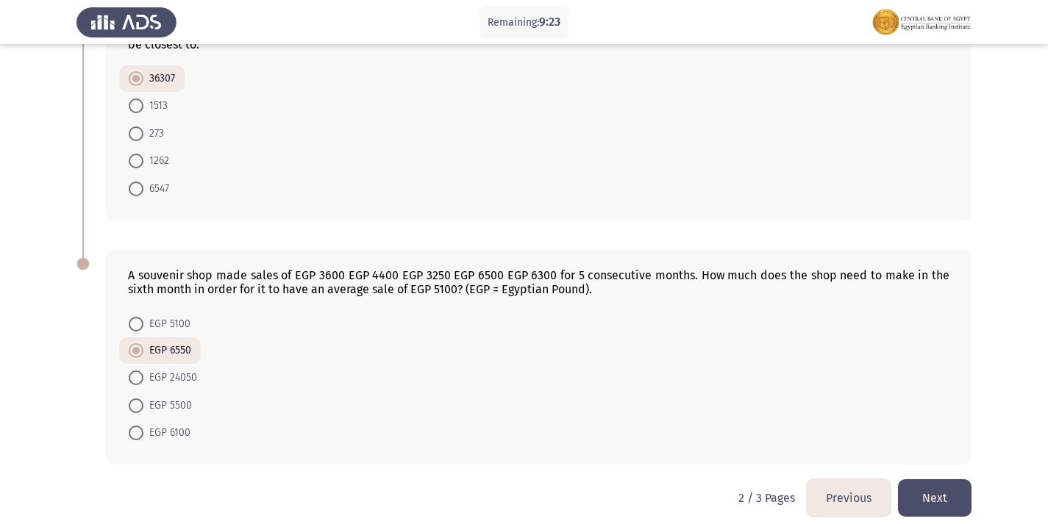
click at [853, 481] on button "Previous" at bounding box center [849, 499] width 84 height 38
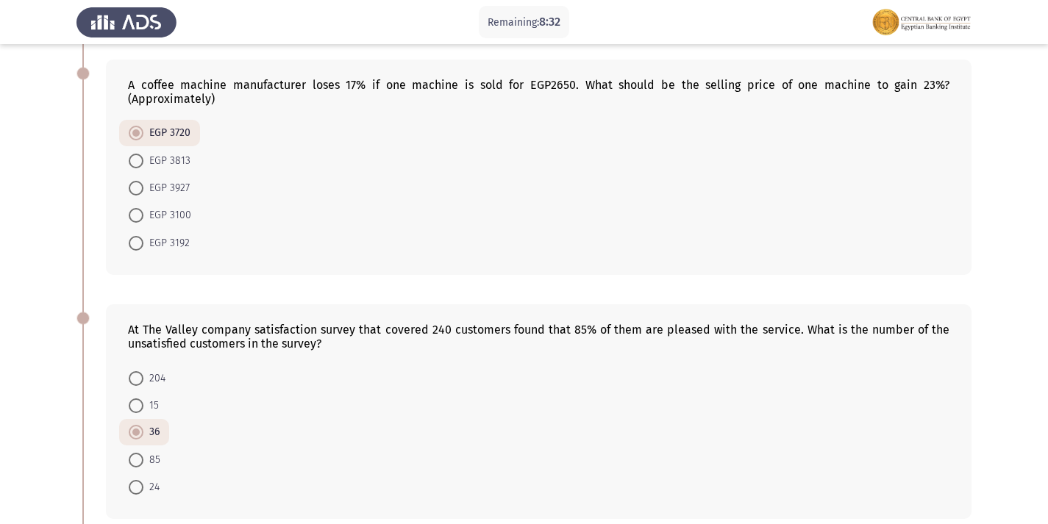
scroll to position [0, 0]
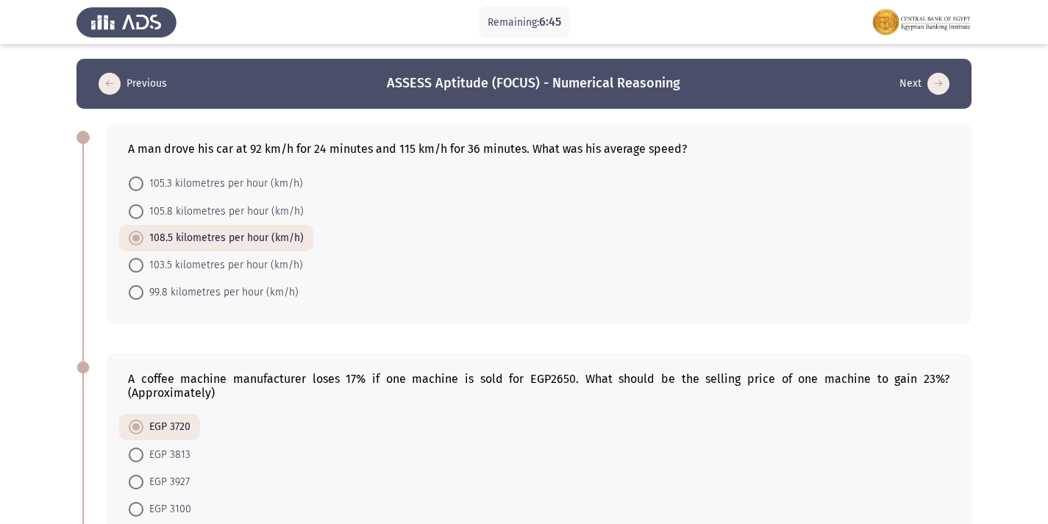
click at [184, 263] on span "103.5 kilometres per hour (km/h)" at bounding box center [223, 266] width 160 height 18
click at [143, 263] on input "103.5 kilometres per hour (km/h)" at bounding box center [136, 265] width 15 height 15
radio input "true"
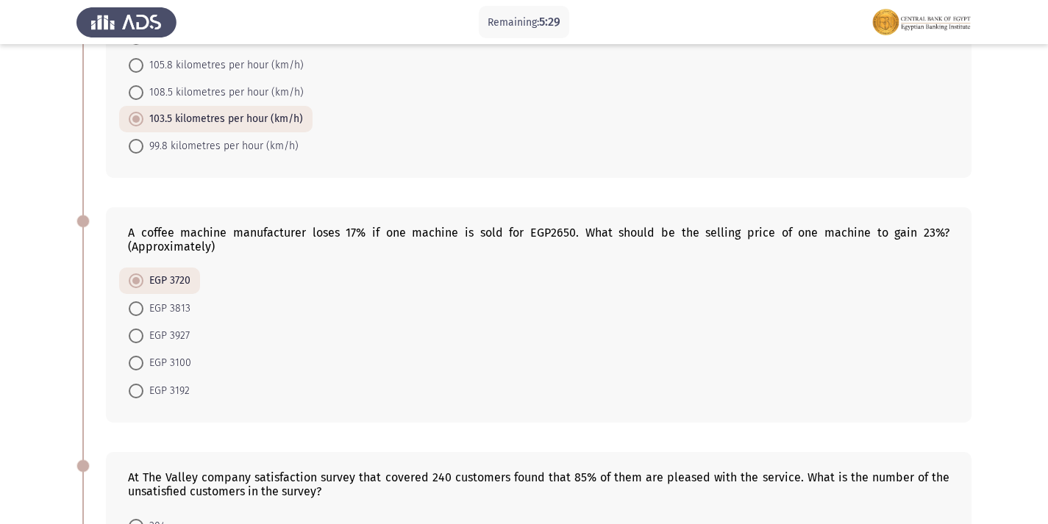
scroll to position [147, 0]
click at [167, 305] on span "EGP 3813" at bounding box center [166, 308] width 47 height 18
click at [143, 305] on input "EGP 3813" at bounding box center [136, 308] width 15 height 15
radio input "true"
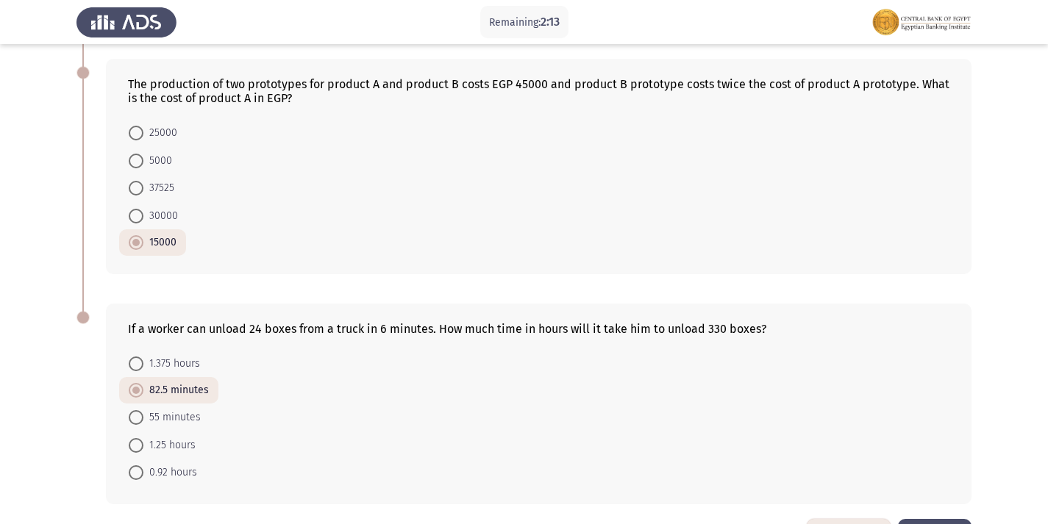
scroll to position [809, 0]
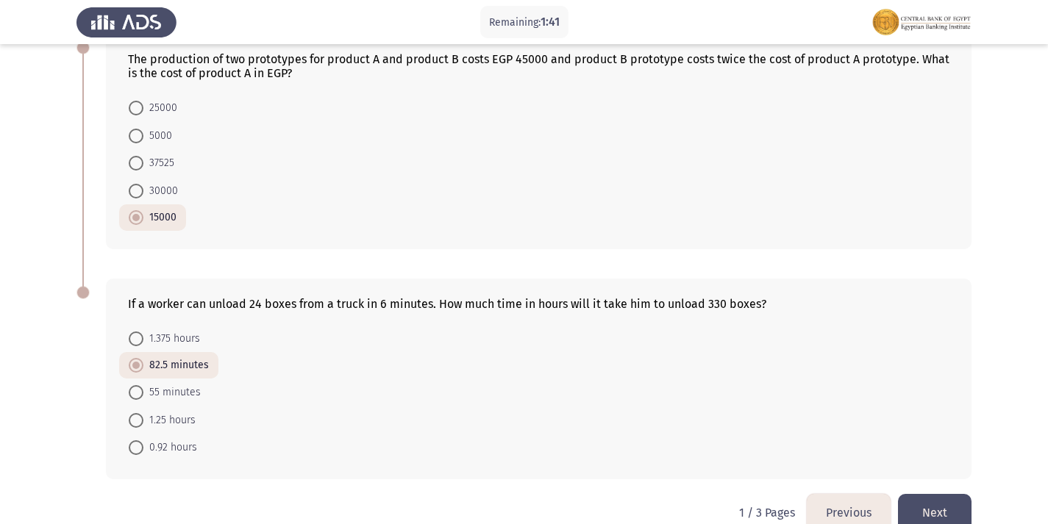
click at [150, 336] on span "1.375 hours" at bounding box center [171, 339] width 57 height 18
click at [143, 336] on input "1.375 hours" at bounding box center [136, 339] width 15 height 15
radio input "true"
click at [933, 510] on button "Next" at bounding box center [935, 513] width 74 height 38
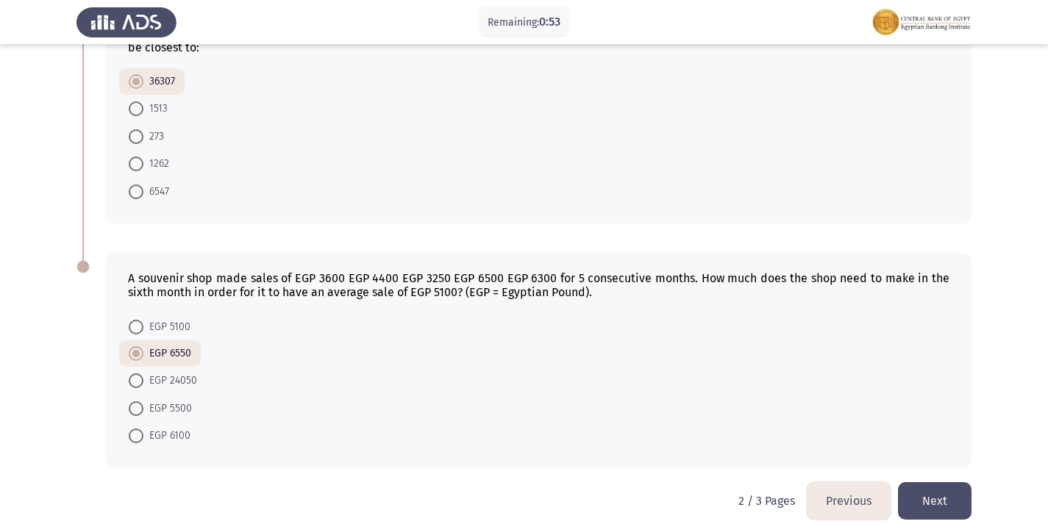
scroll to position [824, 0]
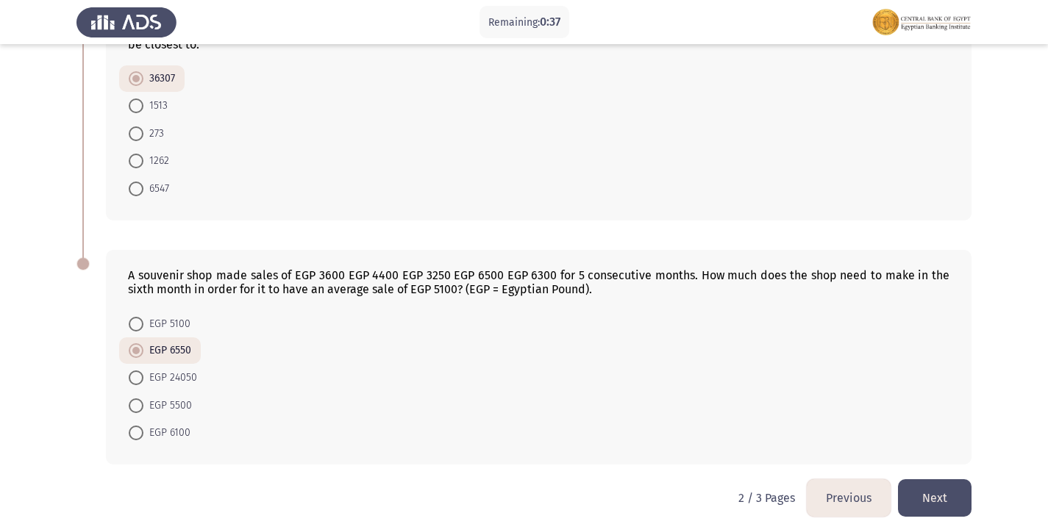
click at [957, 485] on button "Next" at bounding box center [935, 499] width 74 height 38
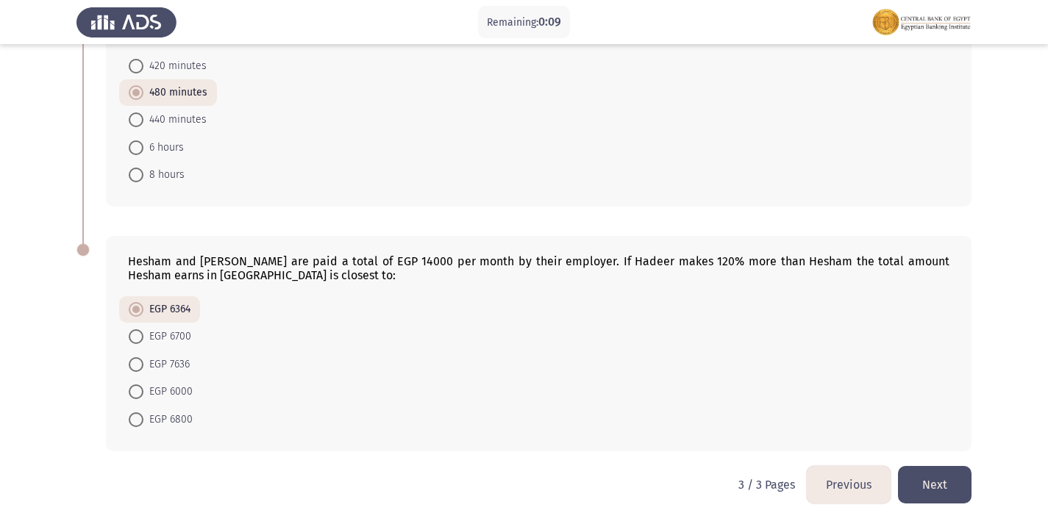
scroll to position [622, 0]
click at [947, 489] on button "Next" at bounding box center [935, 485] width 74 height 38
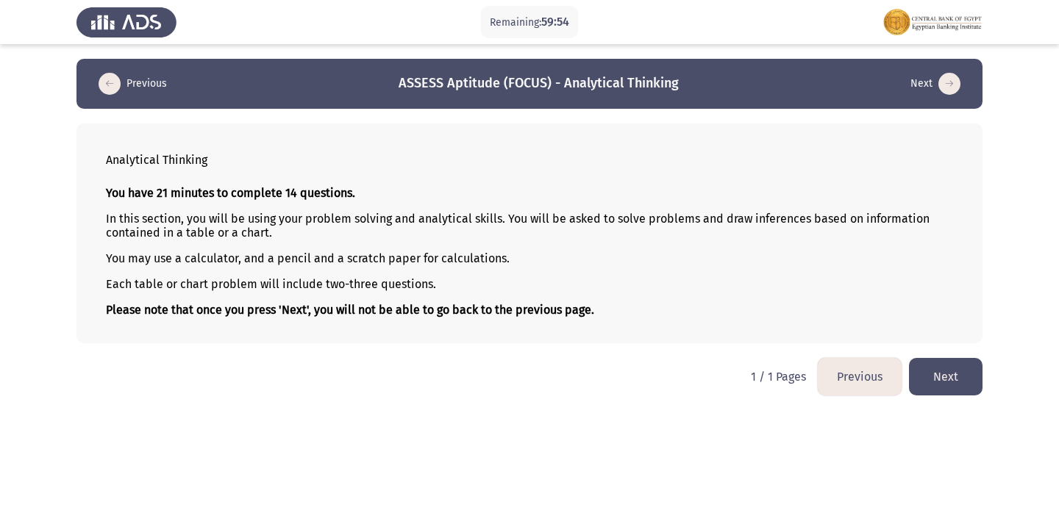
click at [958, 385] on button "Next" at bounding box center [946, 377] width 74 height 38
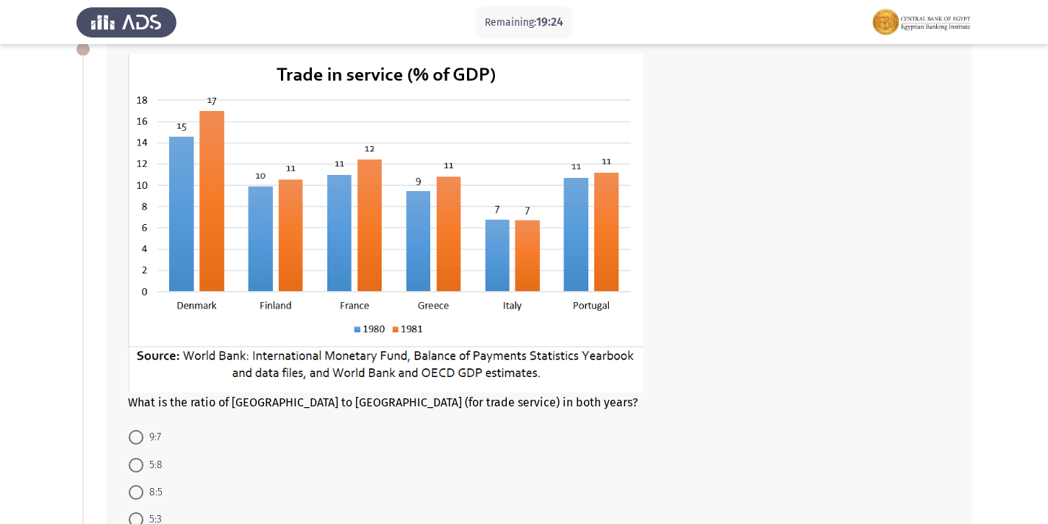
scroll to position [147, 0]
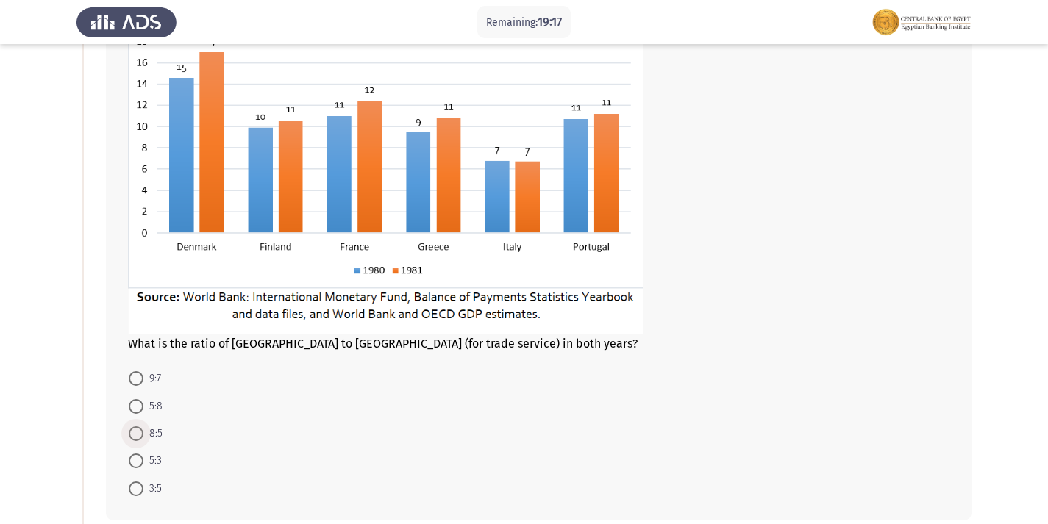
click at [154, 435] on span "8:5" at bounding box center [152, 434] width 19 height 18
click at [143, 435] on input "8:5" at bounding box center [136, 434] width 15 height 15
radio input "true"
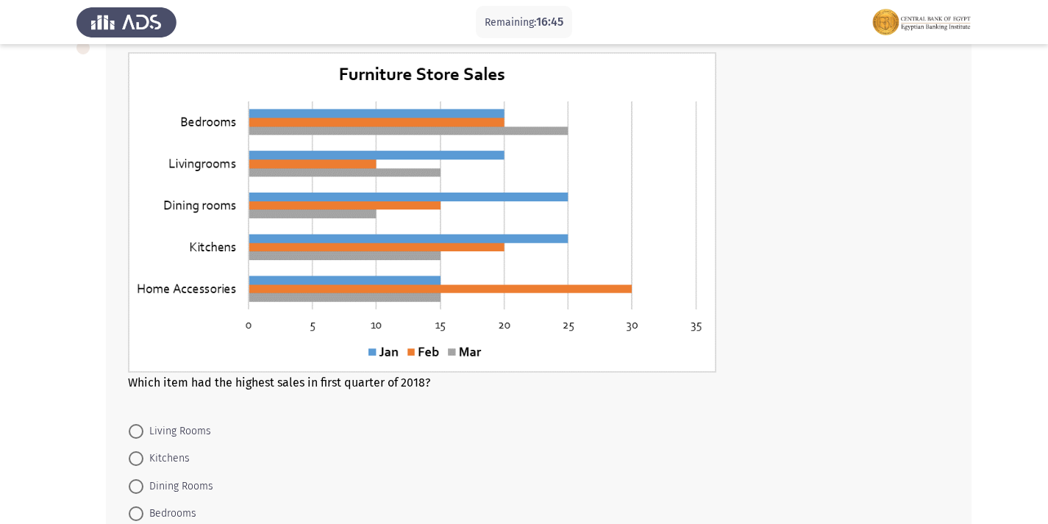
scroll to position [736, 0]
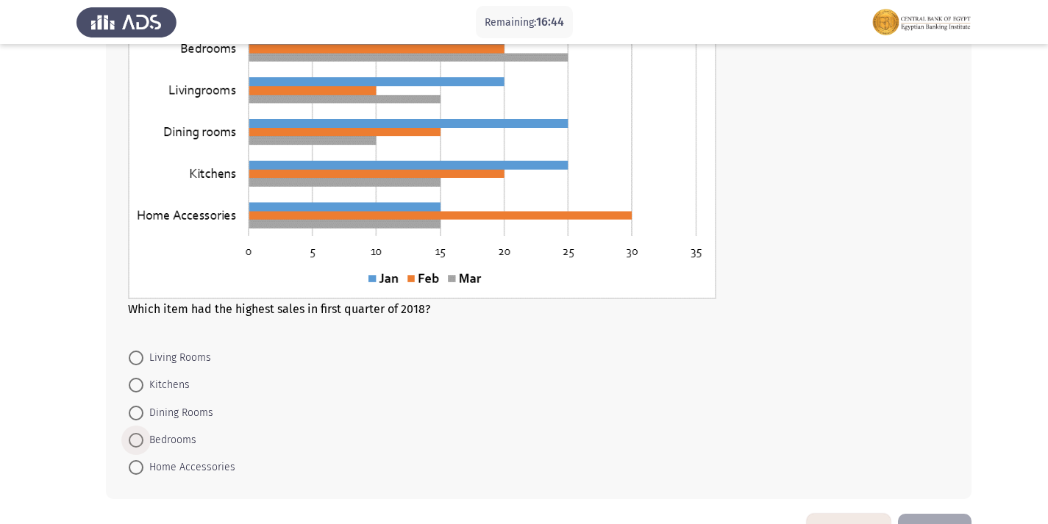
click at [149, 441] on span "Bedrooms" at bounding box center [169, 441] width 53 height 18
click at [143, 441] on input "Bedrooms" at bounding box center [136, 440] width 15 height 15
radio input "true"
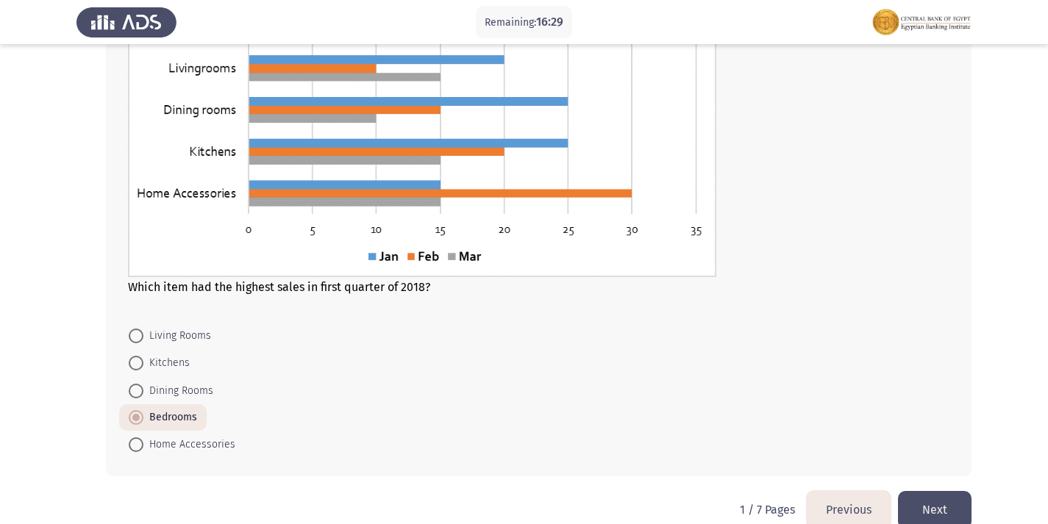
scroll to position [783, 0]
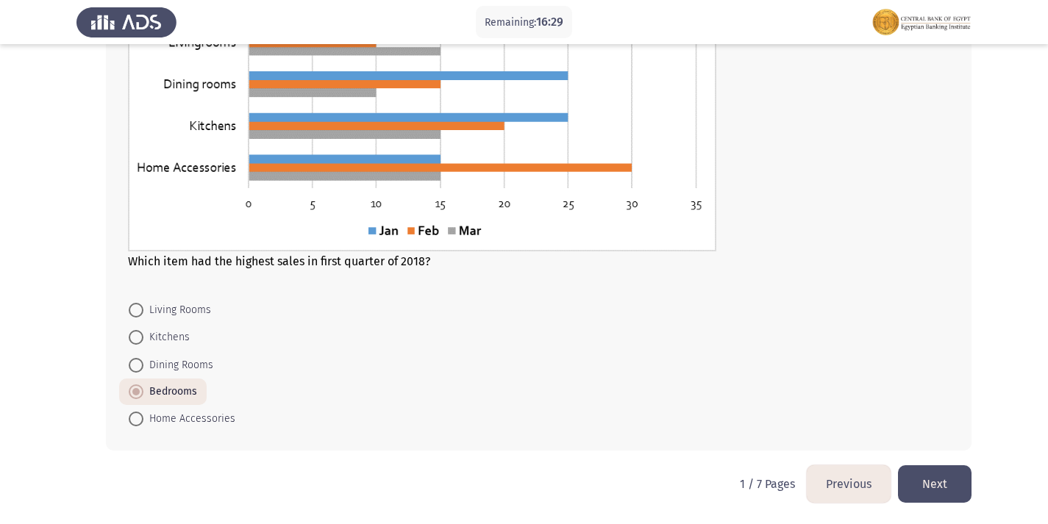
click at [956, 489] on button "Next" at bounding box center [935, 485] width 74 height 38
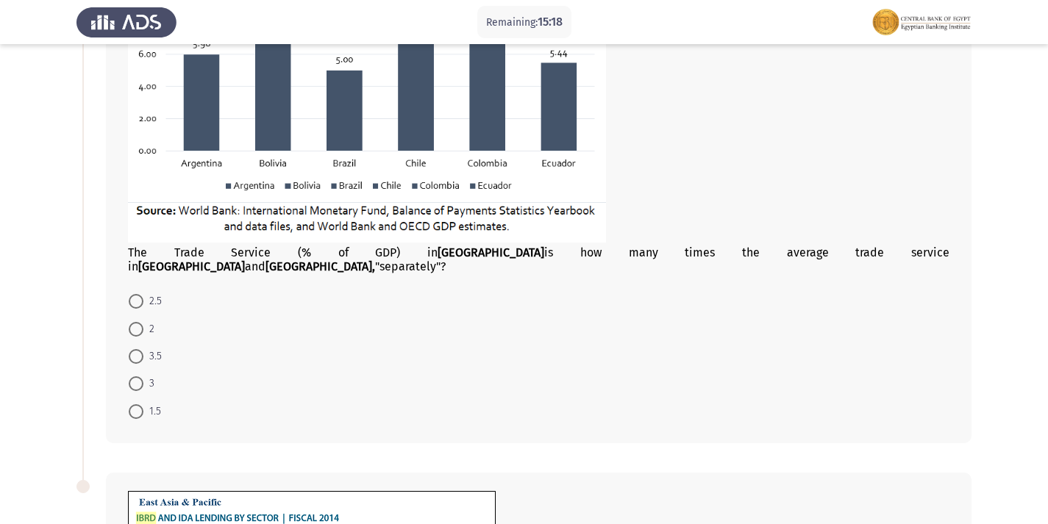
scroll to position [294, 0]
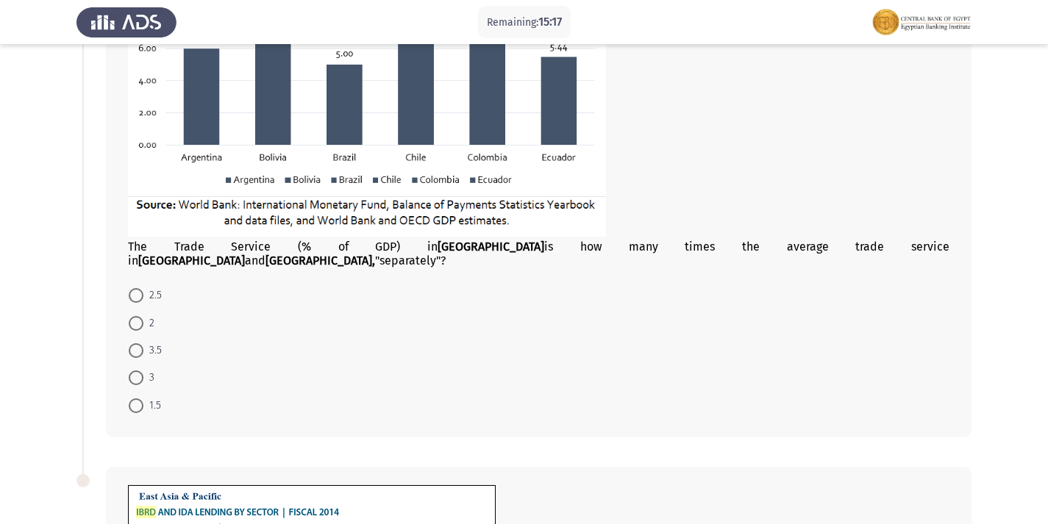
click at [140, 316] on span at bounding box center [136, 323] width 15 height 15
click at [140, 316] on input "2" at bounding box center [136, 323] width 15 height 15
radio input "true"
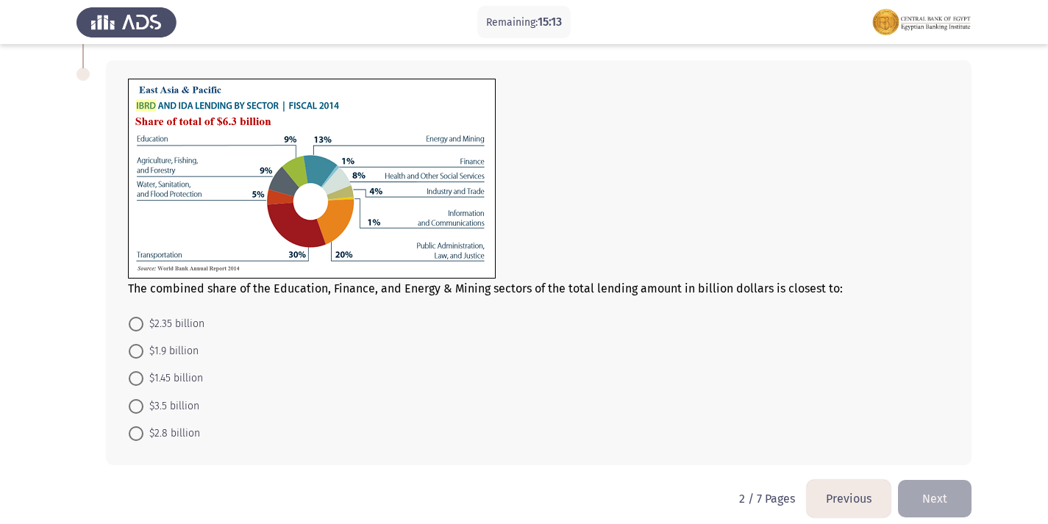
scroll to position [700, 0]
click at [188, 369] on span "$1.45 billion" at bounding box center [173, 378] width 60 height 18
click at [143, 371] on input "$1.45 billion" at bounding box center [136, 378] width 15 height 15
radio input "true"
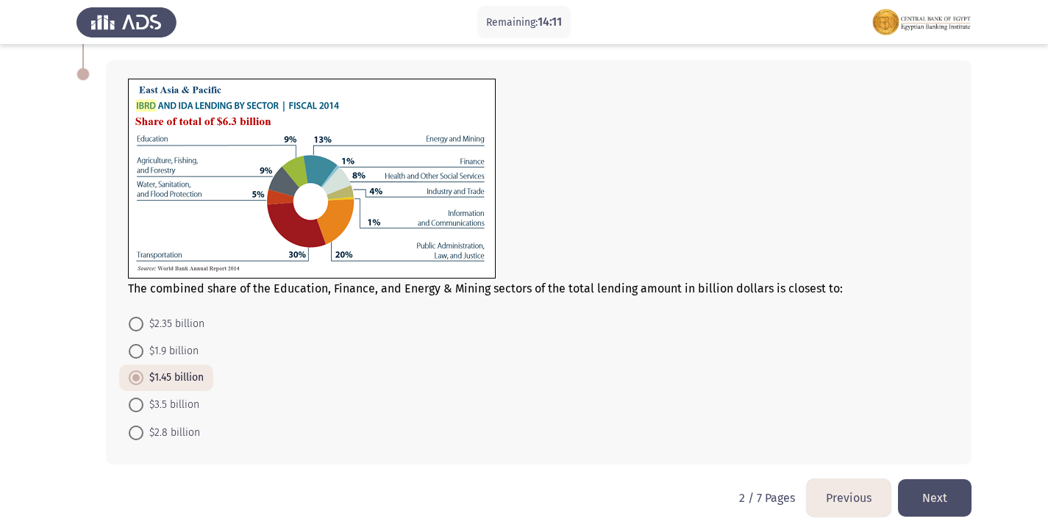
click at [925, 487] on button "Next" at bounding box center [935, 499] width 74 height 38
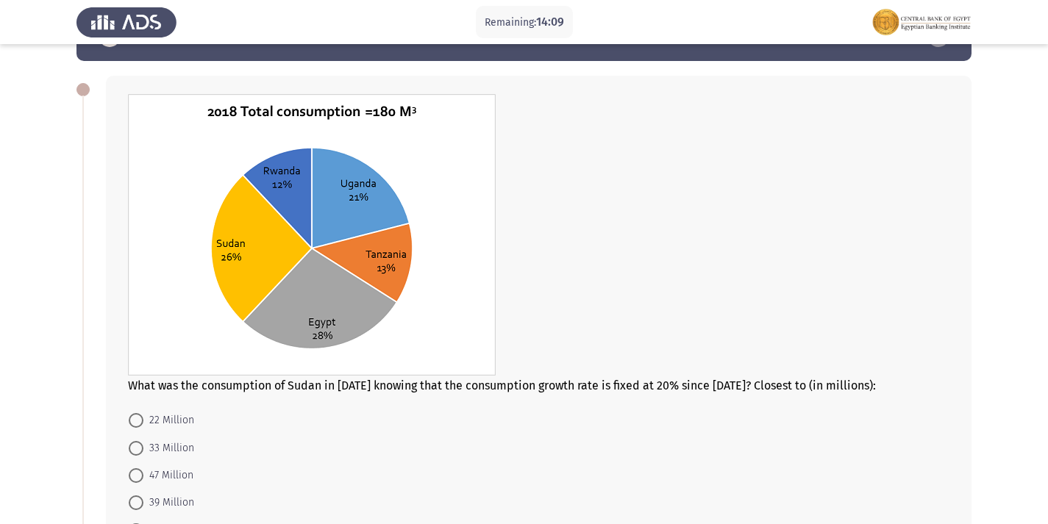
scroll to position [74, 0]
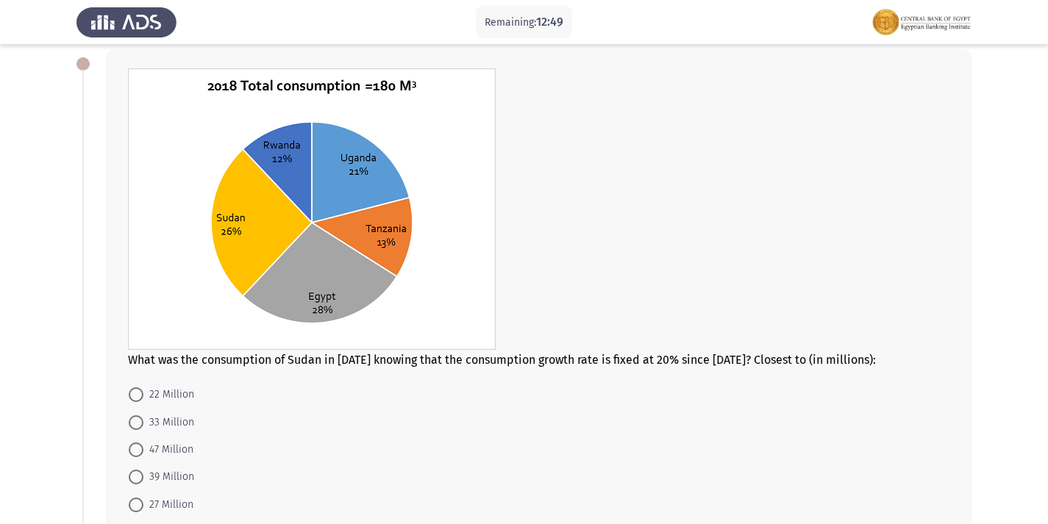
click at [169, 509] on span "27 Million" at bounding box center [168, 506] width 50 height 18
click at [143, 509] on input "27 Million" at bounding box center [136, 505] width 15 height 15
radio input "true"
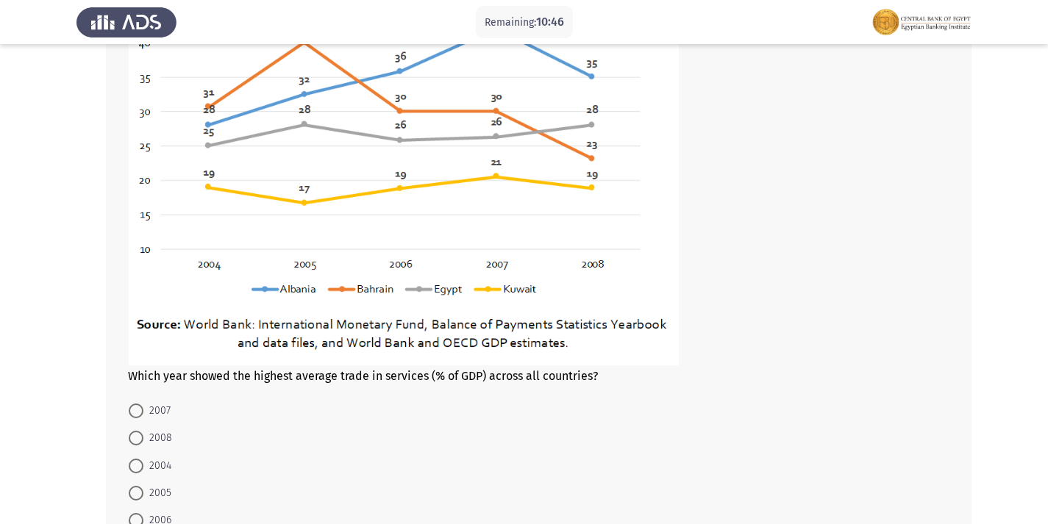
scroll to position [736, 0]
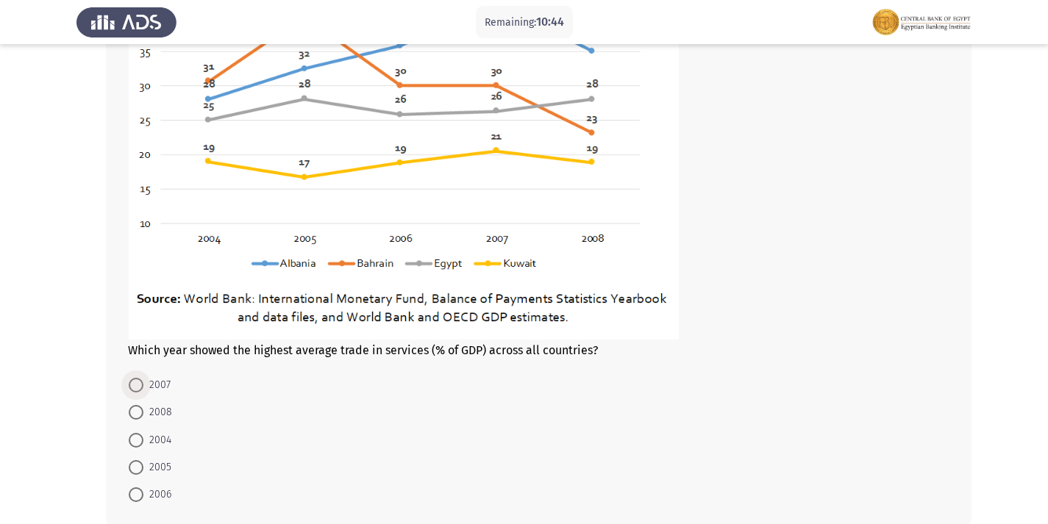
click at [140, 385] on span at bounding box center [136, 385] width 15 height 15
click at [140, 385] on input "2007" at bounding box center [136, 385] width 15 height 15
radio input "true"
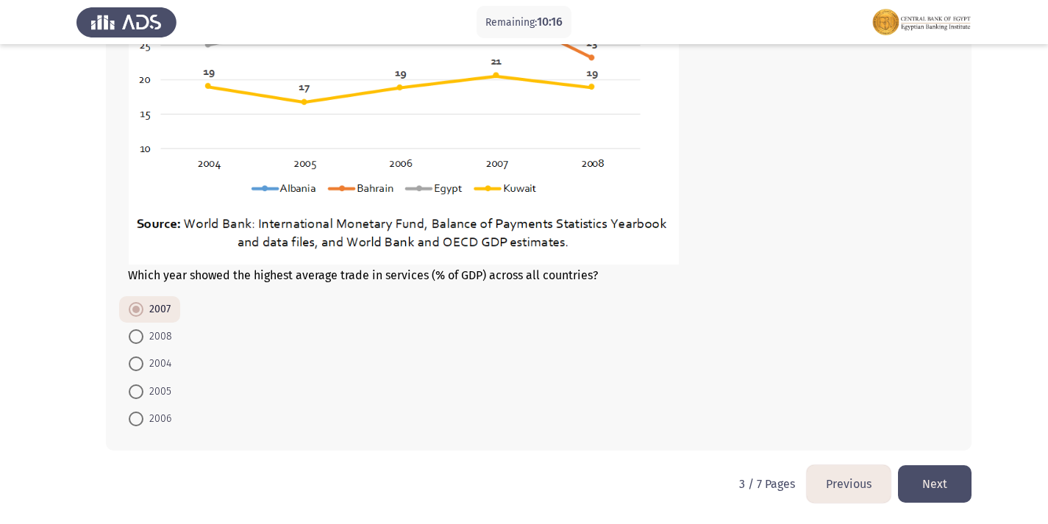
click at [943, 485] on button "Next" at bounding box center [935, 485] width 74 height 38
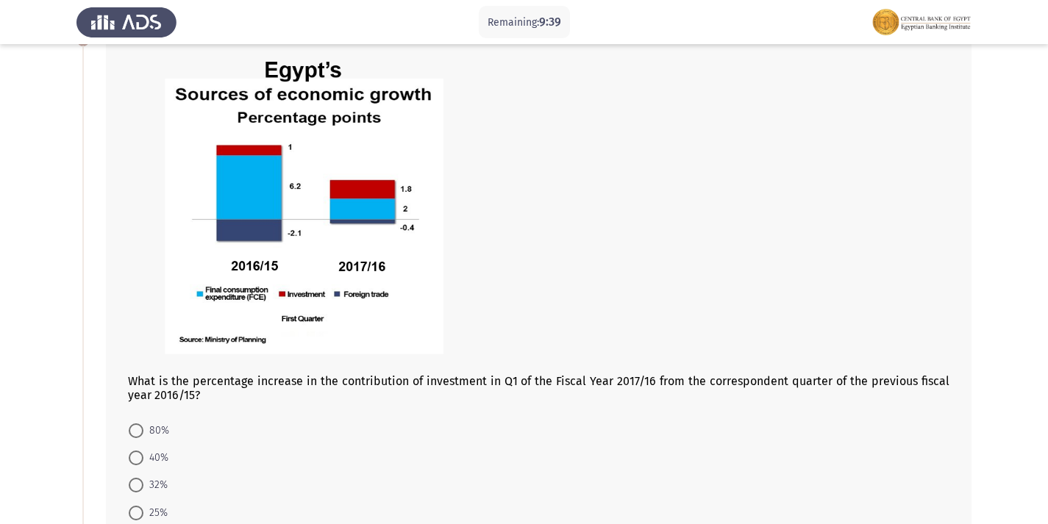
scroll to position [74, 0]
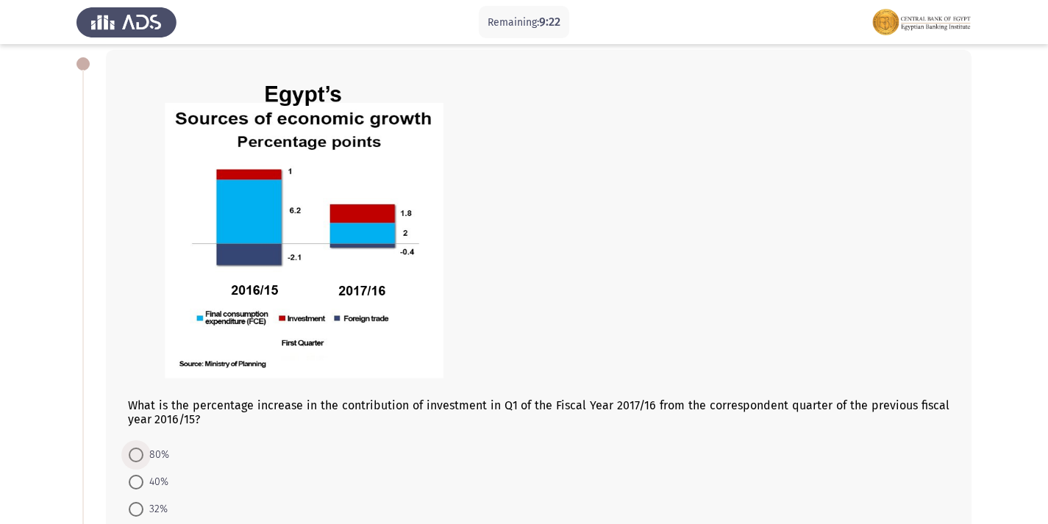
click at [156, 449] on span "80%" at bounding box center [156, 455] width 26 height 18
click at [143, 449] on input "80%" at bounding box center [136, 455] width 15 height 15
radio input "true"
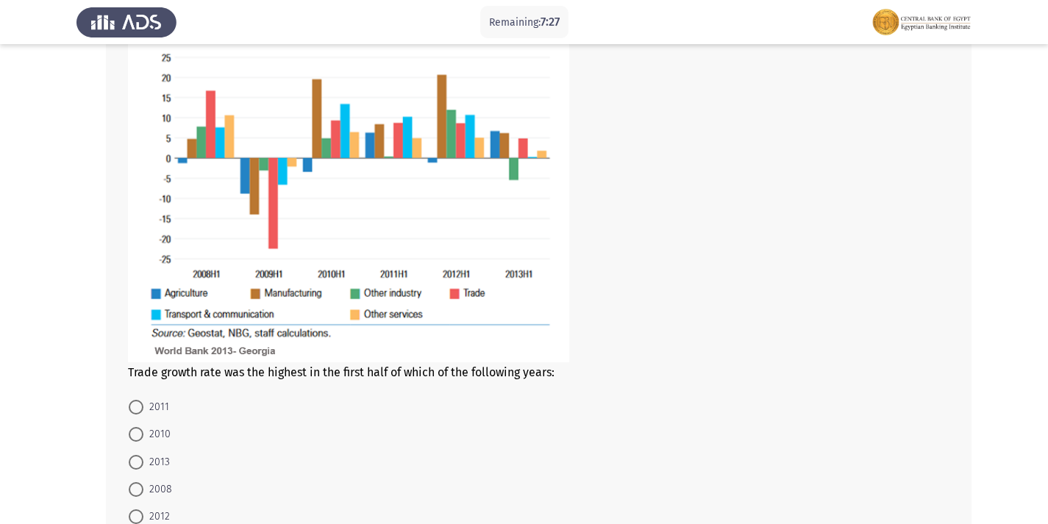
scroll to position [771, 0]
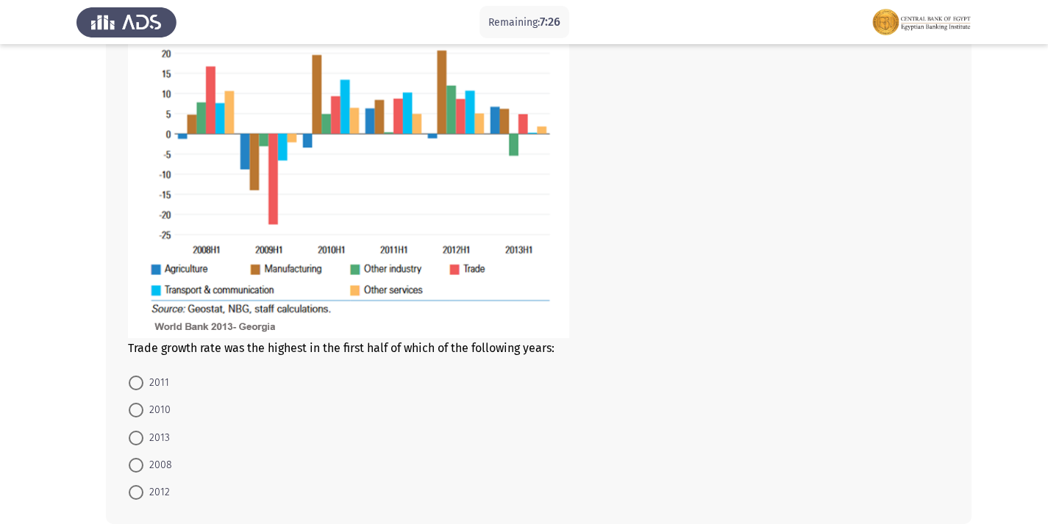
click at [155, 470] on span "2008" at bounding box center [157, 466] width 29 height 18
click at [143, 470] on input "2008" at bounding box center [136, 465] width 15 height 15
radio input "true"
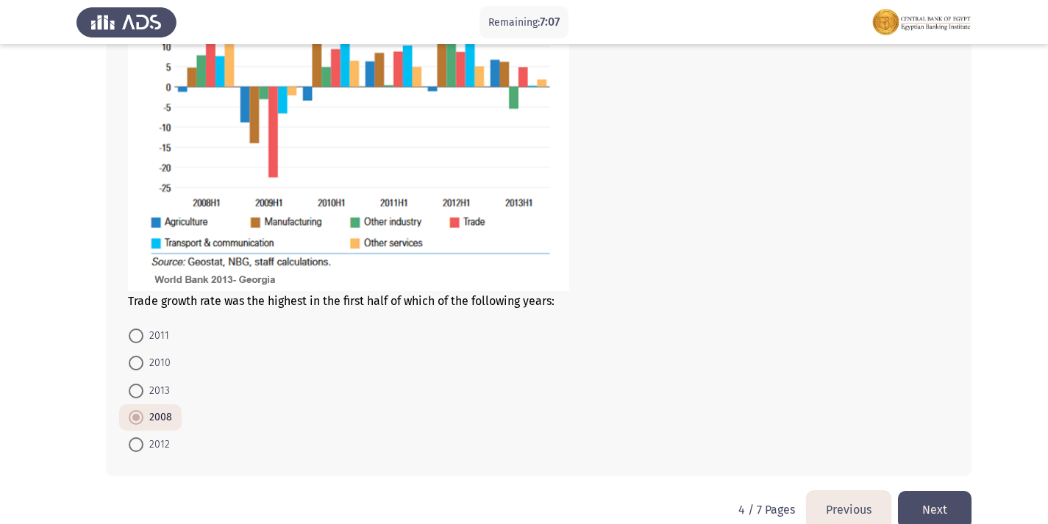
scroll to position [844, 0]
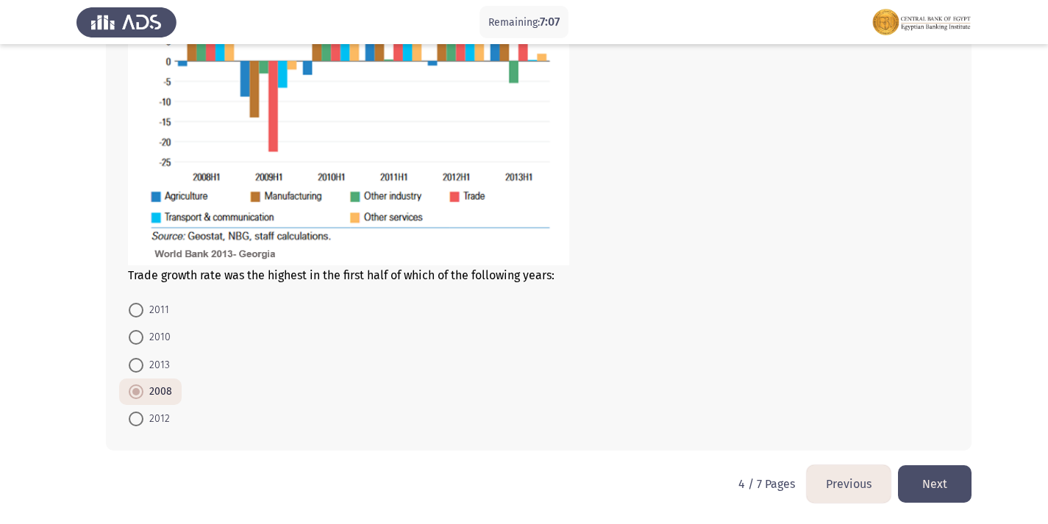
click at [934, 481] on button "Next" at bounding box center [935, 485] width 74 height 38
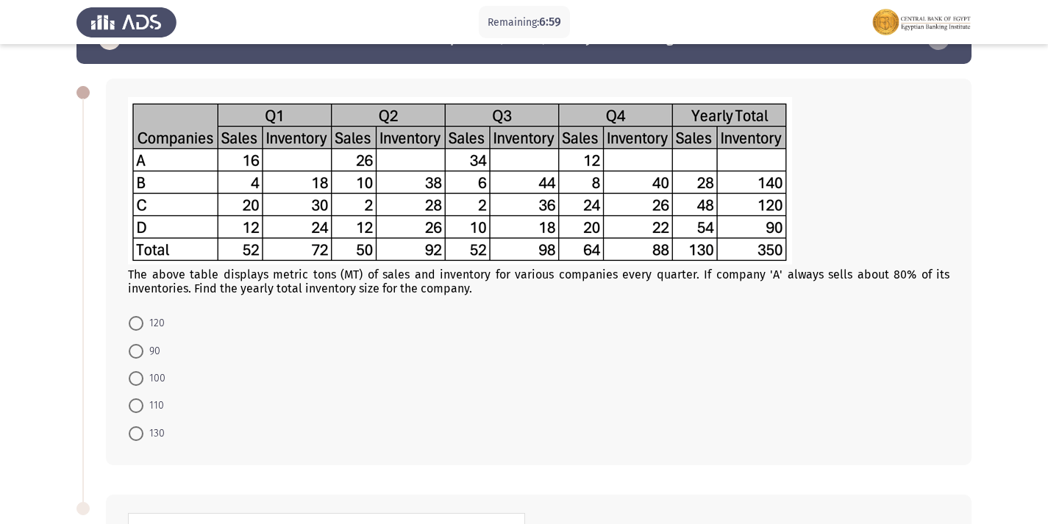
scroll to position [36, 0]
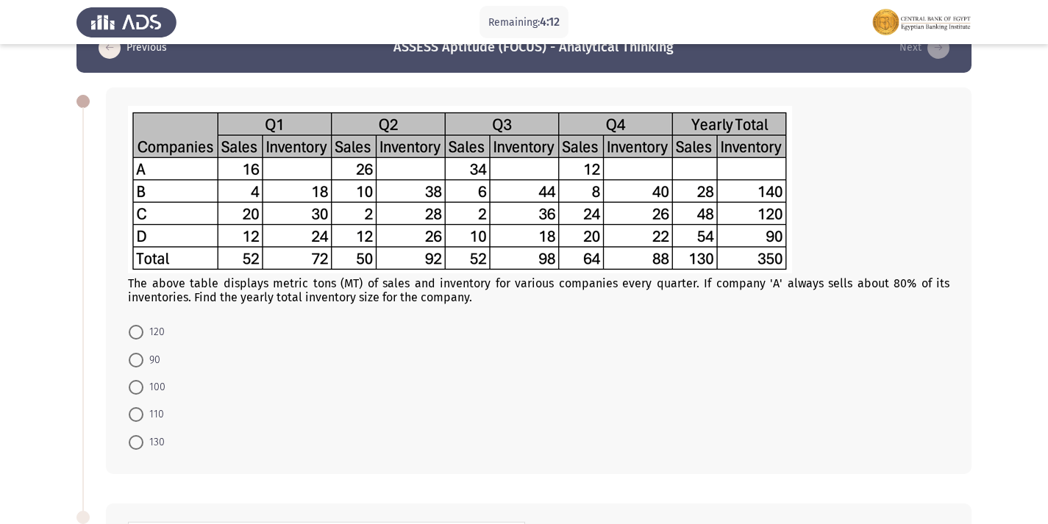
click at [149, 422] on span "110" at bounding box center [153, 415] width 21 height 18
click at [143, 422] on input "110" at bounding box center [136, 415] width 15 height 15
radio input "true"
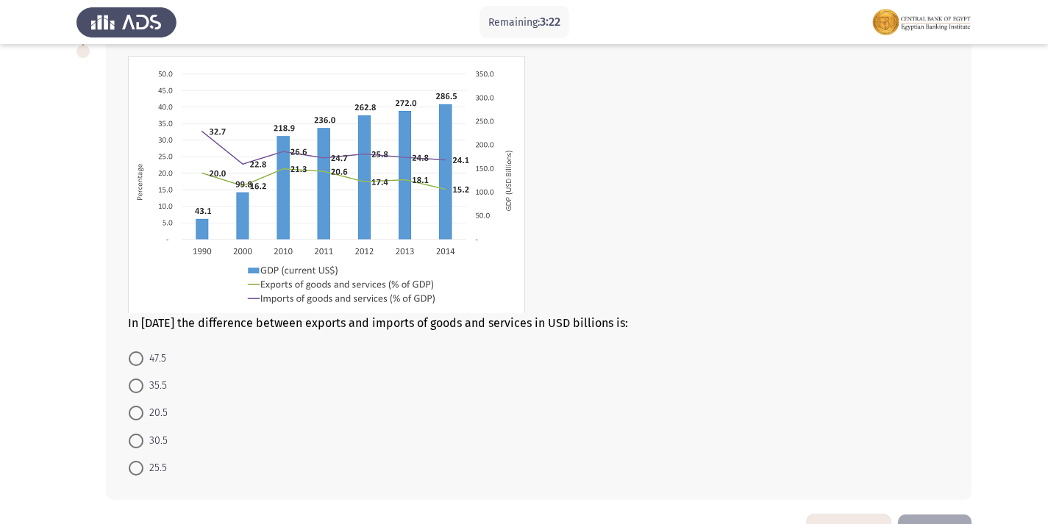
scroll to position [477, 0]
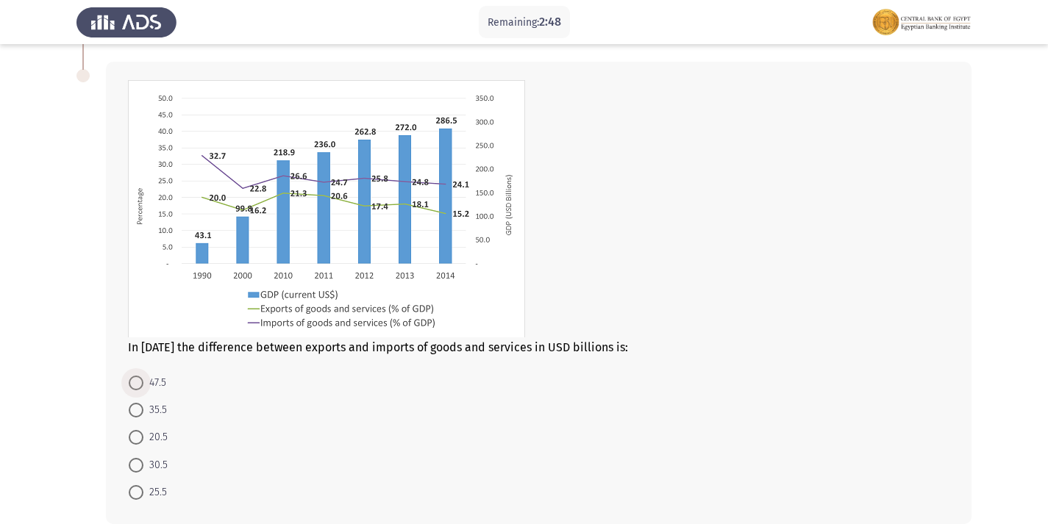
click at [157, 380] on span "47.5" at bounding box center [154, 383] width 23 height 18
click at [143, 380] on input "47.5" at bounding box center [136, 383] width 15 height 15
radio input "true"
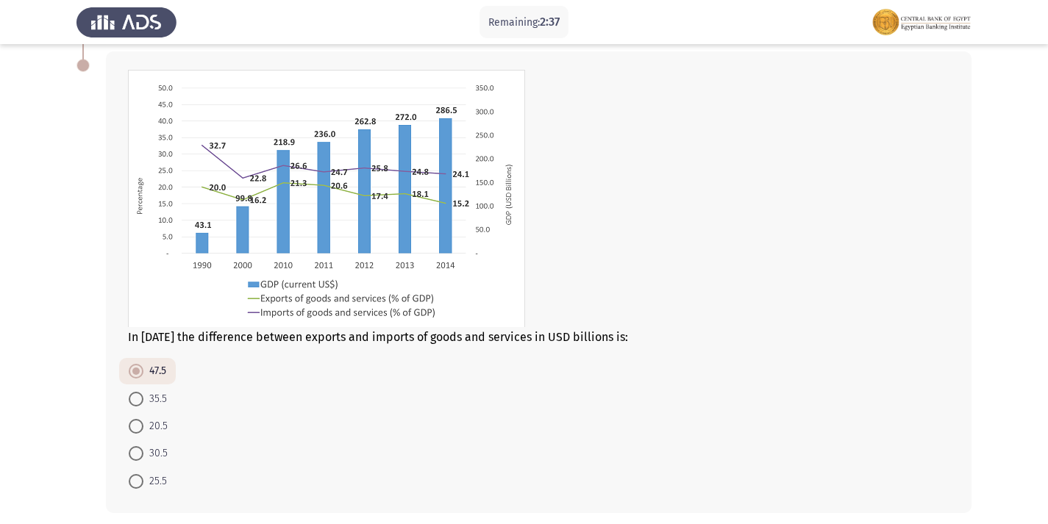
scroll to position [549, 0]
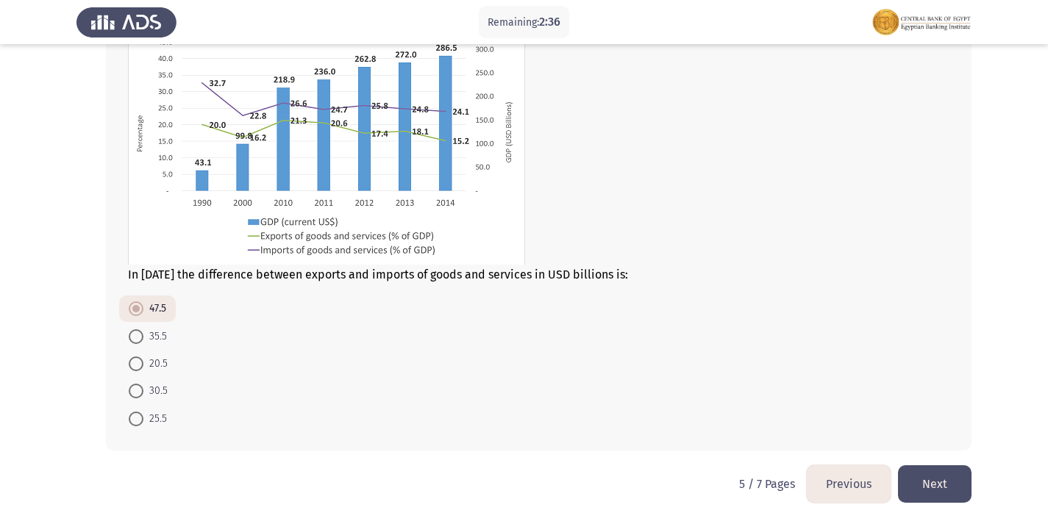
click at [950, 481] on button "Next" at bounding box center [935, 485] width 74 height 38
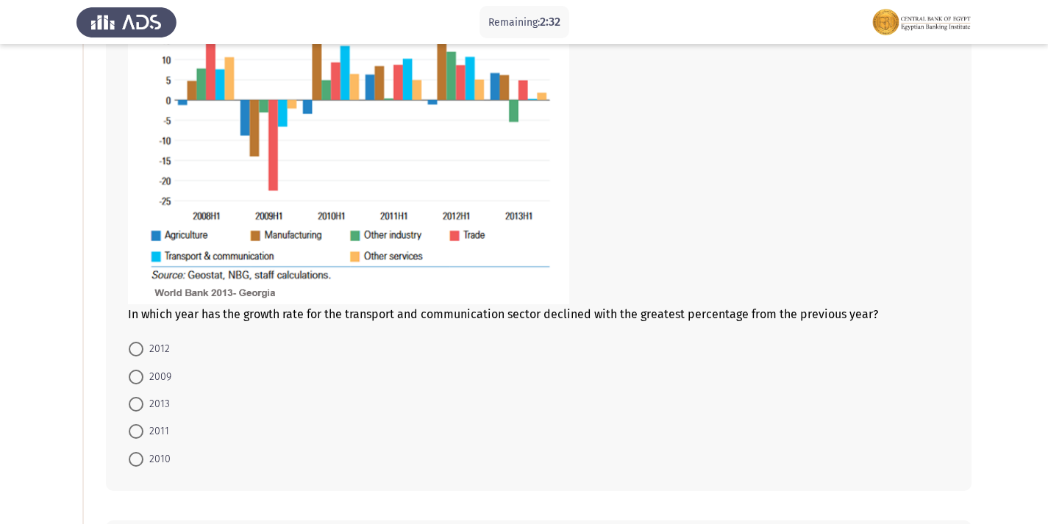
scroll to position [204, 0]
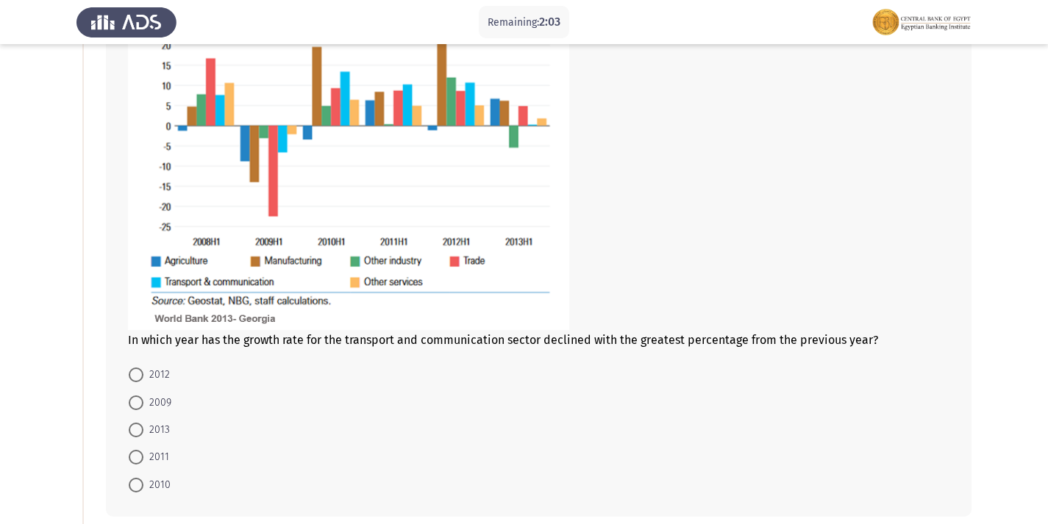
click at [153, 401] on span "2009" at bounding box center [157, 403] width 28 height 18
click at [143, 401] on input "2009" at bounding box center [136, 403] width 15 height 15
radio input "true"
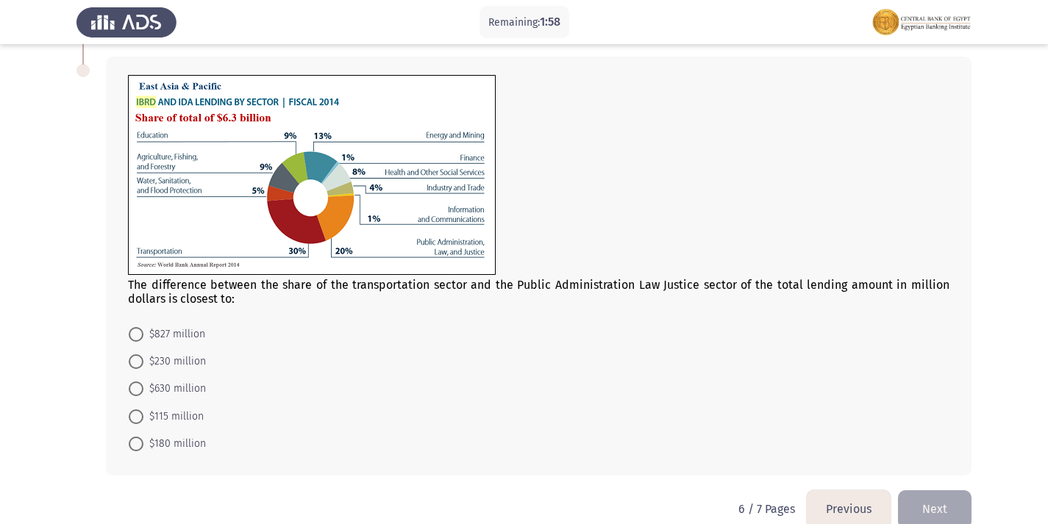
scroll to position [717, 0]
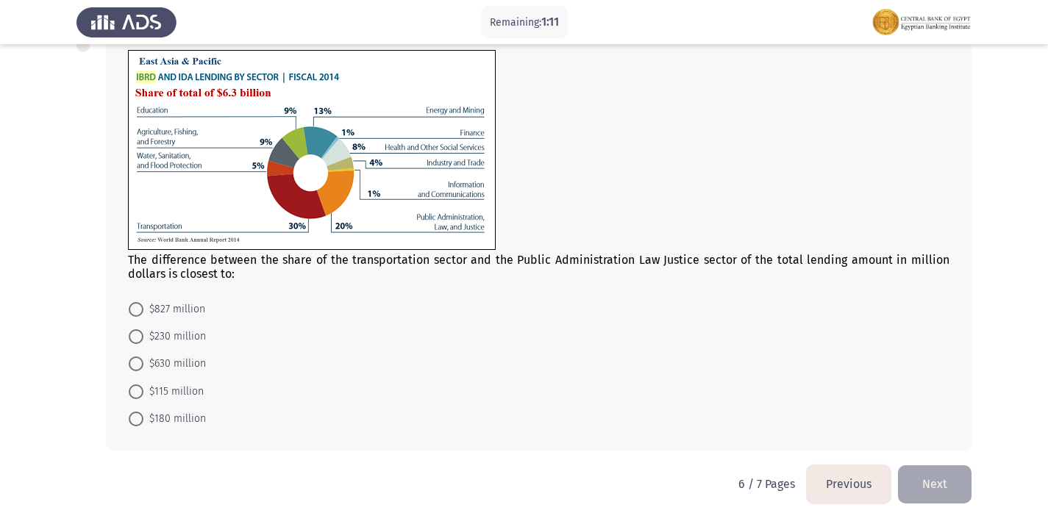
click at [180, 371] on span "$630 million" at bounding box center [174, 364] width 63 height 18
click at [143, 371] on input "$630 million" at bounding box center [136, 364] width 15 height 15
radio input "true"
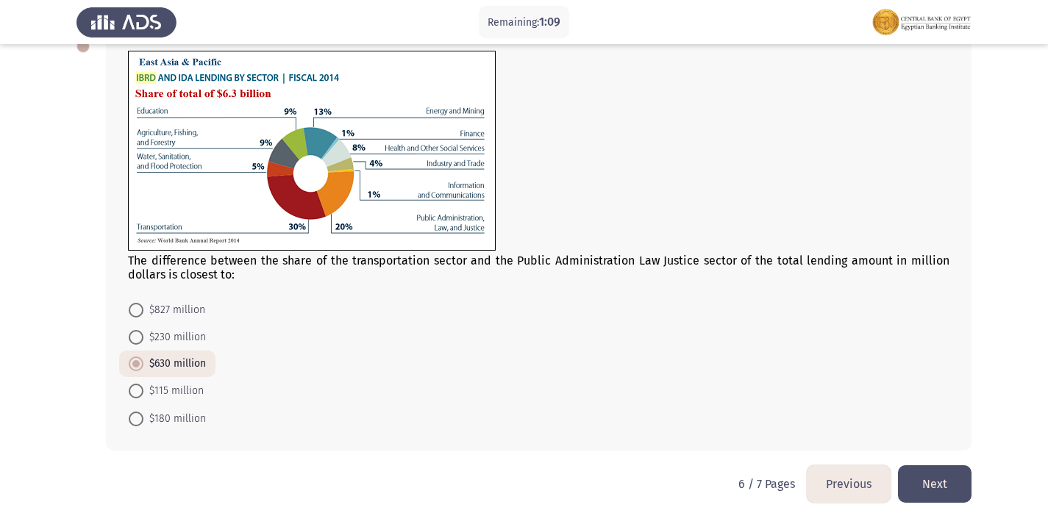
click at [936, 483] on button "Next" at bounding box center [935, 485] width 74 height 38
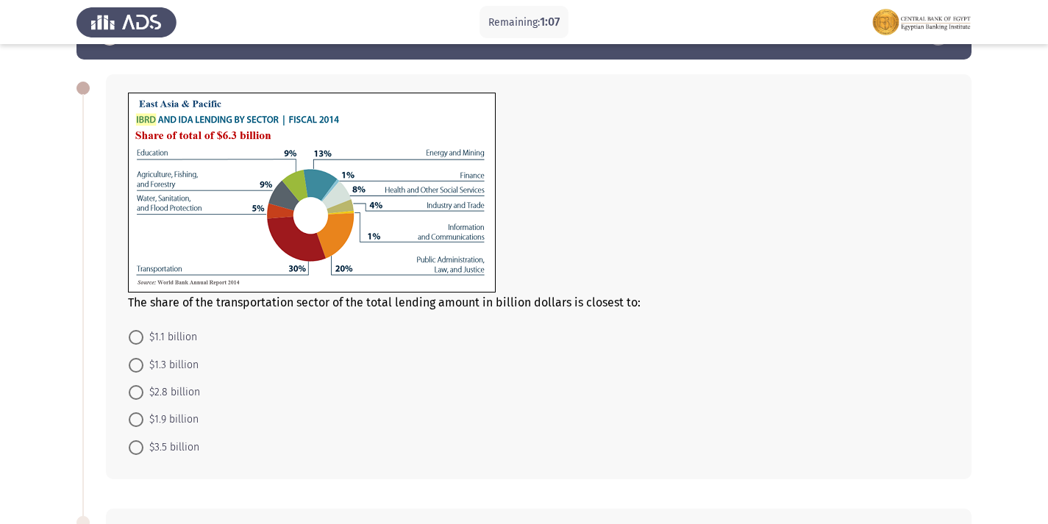
scroll to position [74, 0]
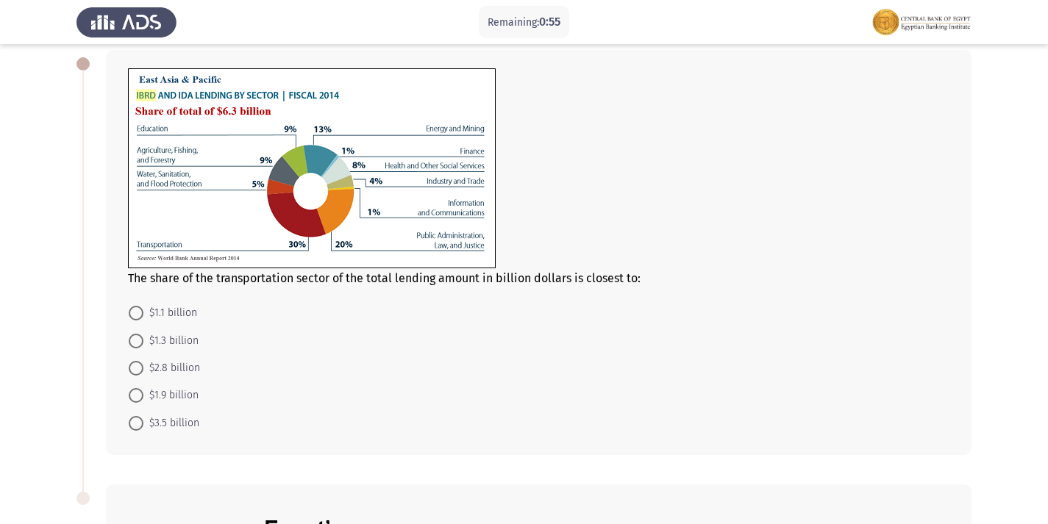
click at [170, 396] on span "$1.9 billion" at bounding box center [170, 396] width 55 height 18
click at [143, 396] on input "$1.9 billion" at bounding box center [136, 395] width 15 height 15
radio input "true"
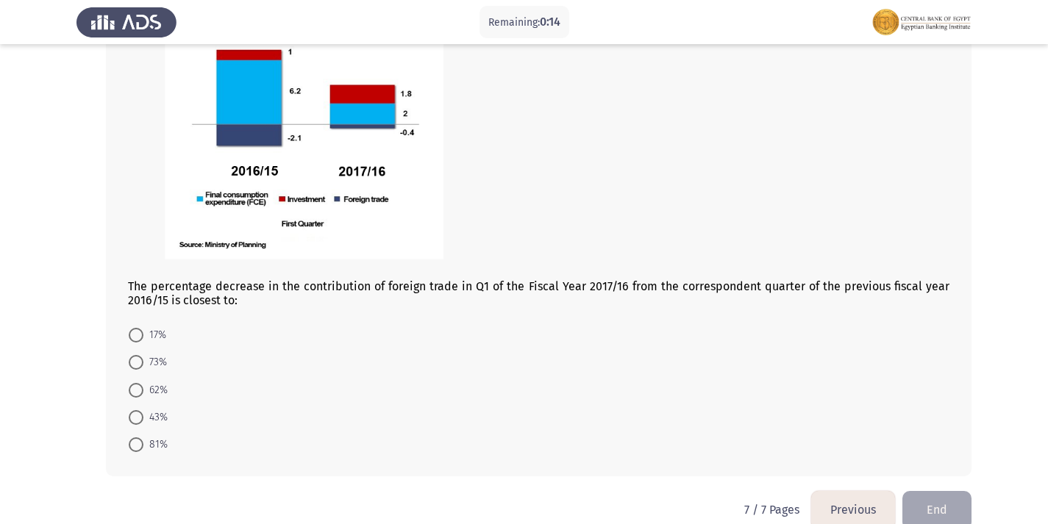
scroll to position [652, 0]
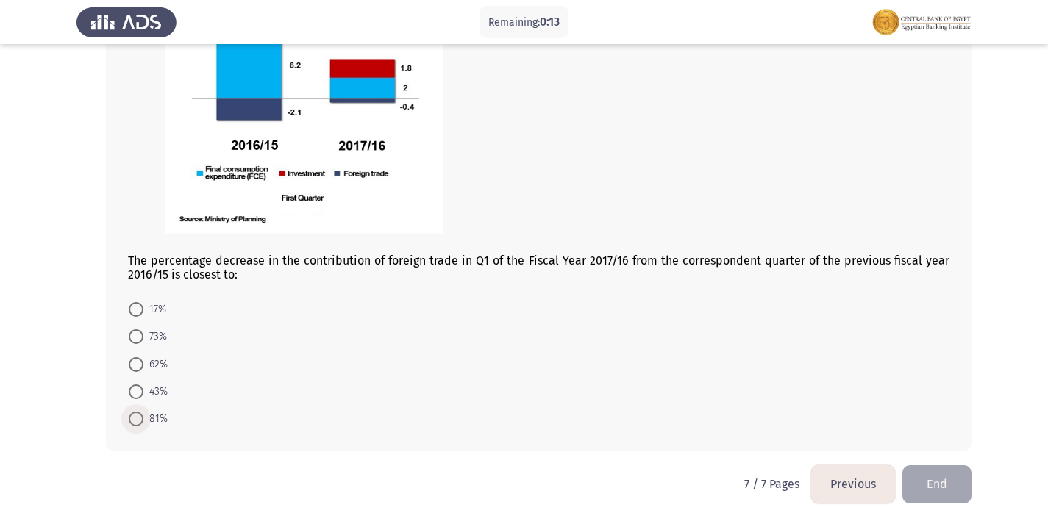
click at [138, 416] on span at bounding box center [136, 419] width 15 height 15
click at [138, 416] on input "81%" at bounding box center [136, 419] width 15 height 15
radio input "true"
click at [949, 494] on button "End" at bounding box center [937, 485] width 69 height 38
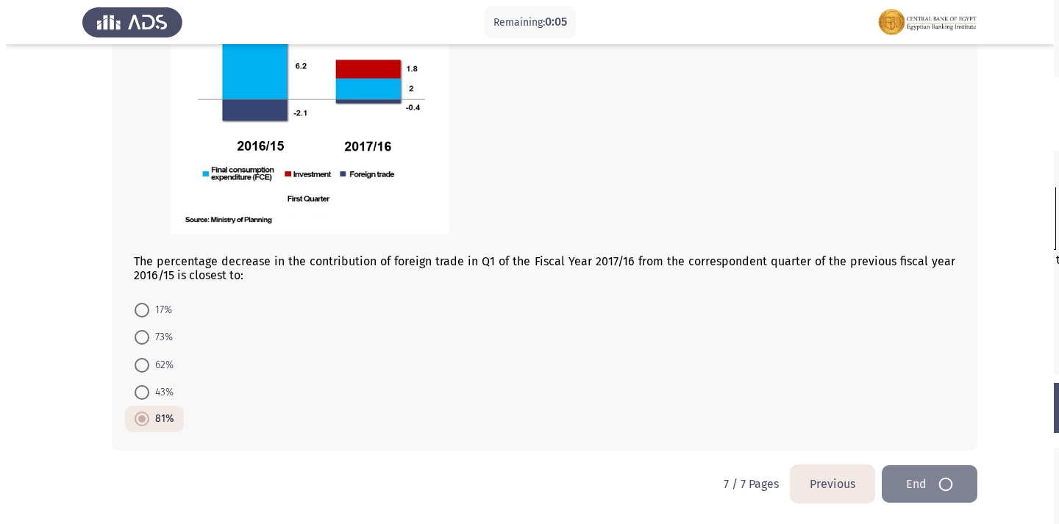
scroll to position [0, 0]
